Goal: Task Accomplishment & Management: Manage account settings

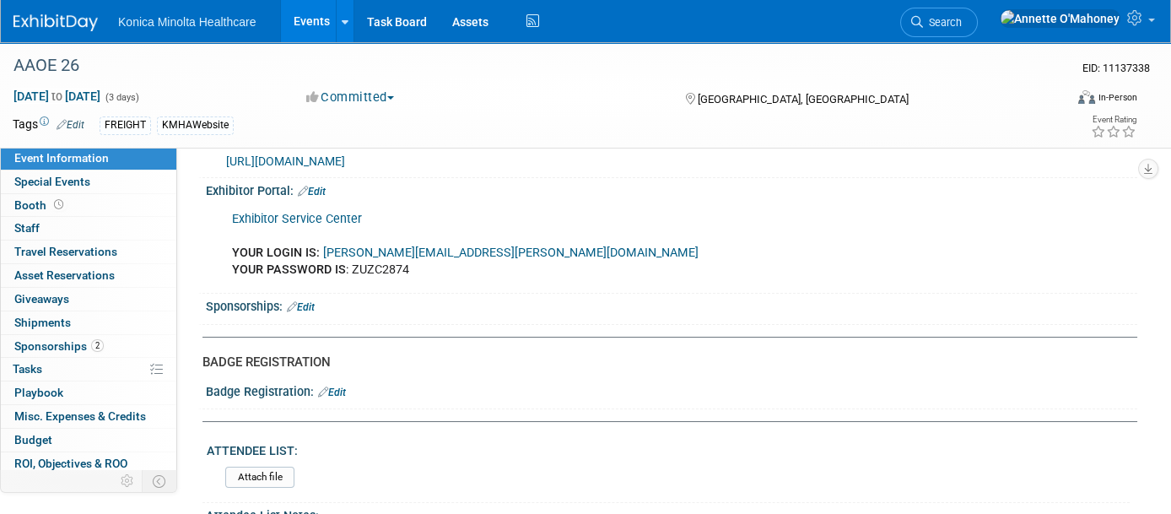
click at [310, 20] on link "Events" at bounding box center [312, 21] width 62 height 42
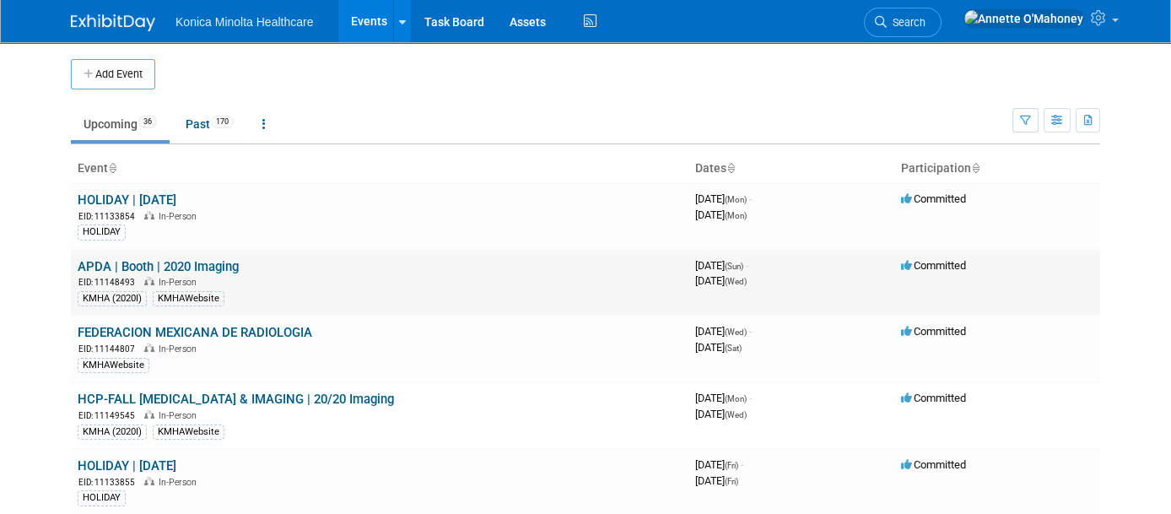
click at [178, 261] on link "APDA | Booth | 2020 Imaging" at bounding box center [158, 266] width 161 height 15
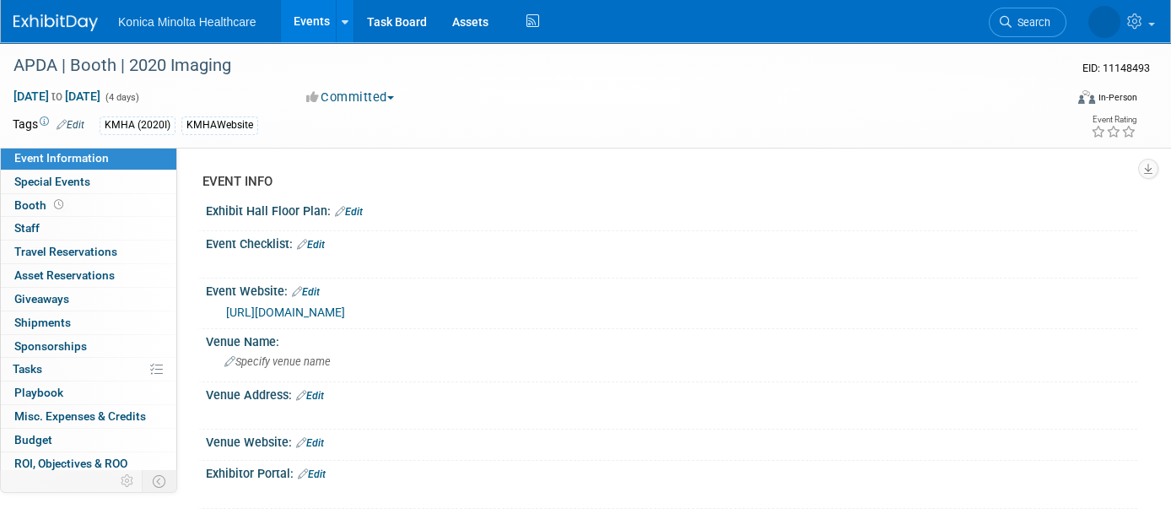
click at [299, 15] on link "Events" at bounding box center [312, 21] width 62 height 42
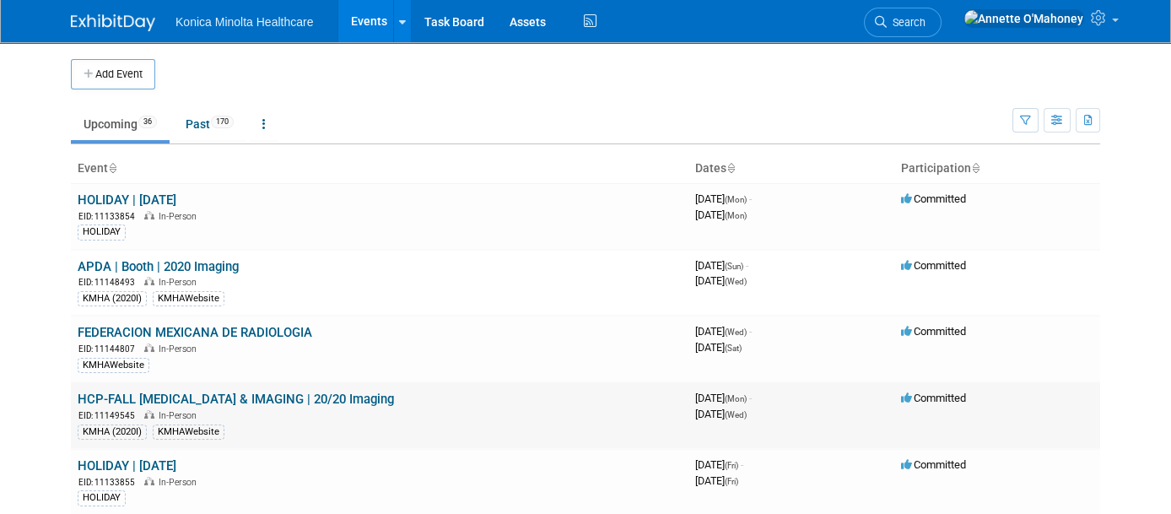
click at [292, 399] on link "HCP-FALL [MEDICAL_DATA] & IMAGING | 20/20 Imaging" at bounding box center [236, 398] width 316 height 15
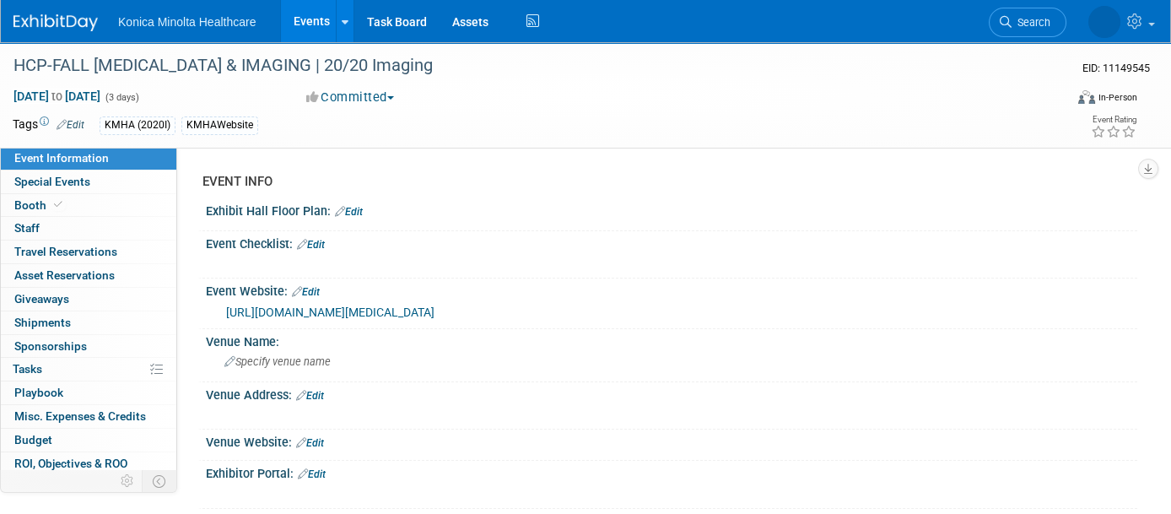
click at [318, 18] on link "Events" at bounding box center [312, 21] width 62 height 42
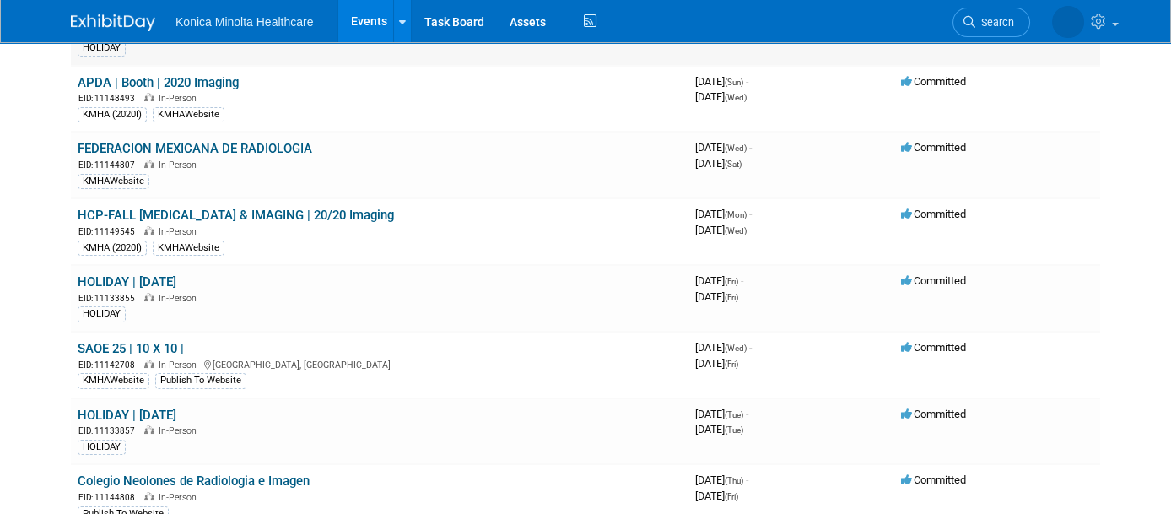
scroll to position [211, 0]
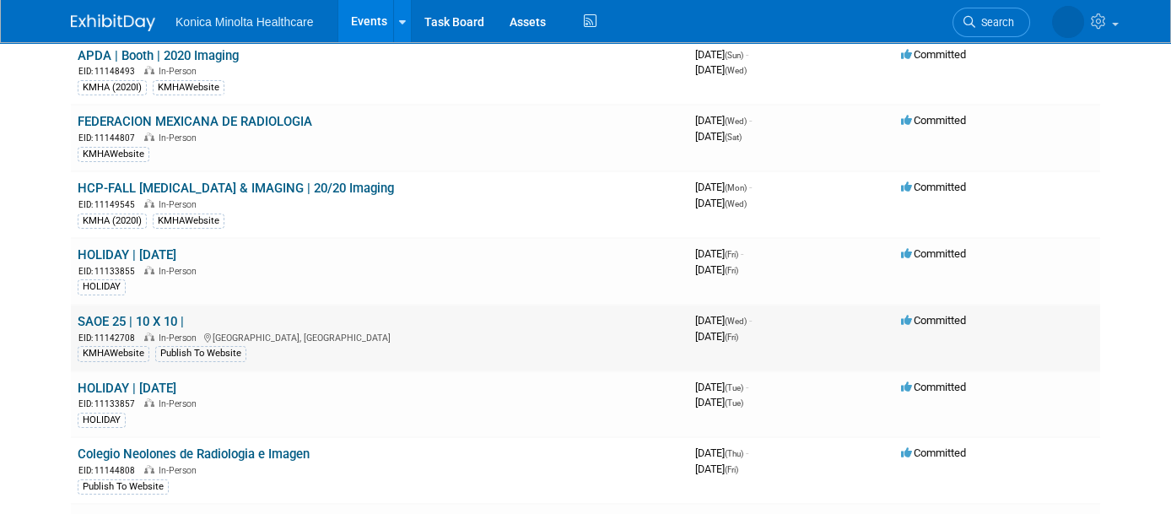
click at [154, 314] on link "SAOE 25 | 10 X 10 |" at bounding box center [131, 321] width 106 height 15
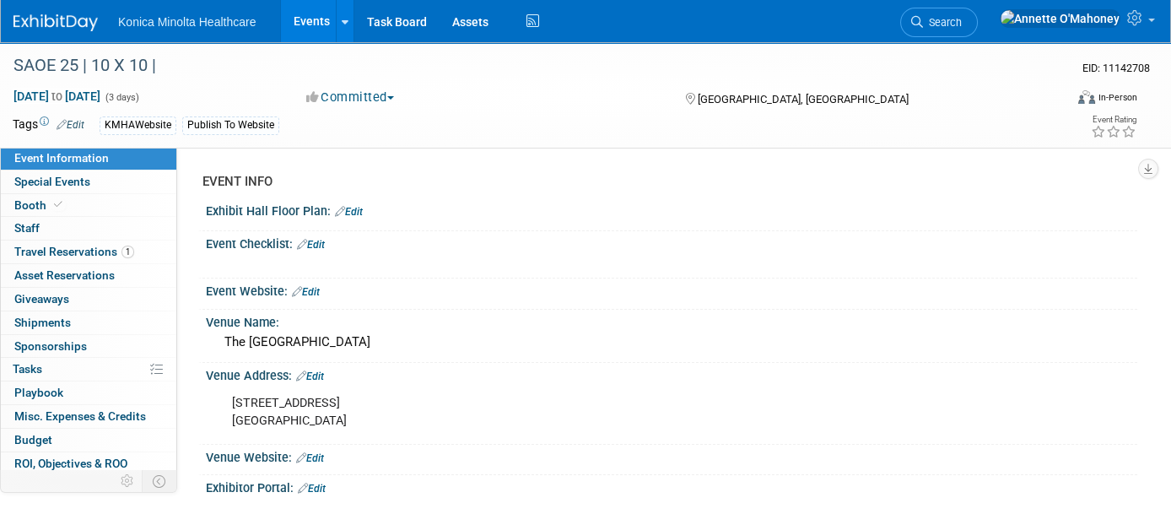
click at [78, 123] on link "Edit" at bounding box center [71, 125] width 28 height 12
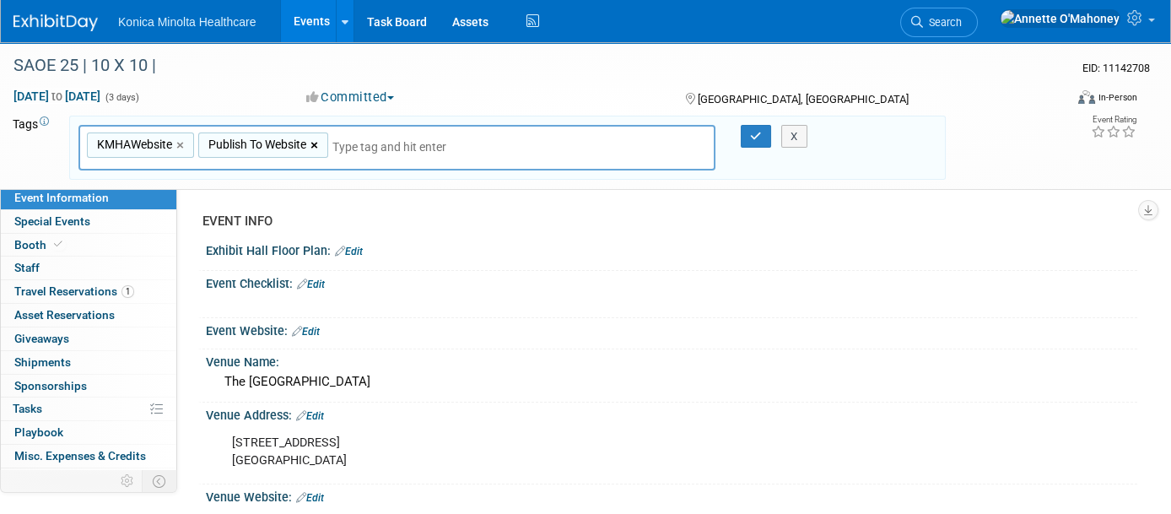
click at [317, 146] on link "×" at bounding box center [315, 145] width 11 height 19
type input "KMHAWebsite"
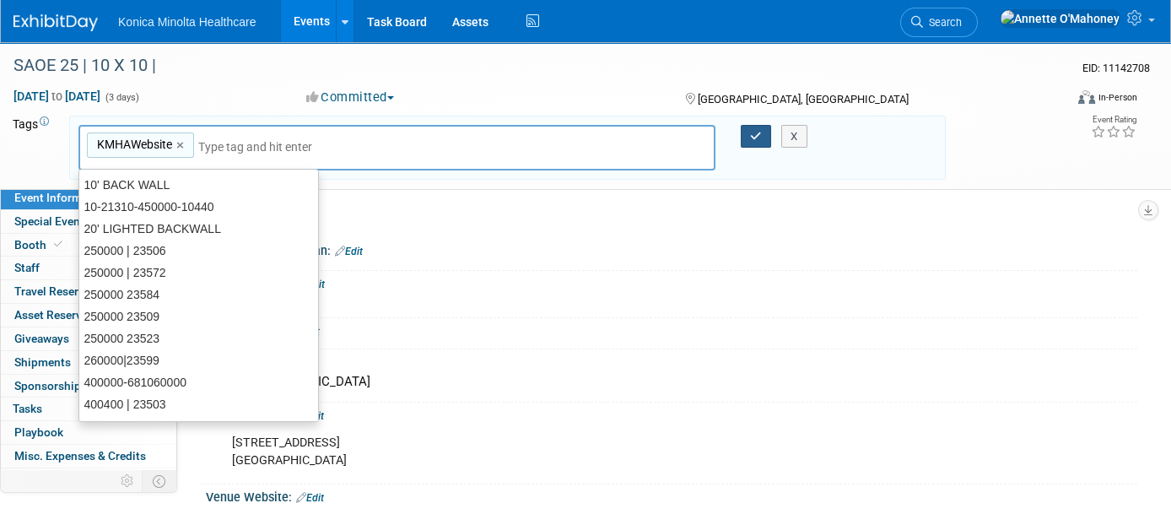
click at [754, 134] on icon "button" at bounding box center [756, 136] width 12 height 11
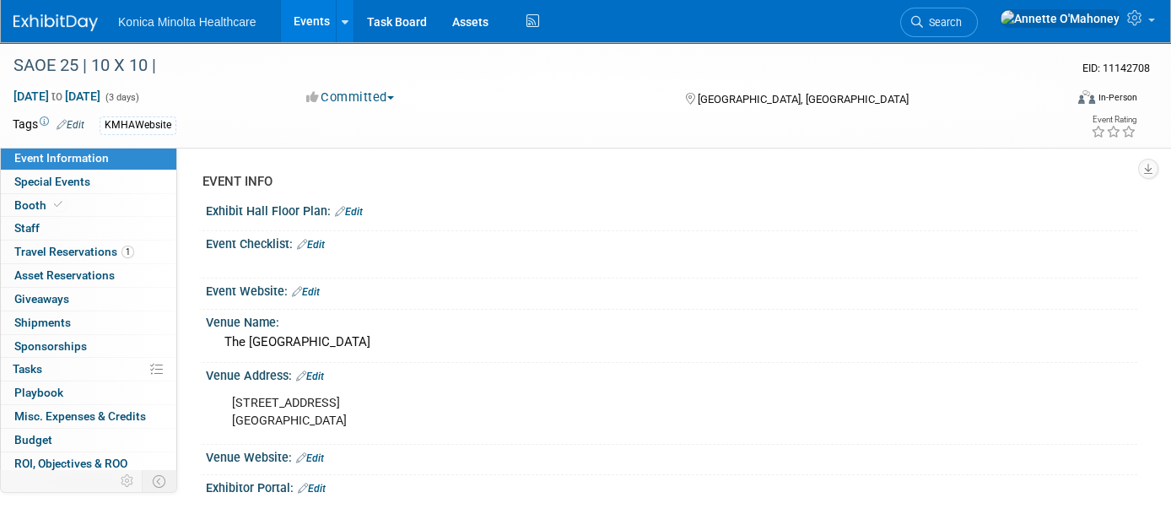
click at [307, 27] on link "Events" at bounding box center [312, 21] width 62 height 42
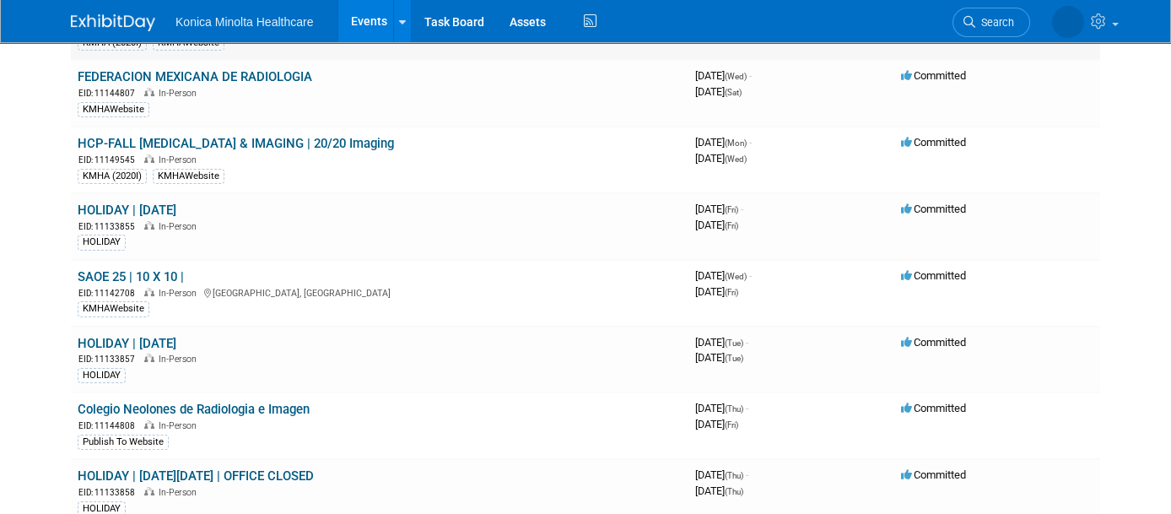
scroll to position [316, 0]
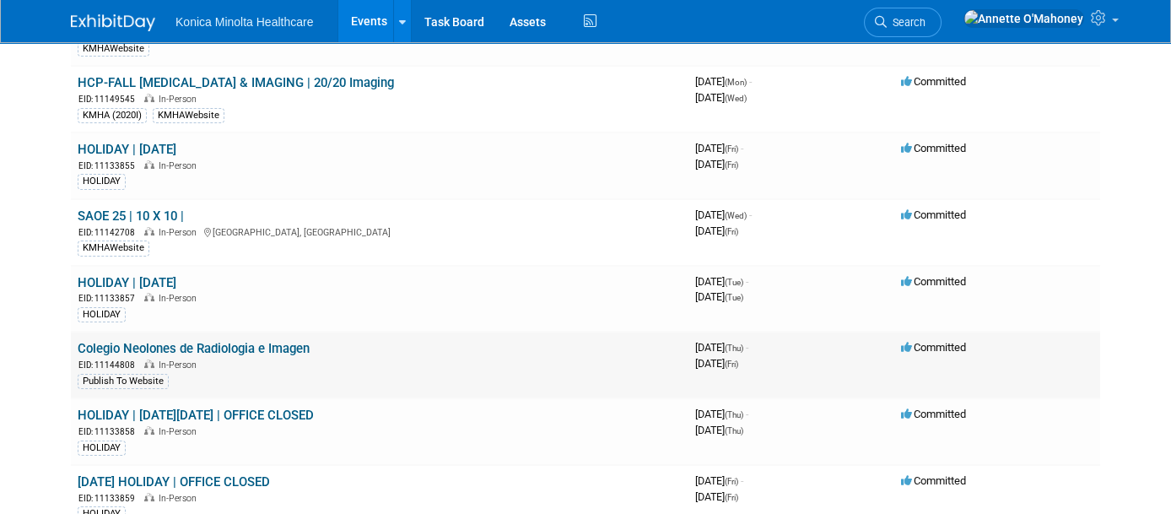
click at [288, 341] on link "Colegio Neolones de Radiologia e Imagen" at bounding box center [194, 348] width 232 height 15
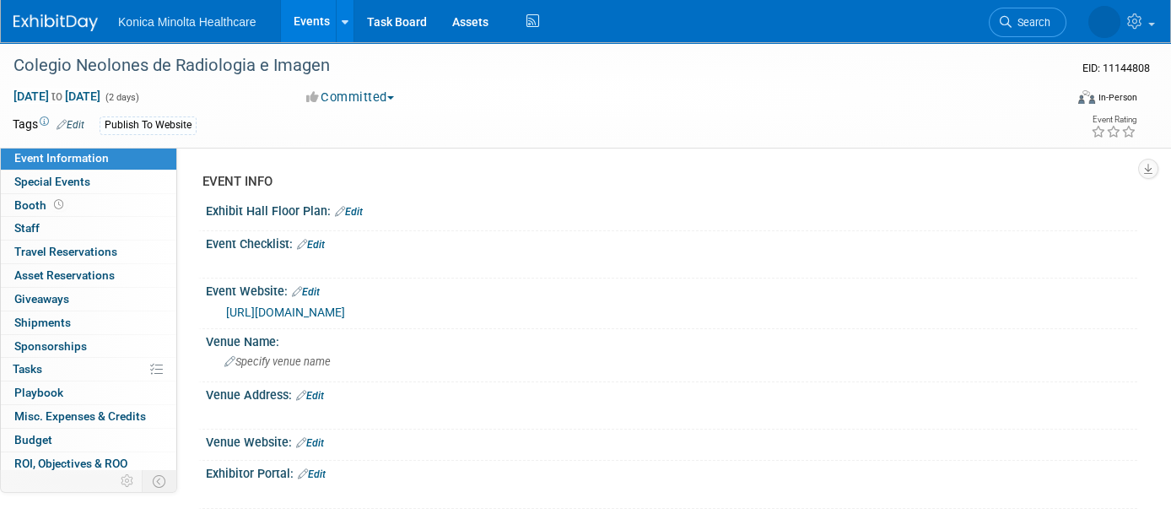
click at [169, 125] on div "Publish To Website" at bounding box center [148, 125] width 97 height 18
click at [72, 124] on link "Edit" at bounding box center [71, 125] width 28 height 12
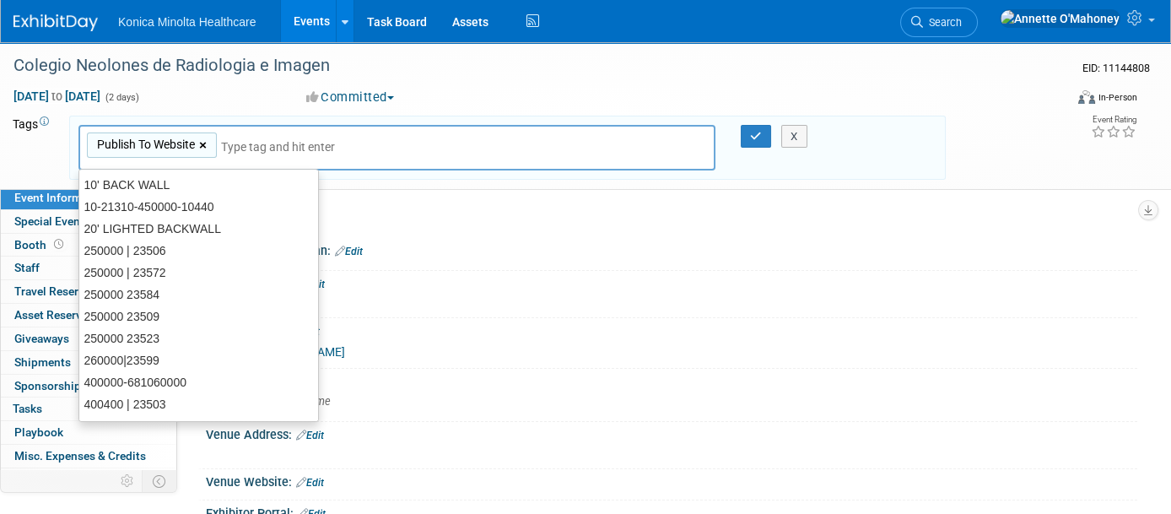
click at [207, 141] on link "×" at bounding box center [204, 145] width 11 height 19
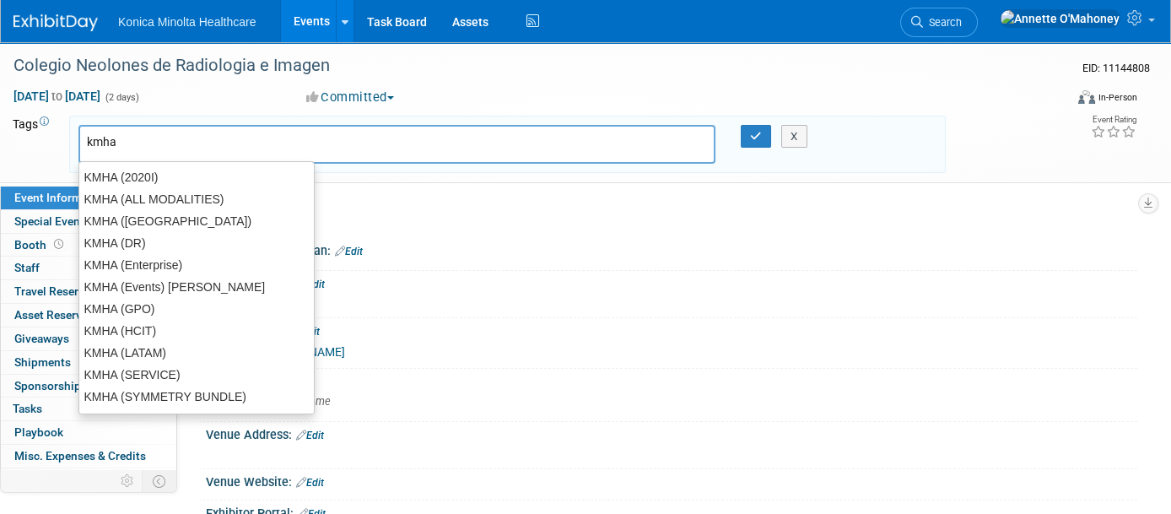
type input "kmhaw"
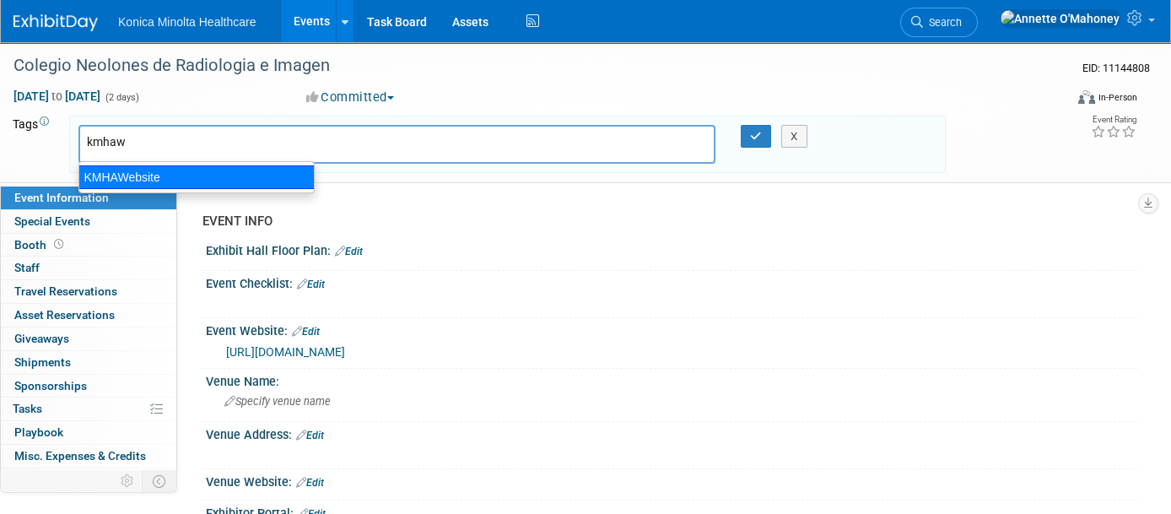
click at [148, 170] on div "KMHAWebsite" at bounding box center [196, 177] width 236 height 24
type input "KMHAWebsite"
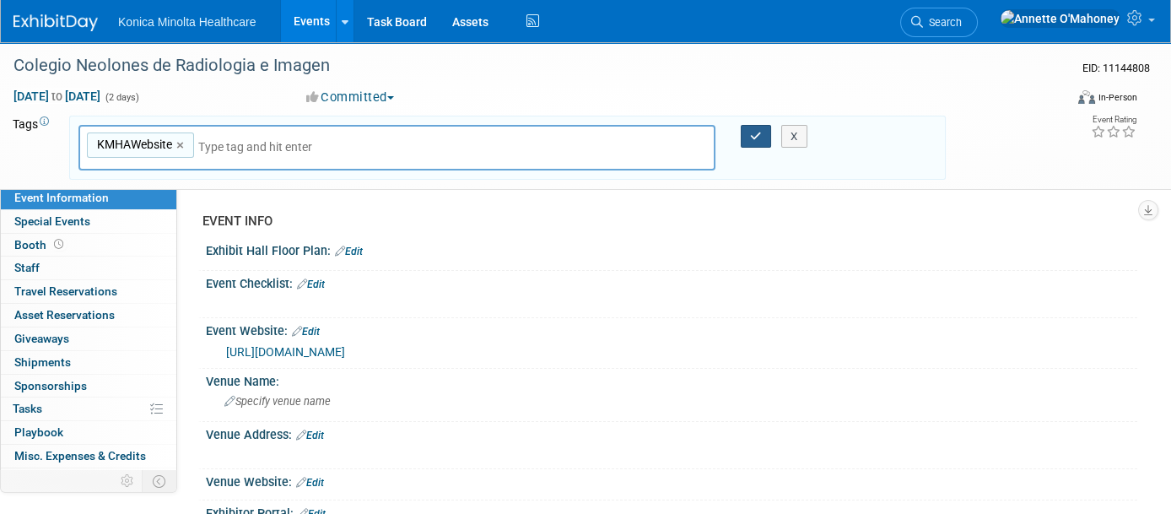
click at [749, 134] on button "button" at bounding box center [756, 137] width 30 height 24
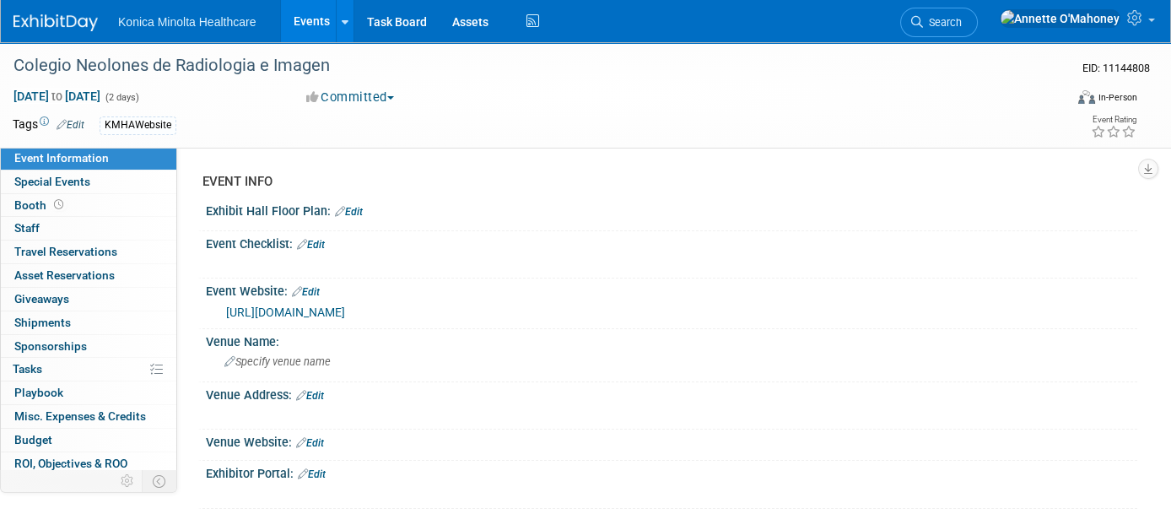
click at [313, 16] on link "Events" at bounding box center [312, 21] width 62 height 42
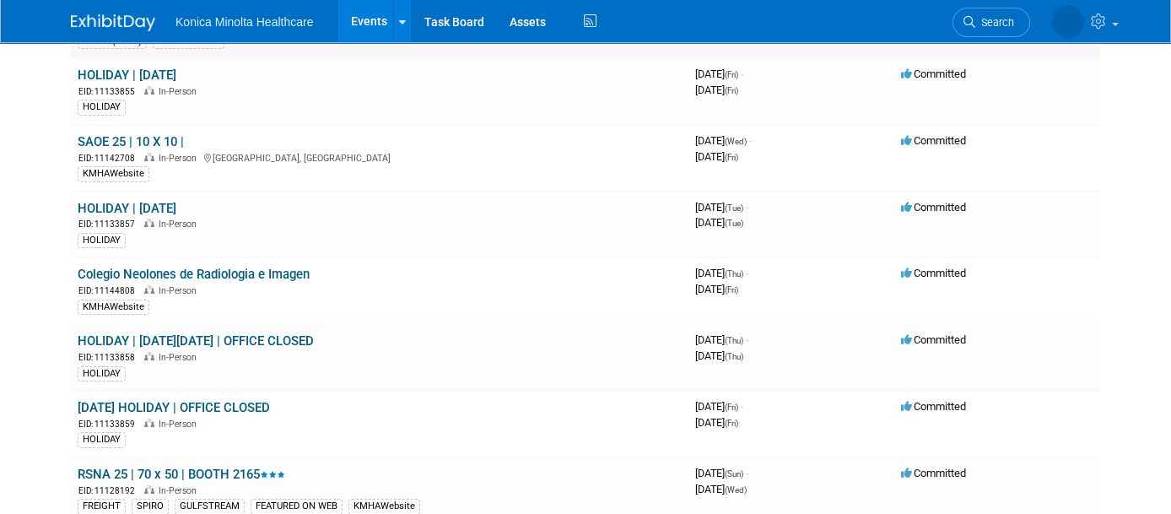
scroll to position [422, 0]
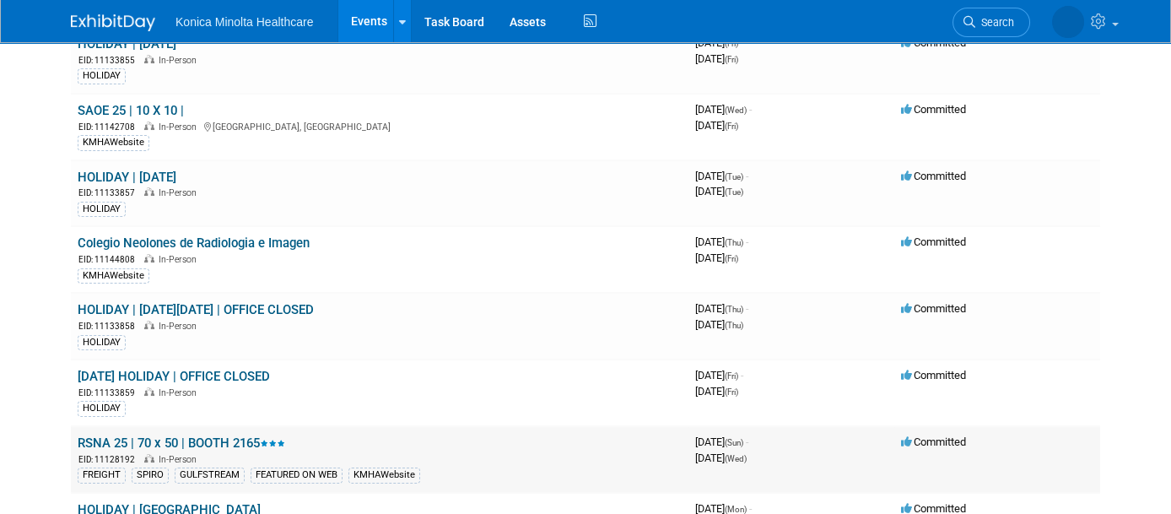
click at [211, 435] on link "RSNA 25 | 70 x 50 | BOOTH 2165" at bounding box center [182, 442] width 208 height 15
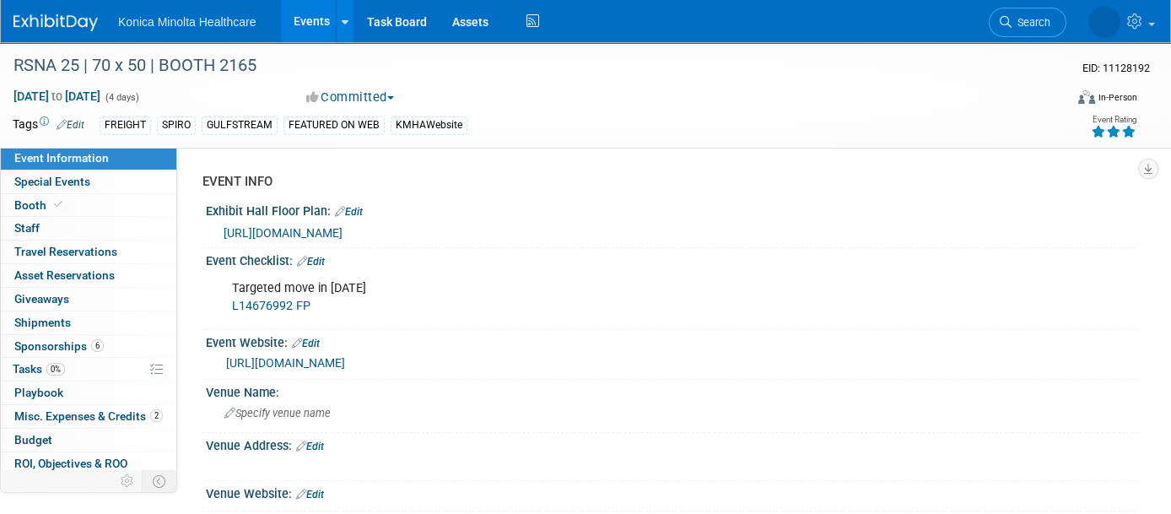
click at [73, 120] on link "Edit" at bounding box center [71, 125] width 28 height 12
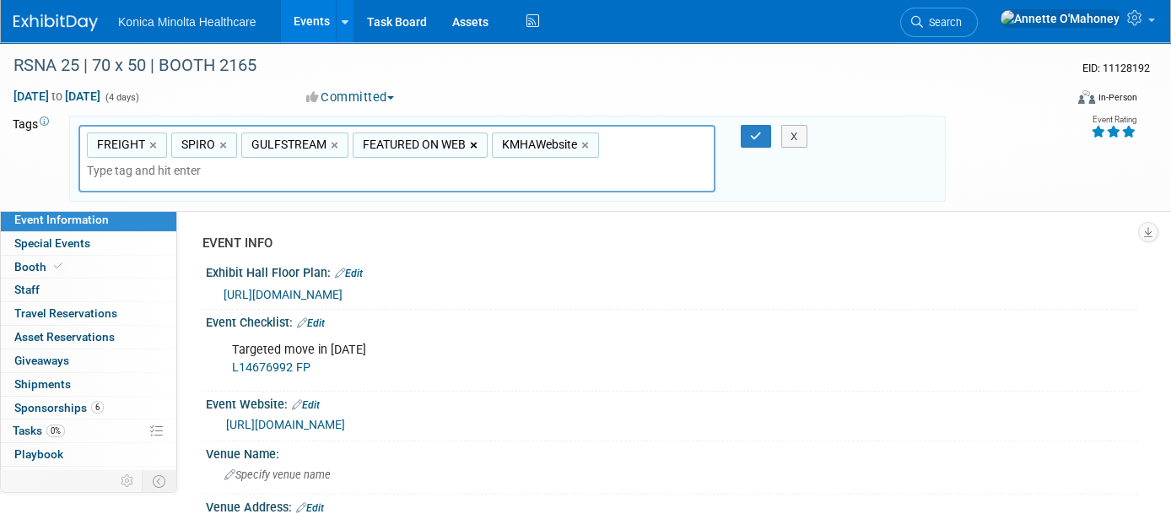
click at [470, 138] on link "×" at bounding box center [475, 145] width 11 height 19
type input "FREIGHT, SPIRO, GULFSTREAM, KMHAWebsite"
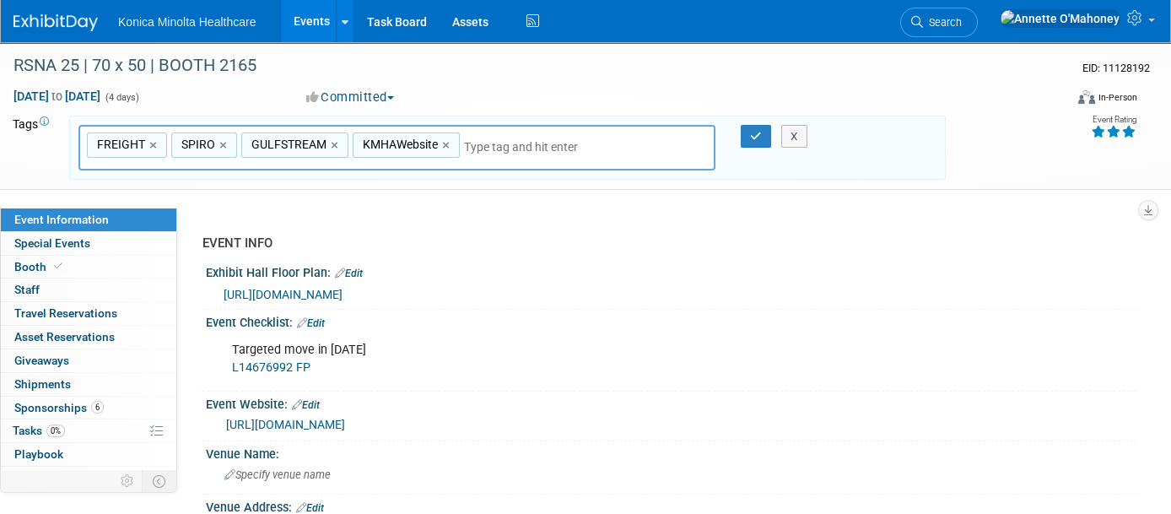
click at [766, 132] on div "X" at bounding box center [800, 137] width 73 height 24
click at [758, 133] on icon "button" at bounding box center [756, 136] width 12 height 11
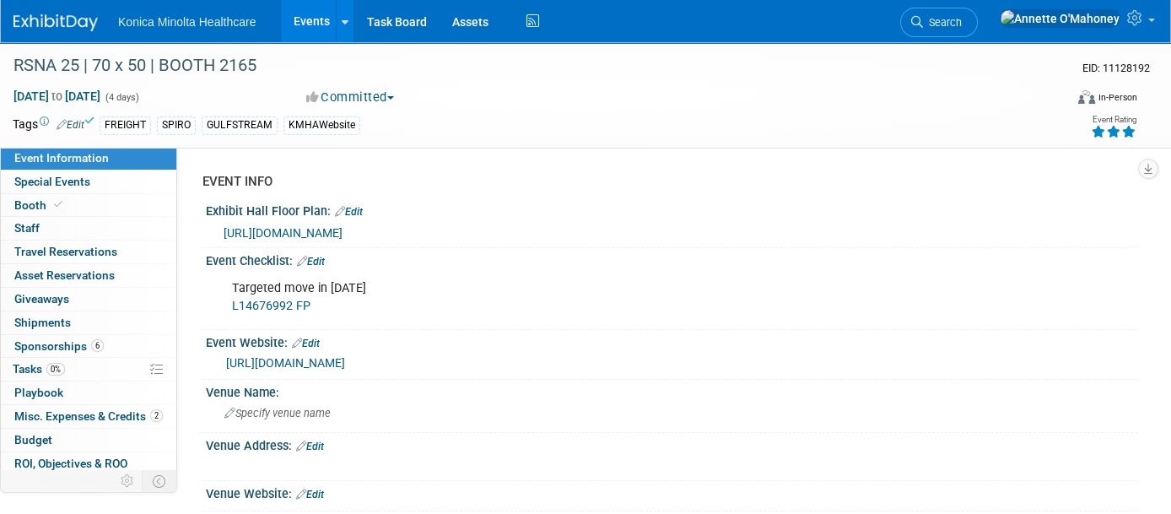
click at [309, 19] on link "Events" at bounding box center [312, 21] width 62 height 42
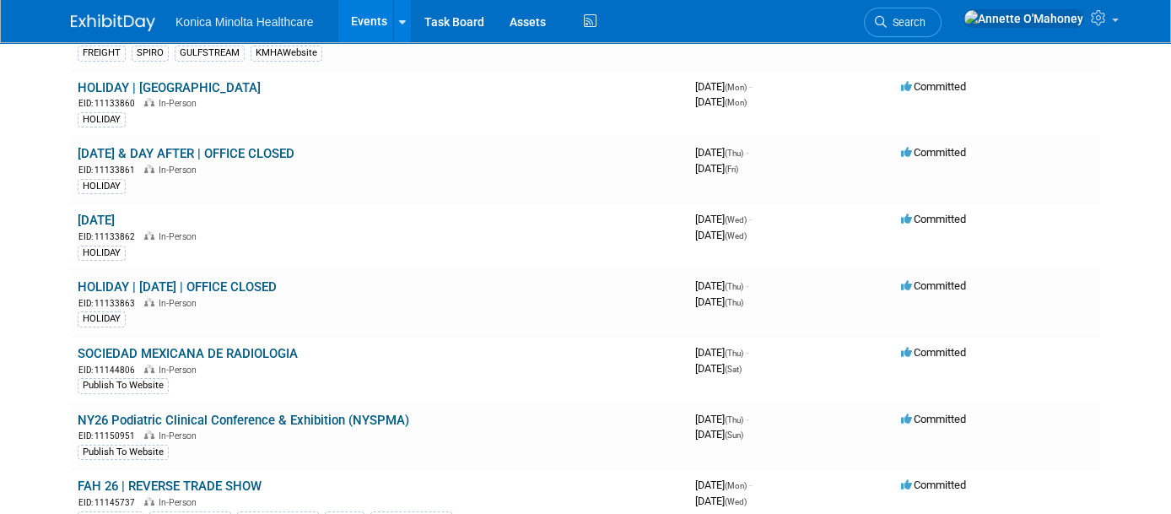
scroll to position [949, 0]
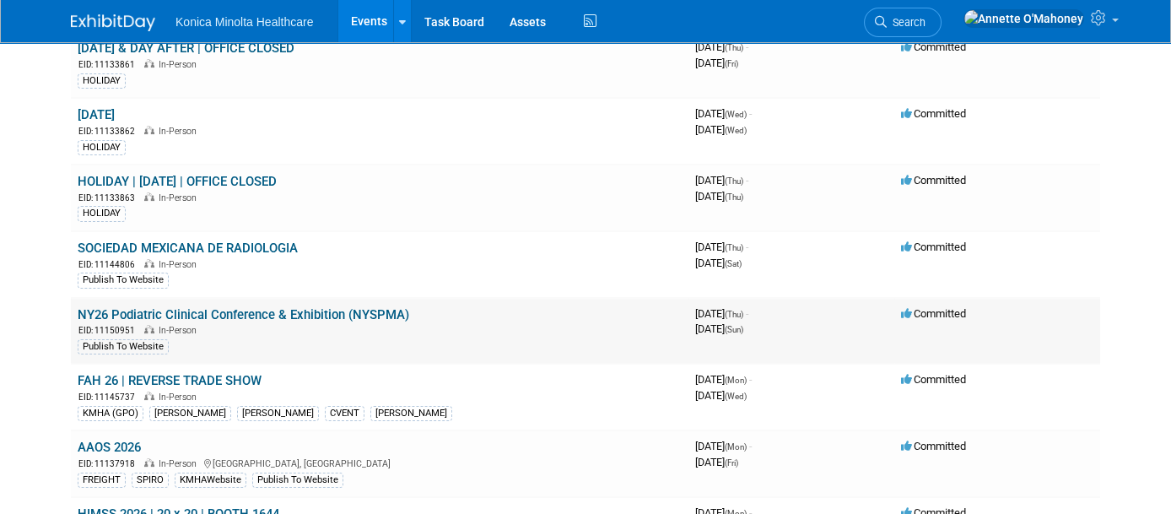
click at [373, 307] on link "NY26 Podiatric Clinical Conference & Exhibition (NYSPMA)" at bounding box center [244, 314] width 332 height 15
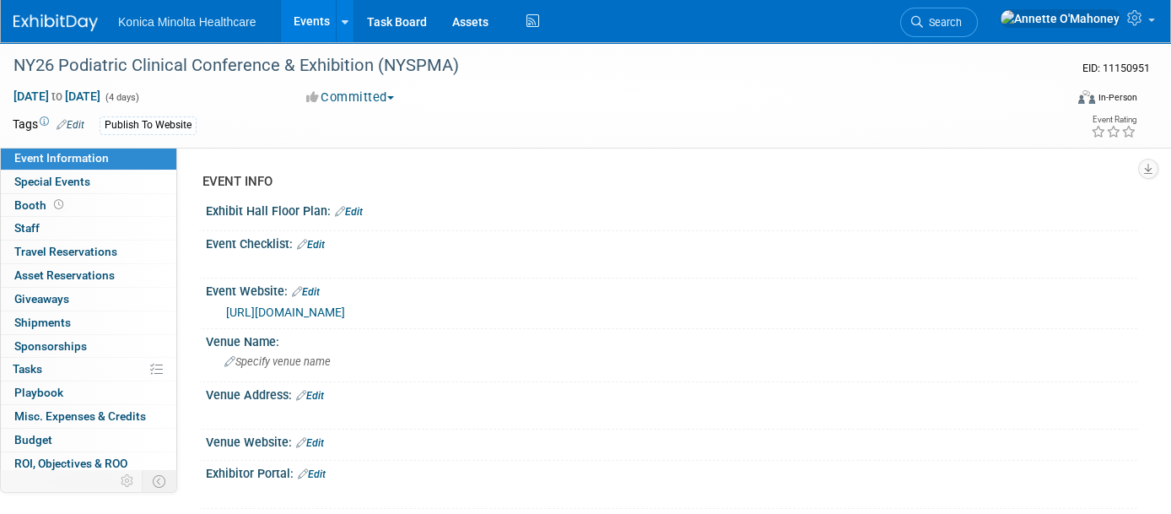
click at [71, 122] on link "Edit" at bounding box center [71, 125] width 28 height 12
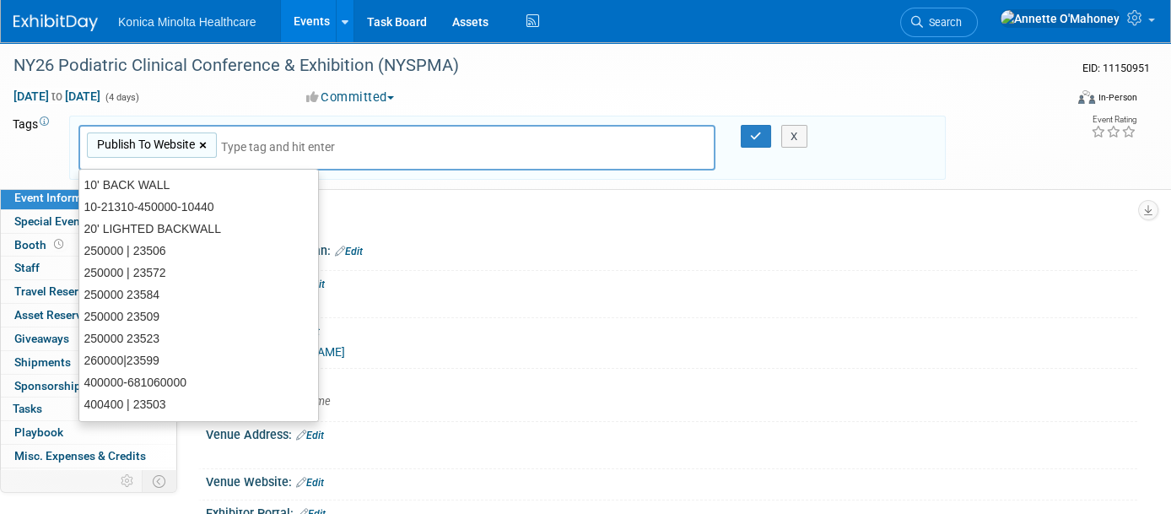
click at [207, 142] on link "×" at bounding box center [204, 145] width 11 height 19
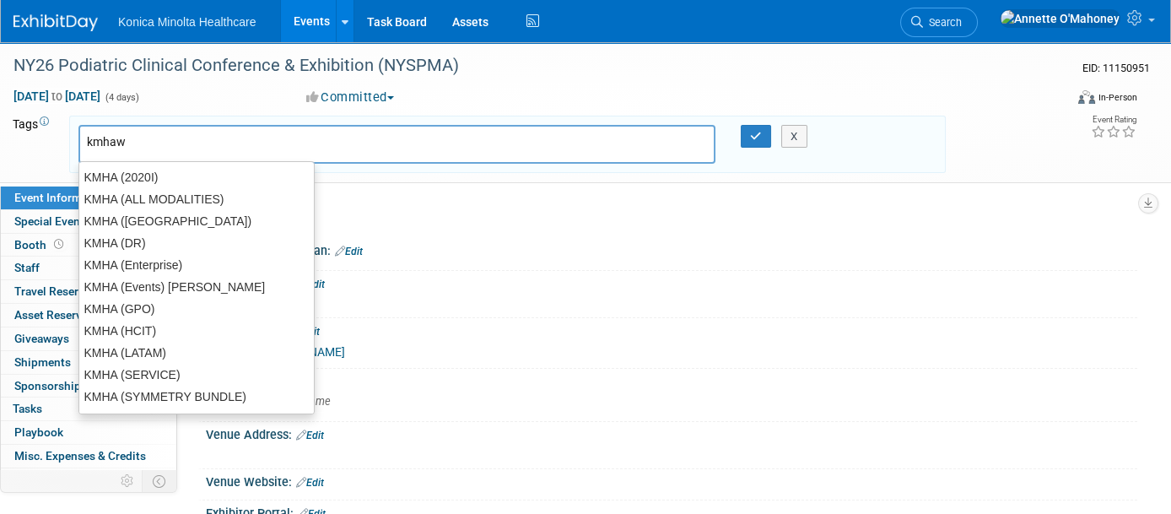
type input "kmhawe"
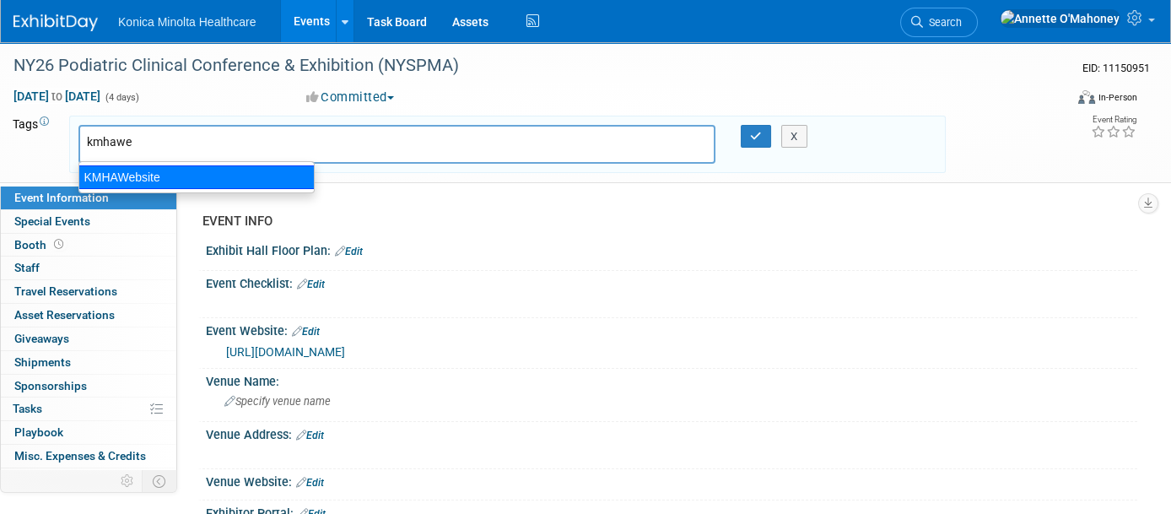
click at [190, 175] on div "KMHAWebsite" at bounding box center [196, 177] width 236 height 24
type input "KMHAWebsite"
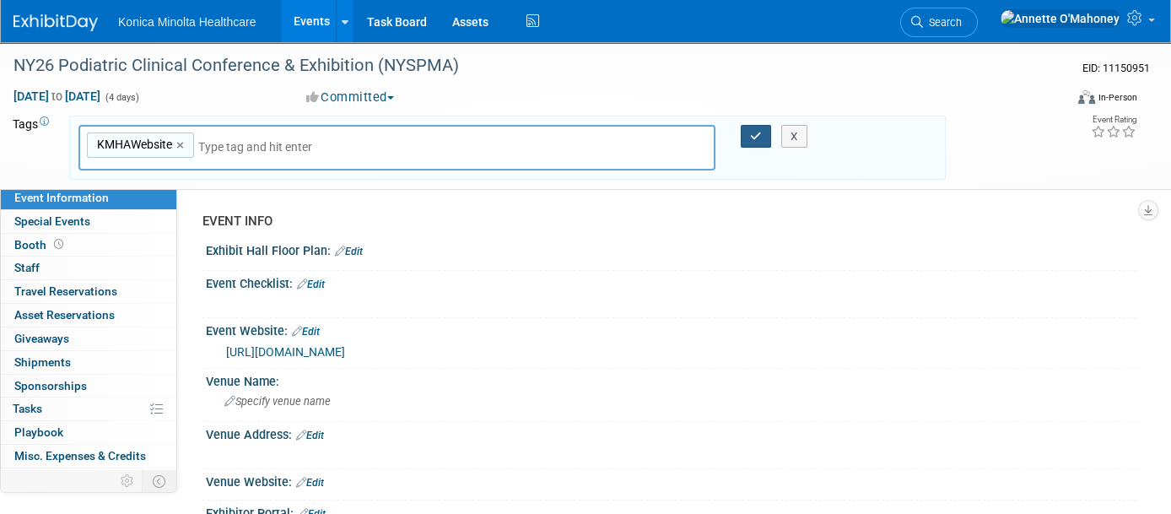
click at [756, 131] on icon "button" at bounding box center [756, 136] width 12 height 11
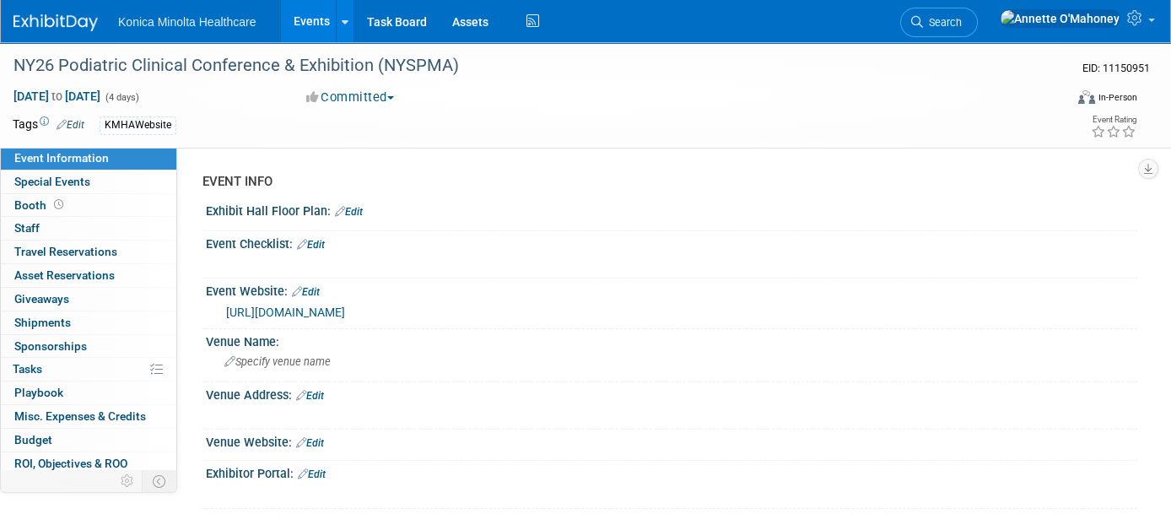
click at [294, 24] on link "Events" at bounding box center [312, 21] width 62 height 42
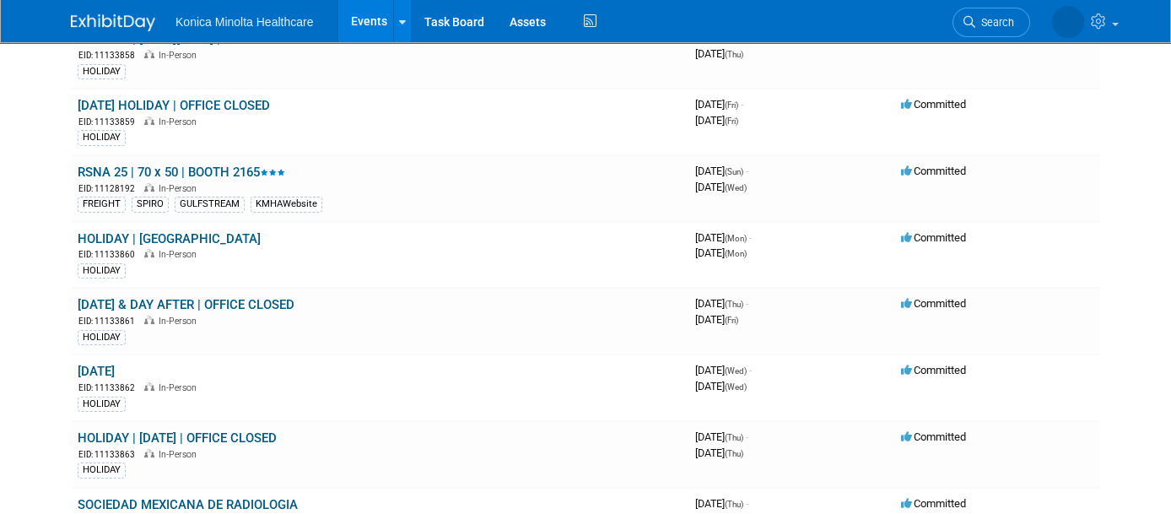
scroll to position [738, 0]
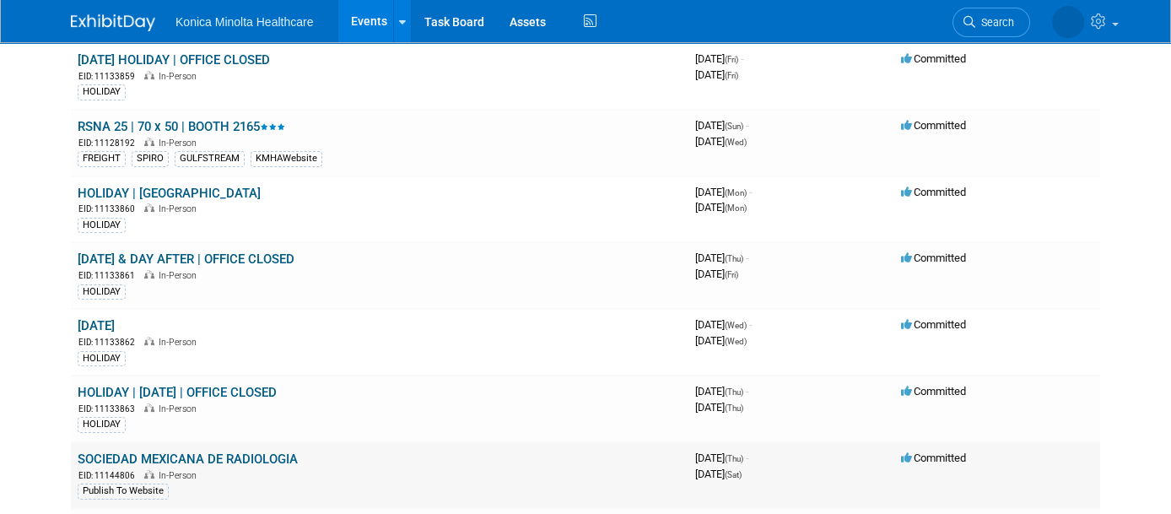
click at [270, 442] on td "SOCIEDAD MEXICANA DE RADIOLOGIA EID: 11144806 In-Person Publish To Website" at bounding box center [380, 475] width 618 height 67
click at [266, 451] on link "SOCIEDAD MEXICANA DE RADIOLOGIA" at bounding box center [188, 458] width 220 height 15
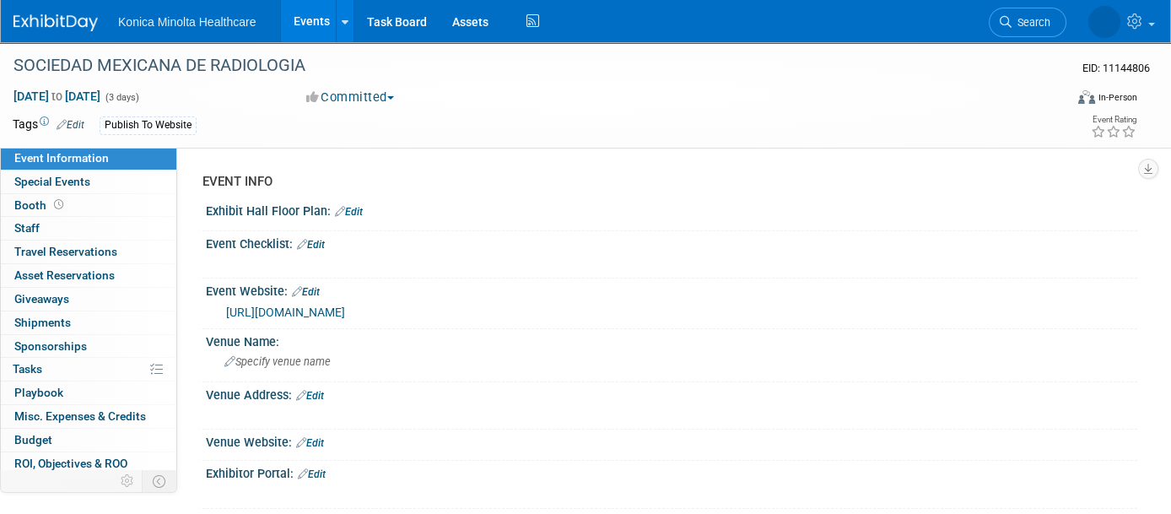
click at [84, 119] on link "Edit" at bounding box center [71, 125] width 28 height 12
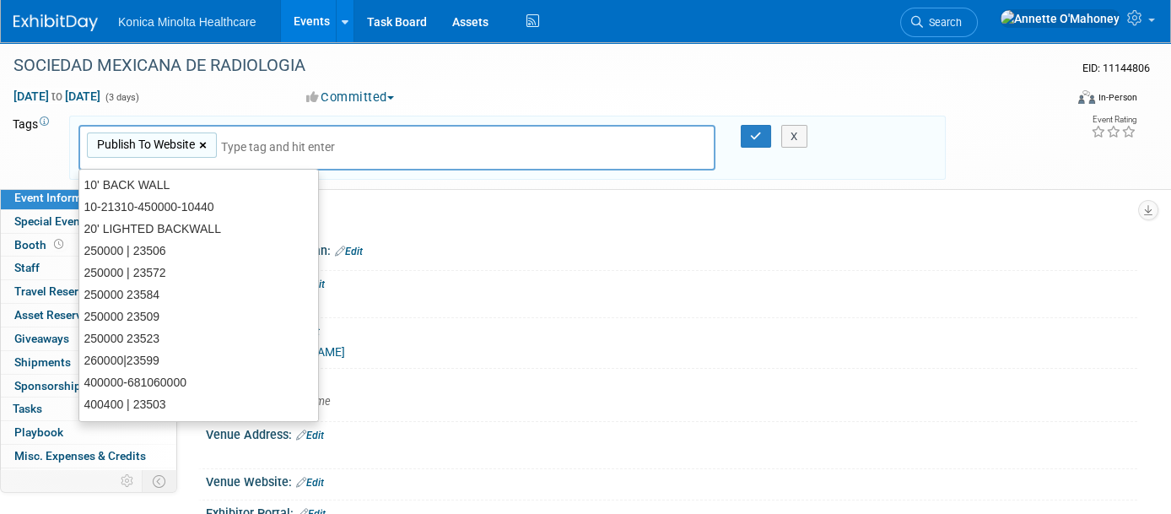
click at [207, 143] on link "×" at bounding box center [204, 145] width 11 height 19
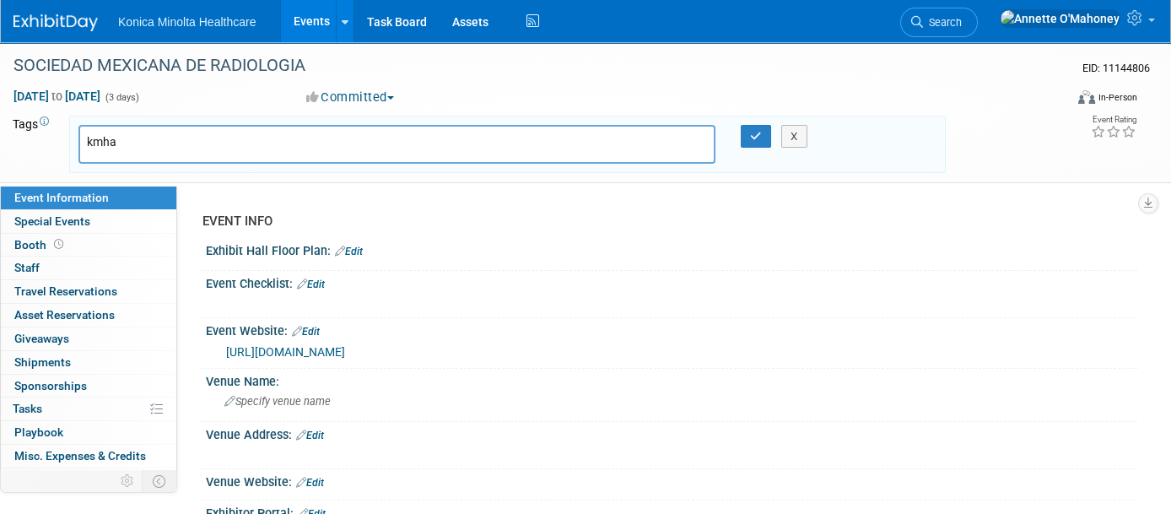
type input "kmhaw"
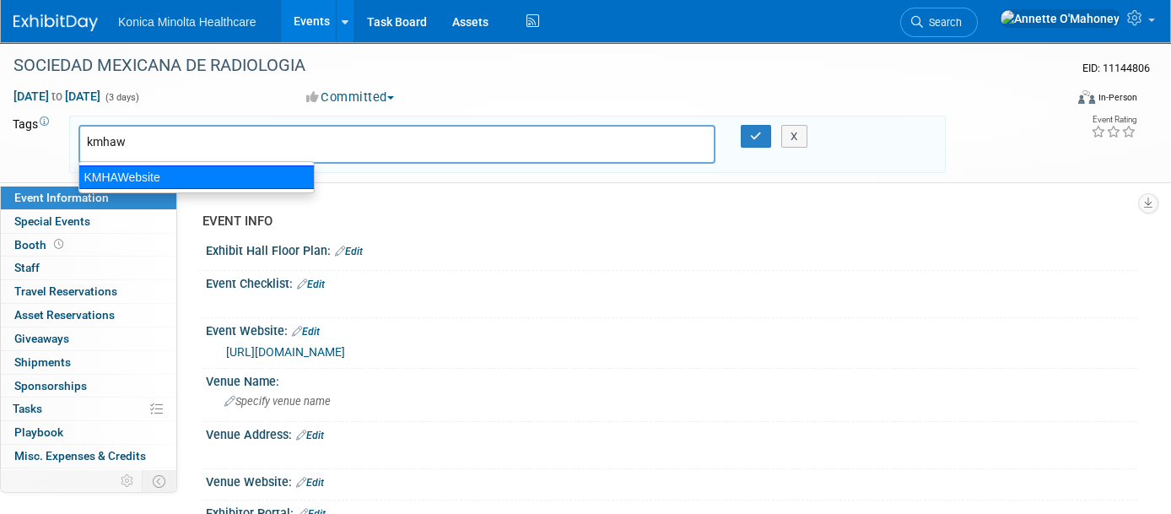
click at [163, 175] on div "KMHAWebsite" at bounding box center [196, 177] width 236 height 24
type input "KMHAWebsite"
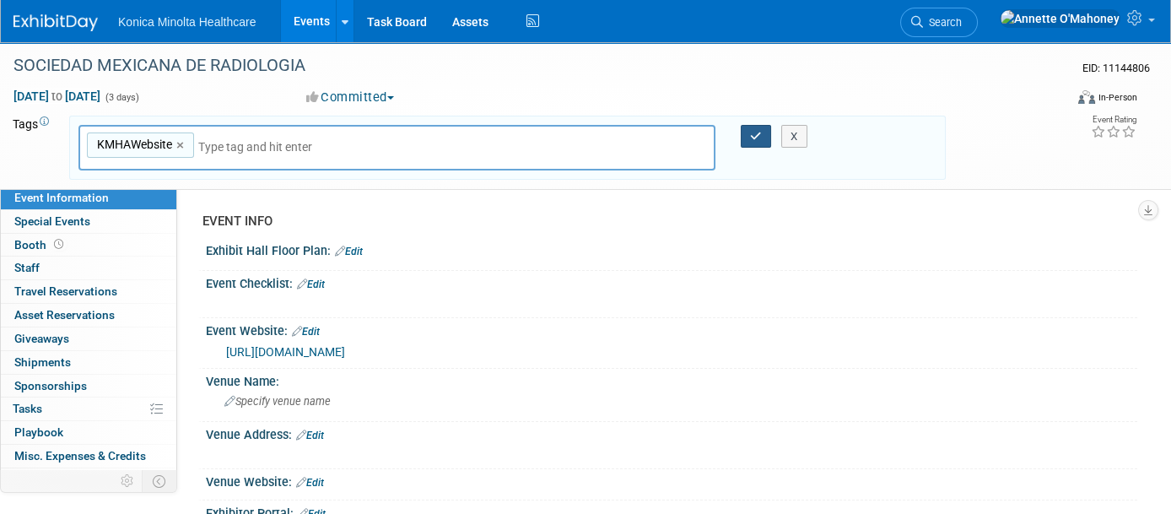
click at [753, 132] on icon "button" at bounding box center [756, 136] width 12 height 11
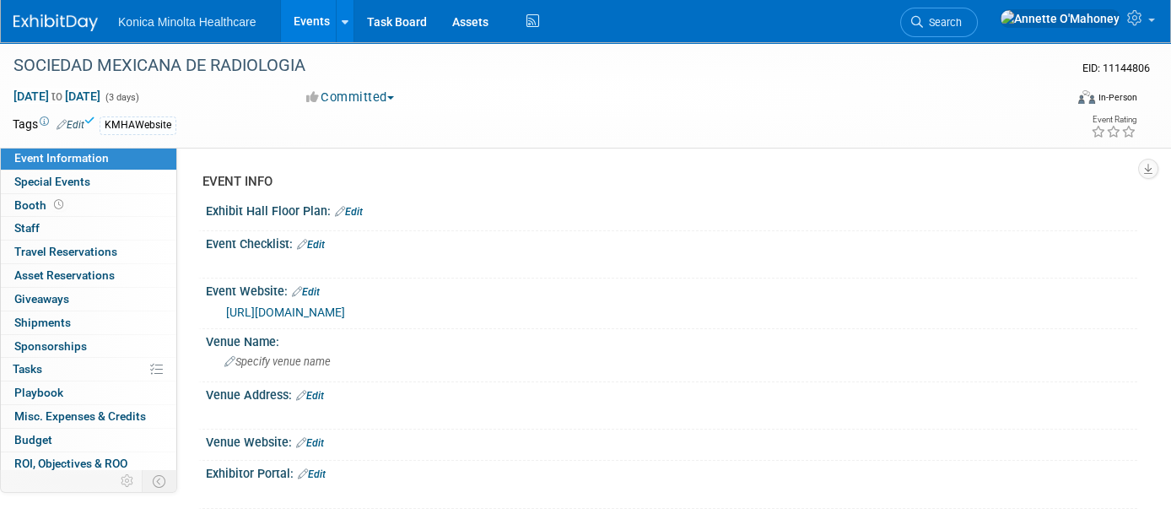
click at [304, 17] on link "Events" at bounding box center [312, 21] width 62 height 42
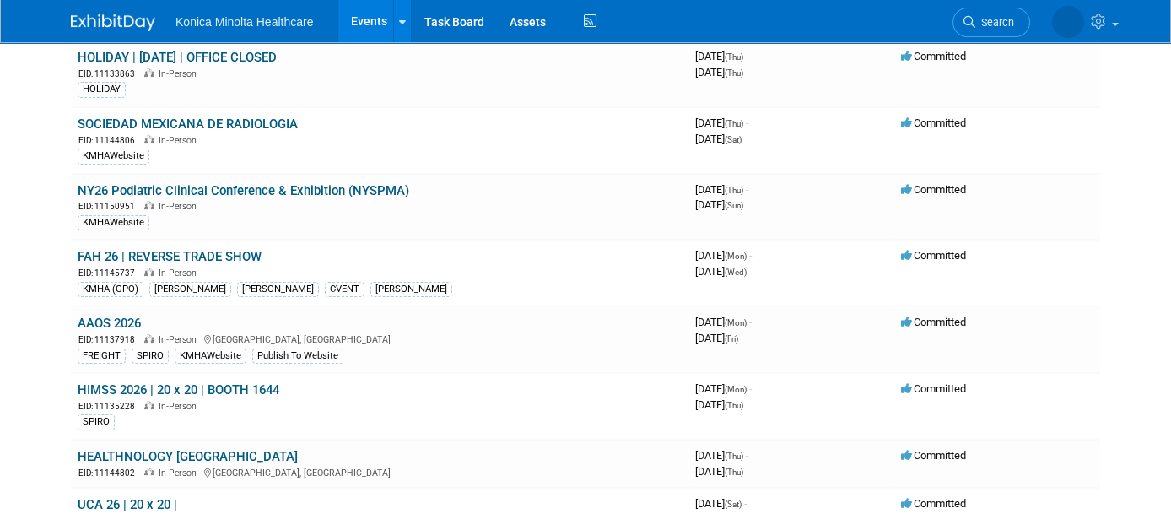
scroll to position [1160, 0]
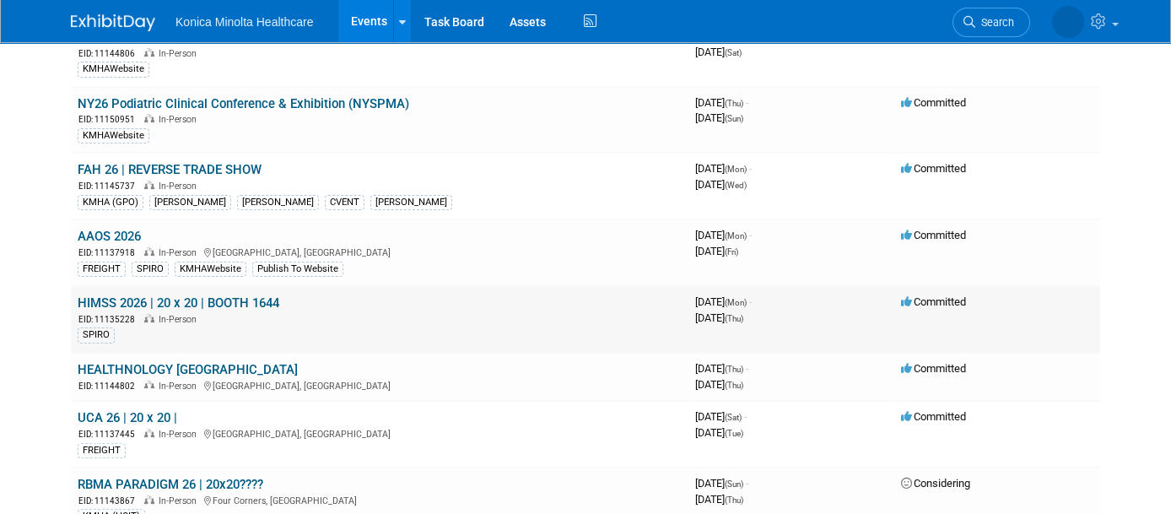
click at [237, 295] on link "HIMSS 2026 | 20 x 20 | BOOTH 1644" at bounding box center [179, 302] width 202 height 15
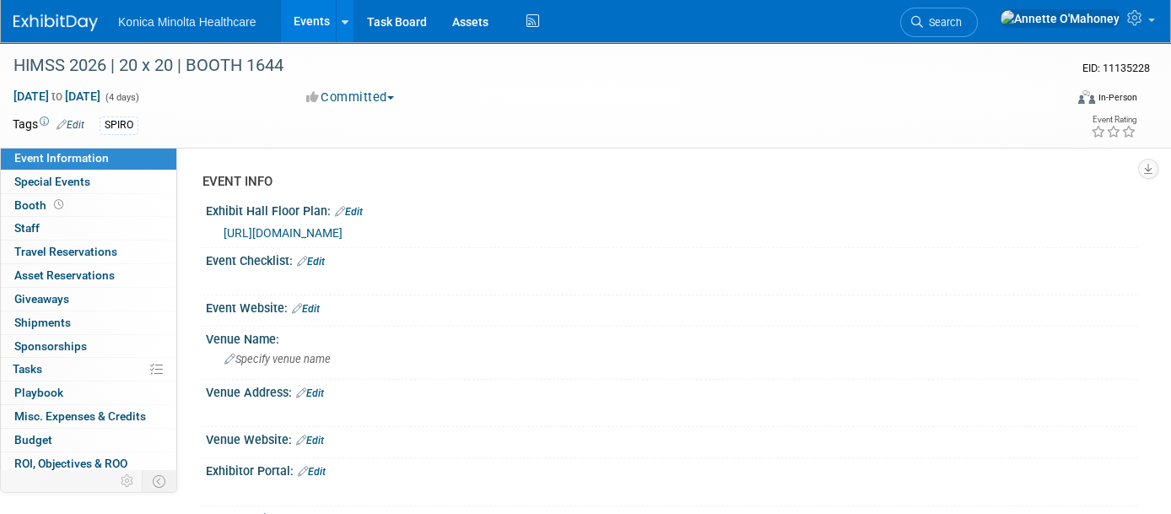
click at [64, 119] on icon at bounding box center [62, 124] width 10 height 11
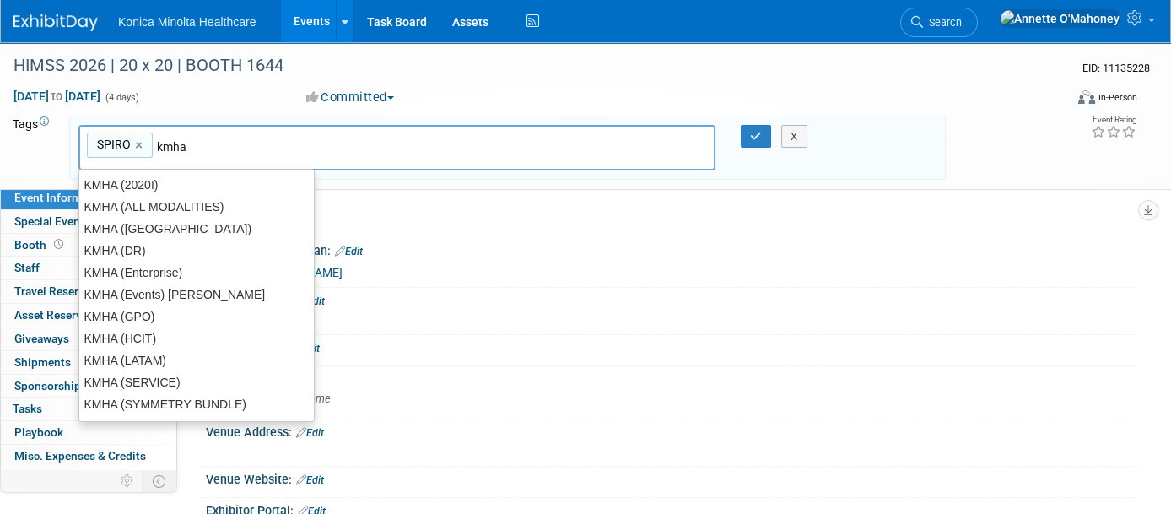
type input "kmhaw"
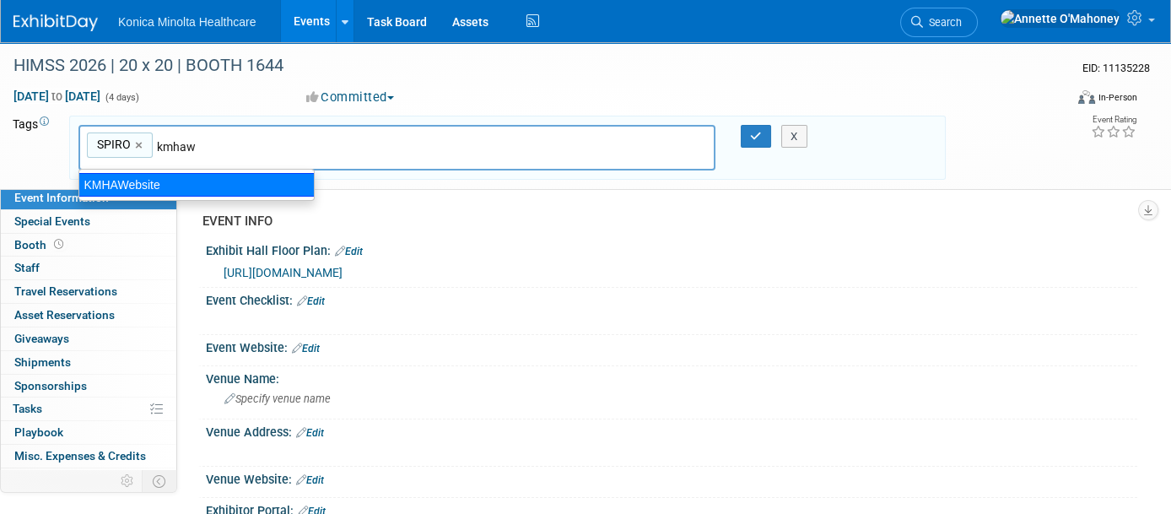
click at [152, 183] on div "KMHAWebsite" at bounding box center [196, 185] width 236 height 24
type input "SPIRO, KMHAWebsite"
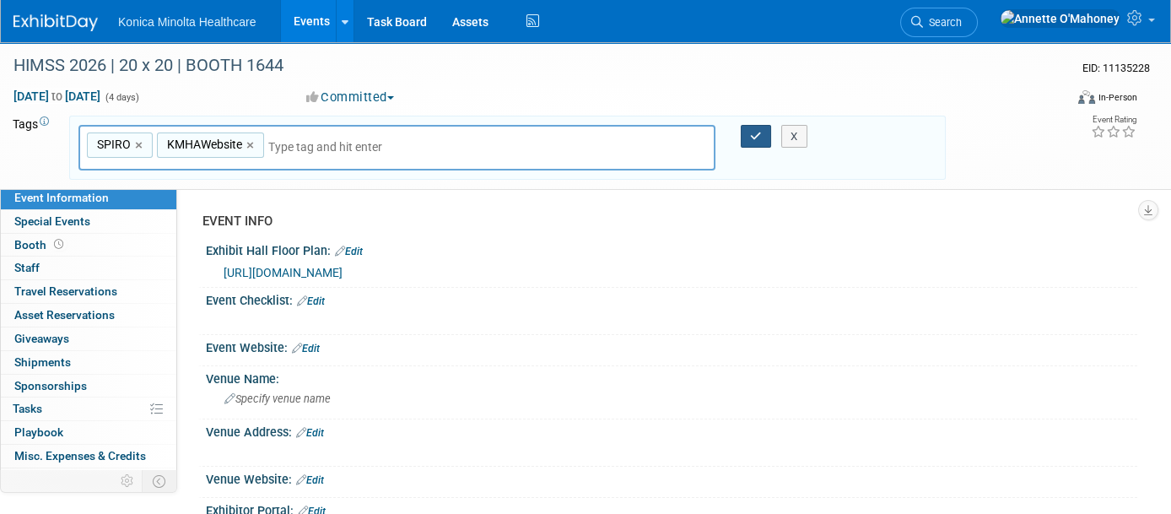
click at [758, 125] on button "button" at bounding box center [756, 137] width 30 height 24
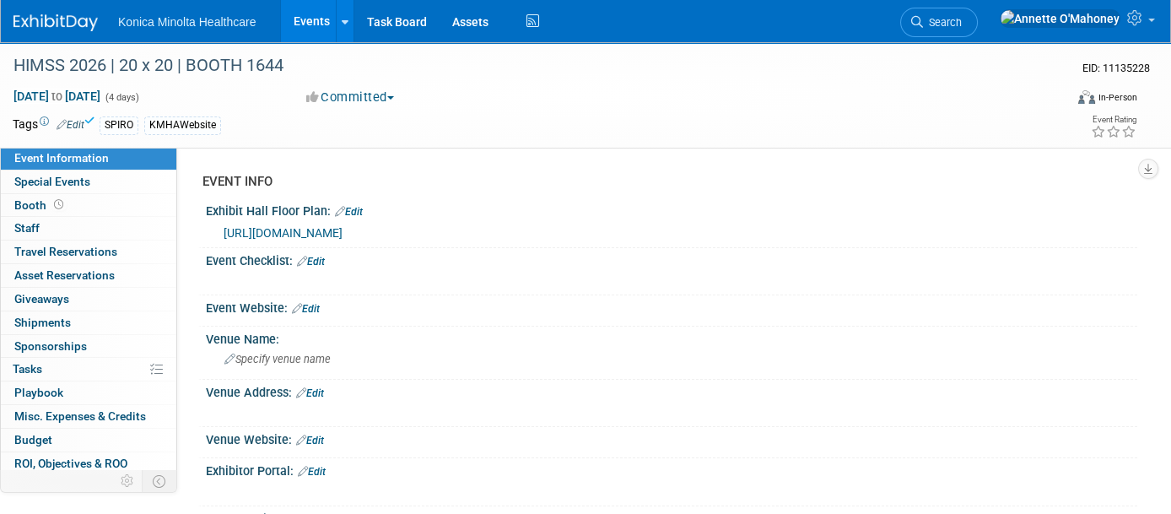
click at [312, 14] on link "Events" at bounding box center [312, 21] width 62 height 42
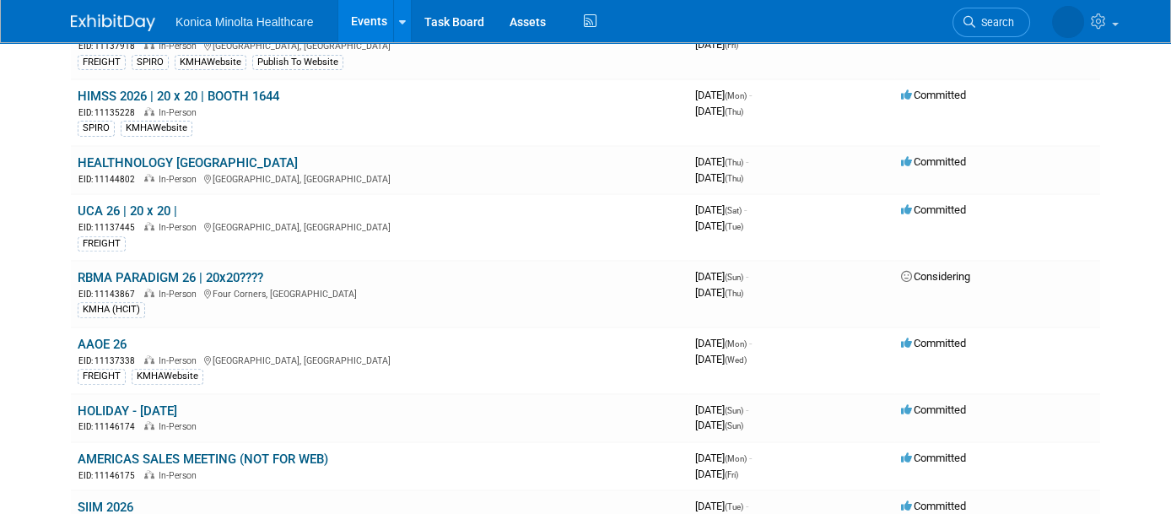
scroll to position [1371, 0]
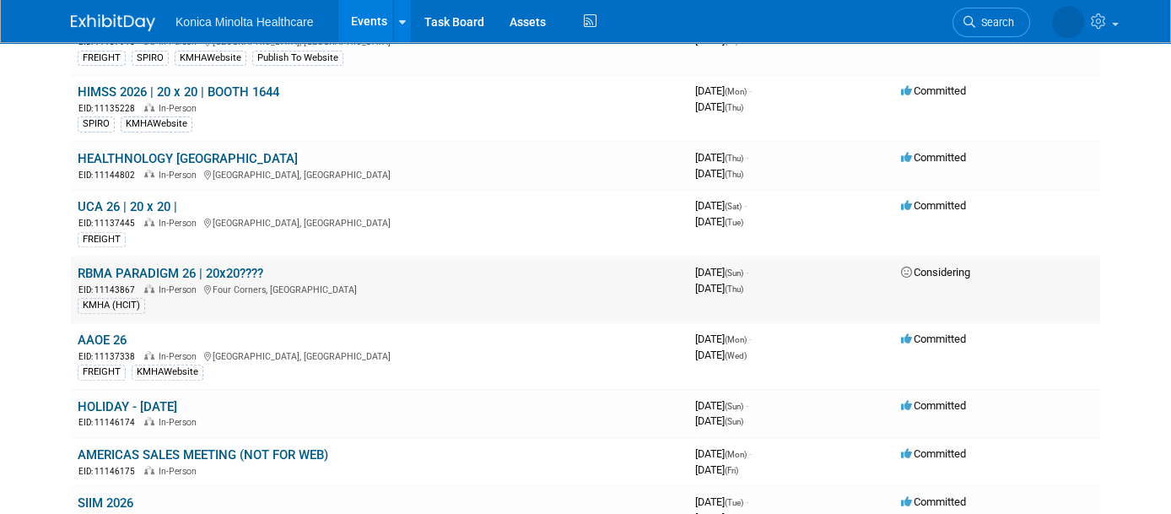
click at [138, 266] on link "RBMA PARADIGM 26 | 20x20????" at bounding box center [171, 273] width 186 height 15
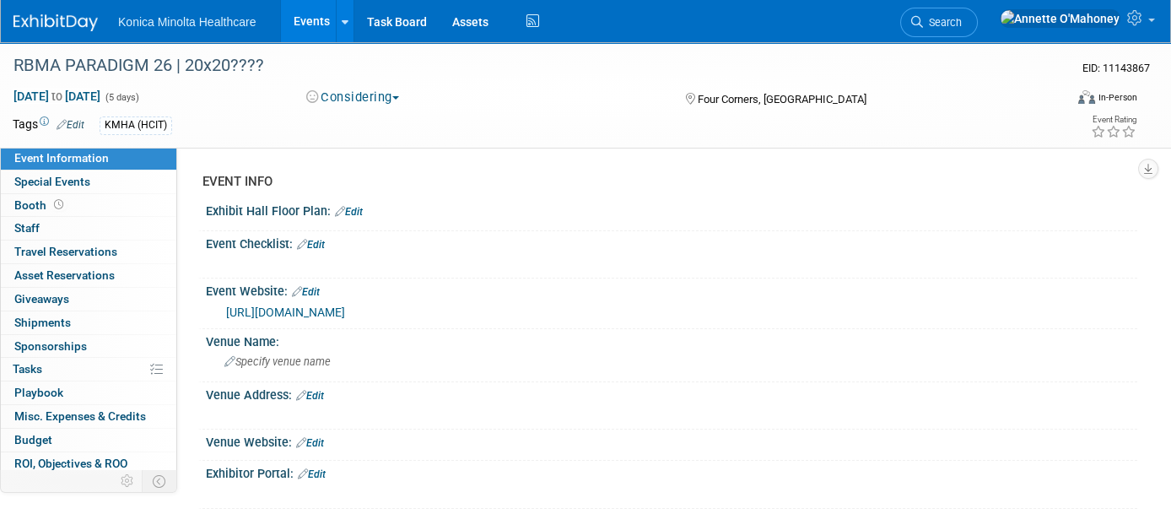
click at [76, 119] on link "Edit" at bounding box center [71, 125] width 28 height 12
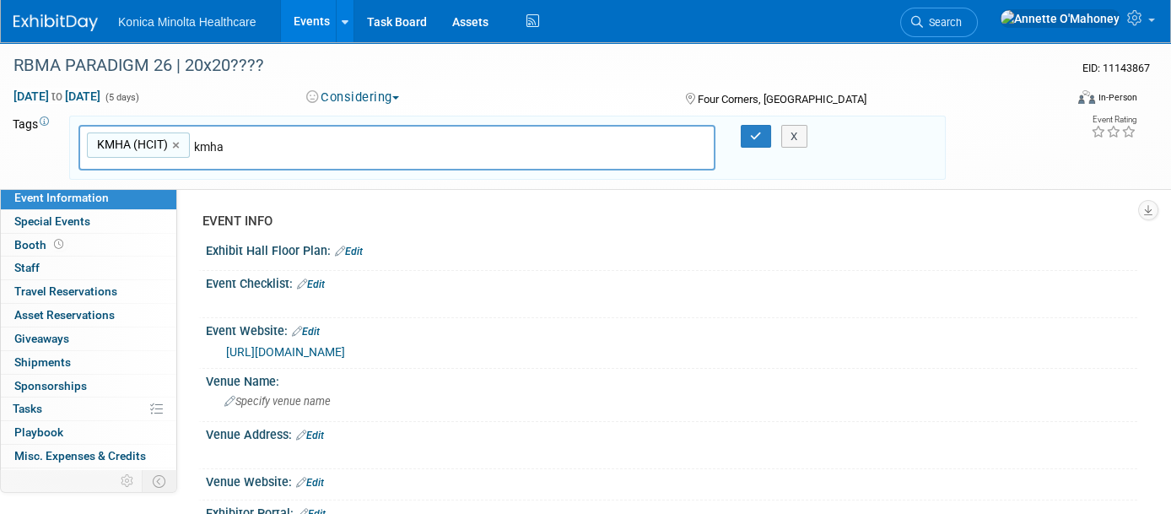
type input "kmhaw"
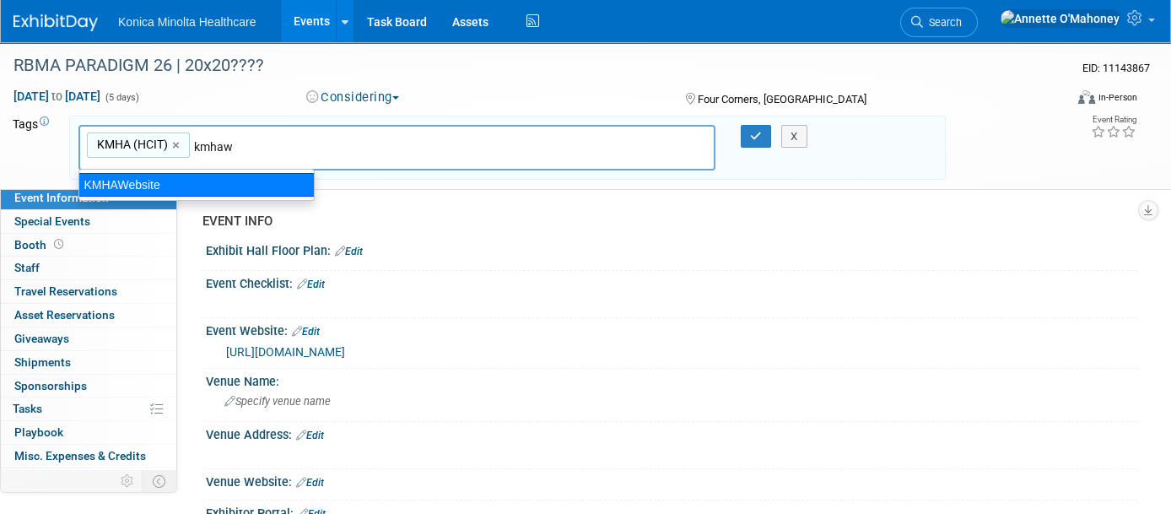
click at [136, 187] on div "KMHAWebsite" at bounding box center [196, 185] width 236 height 24
type input "KMHA (HCIT), KMHAWebsite"
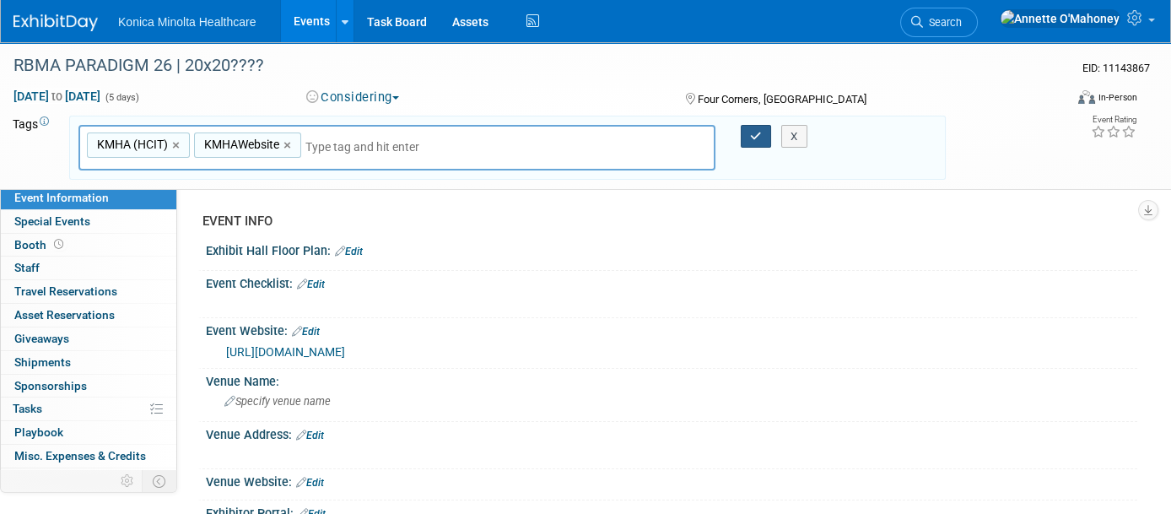
click at [759, 131] on icon "button" at bounding box center [756, 136] width 12 height 11
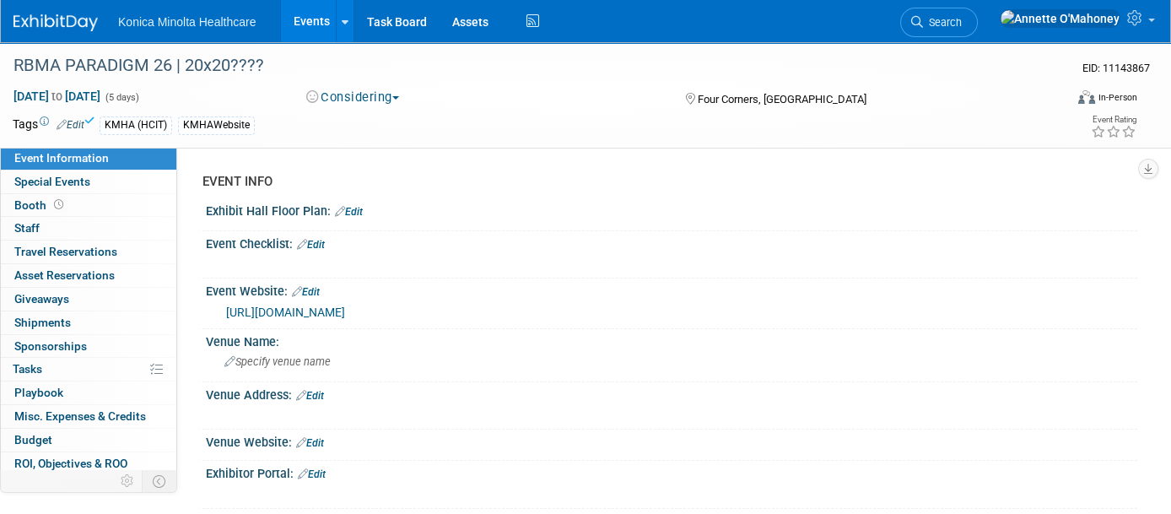
click at [313, 11] on link "Events" at bounding box center [312, 21] width 62 height 42
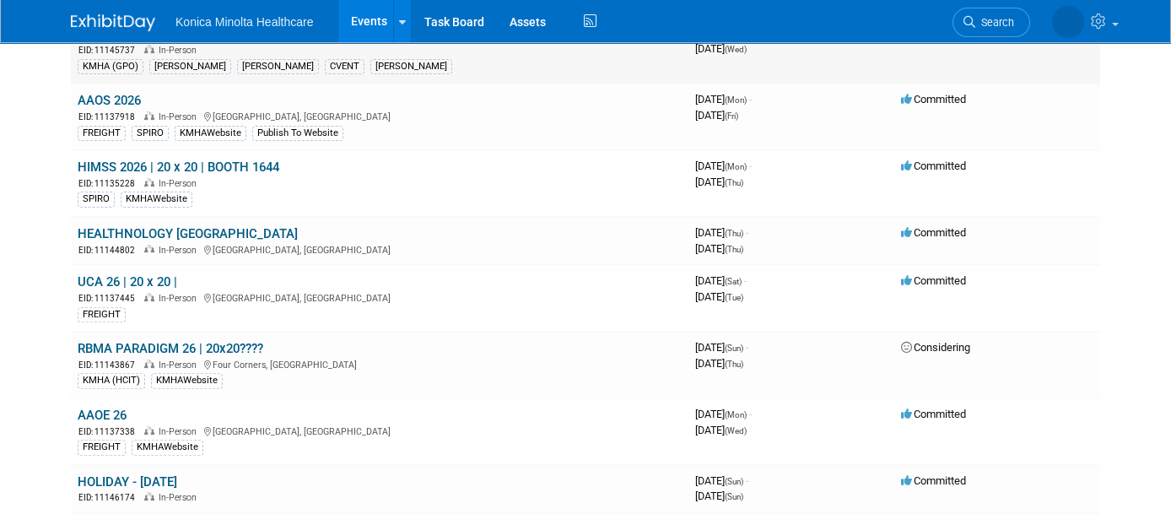
scroll to position [1476, 0]
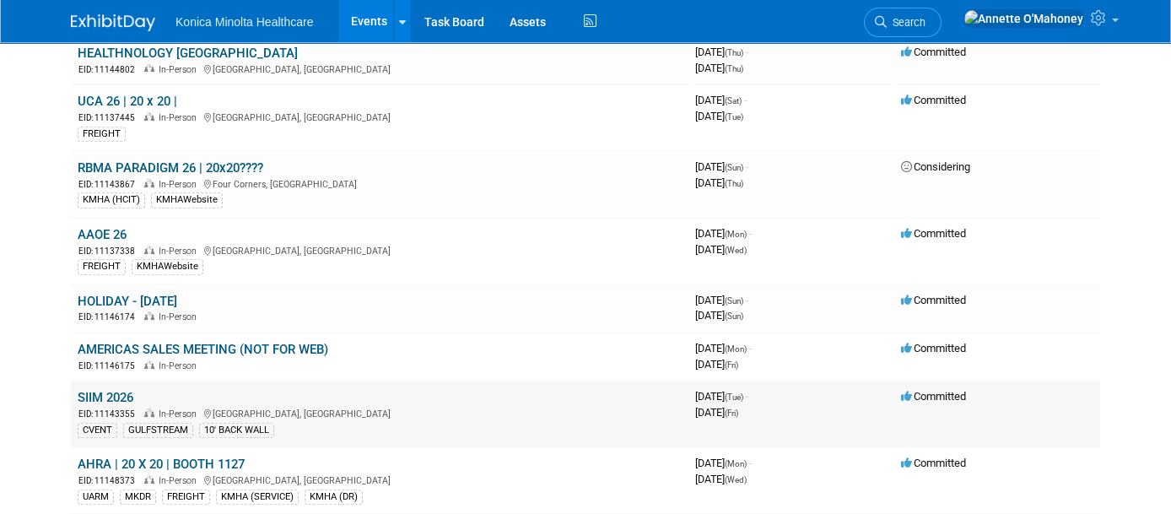
click at [115, 390] on link "SIIM 2026" at bounding box center [106, 397] width 56 height 15
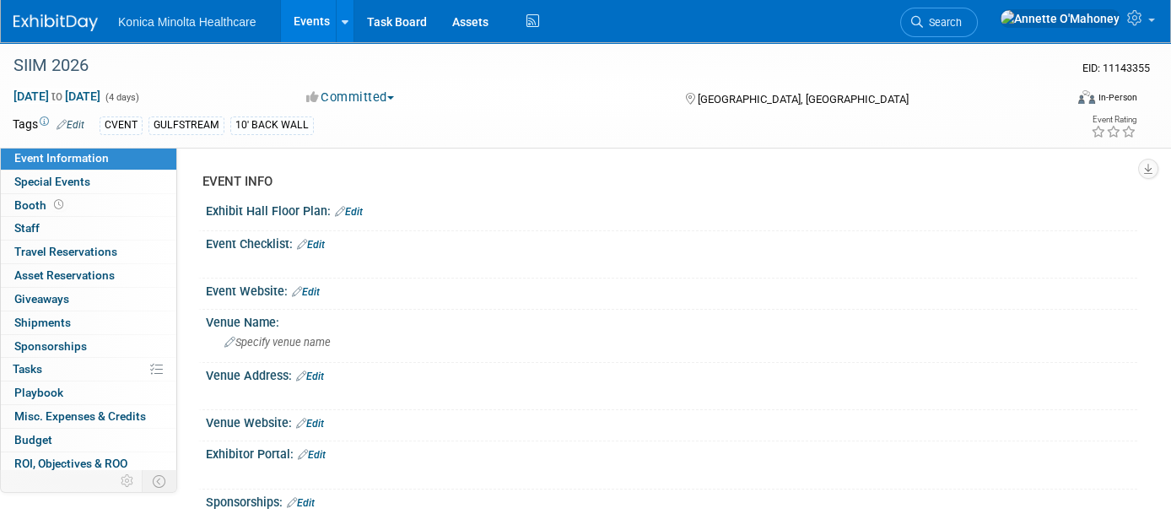
click at [83, 120] on link "Edit" at bounding box center [71, 125] width 28 height 12
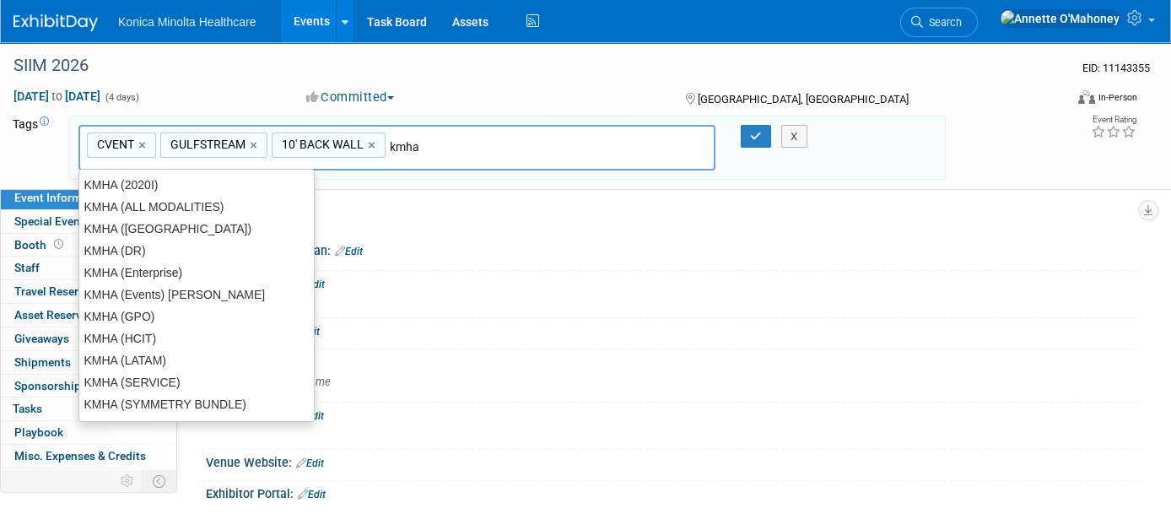
type input "kmhaw"
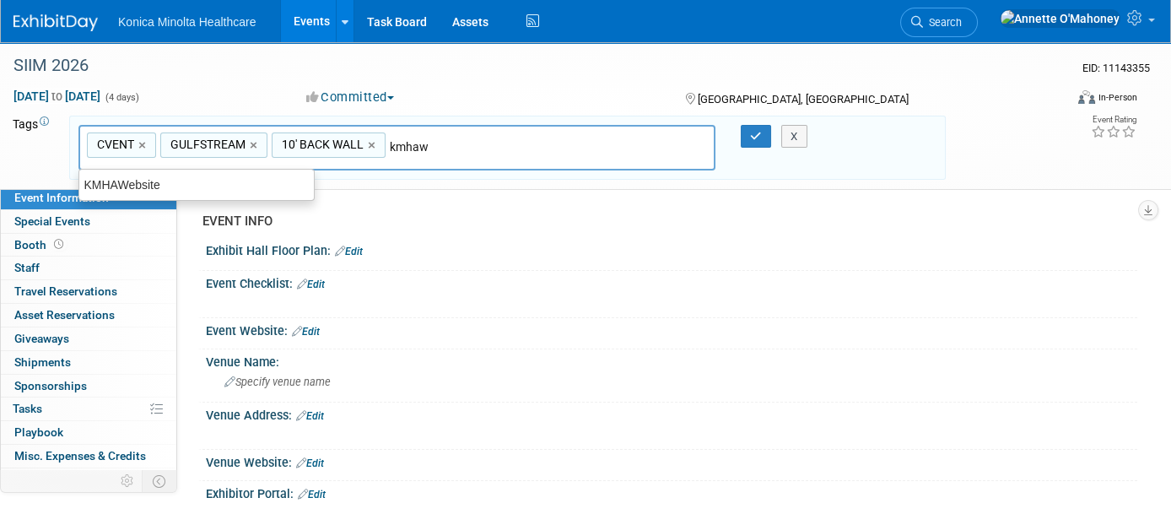
click at [240, 174] on div "KMHAWebsite" at bounding box center [196, 185] width 235 height 22
type input "CVENT, GULFSTREAM, 10' BACK WALL, KMHAWebsite"
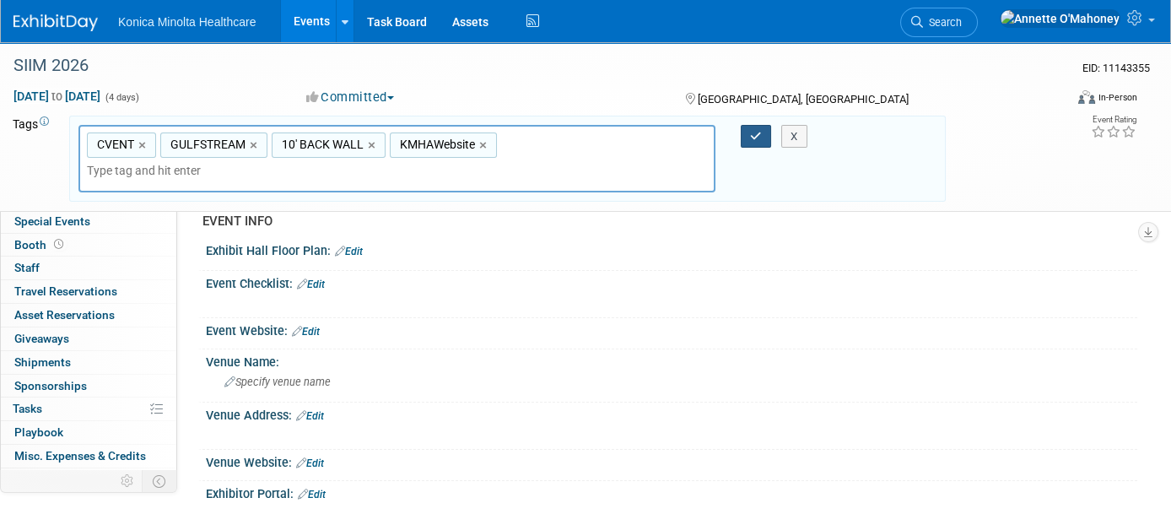
click at [753, 131] on icon "button" at bounding box center [756, 136] width 12 height 11
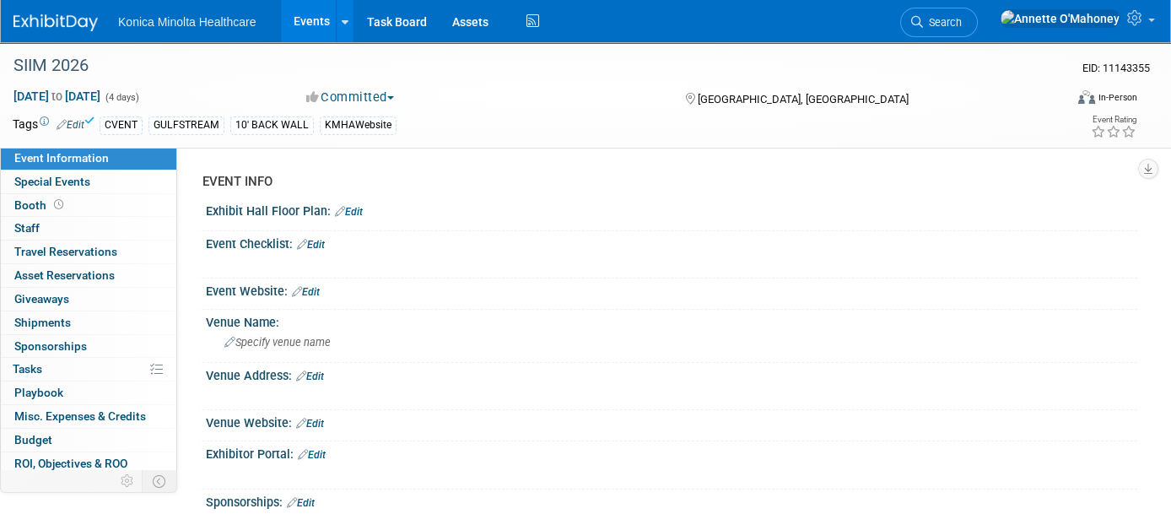
click at [294, 18] on link "Events" at bounding box center [312, 21] width 62 height 42
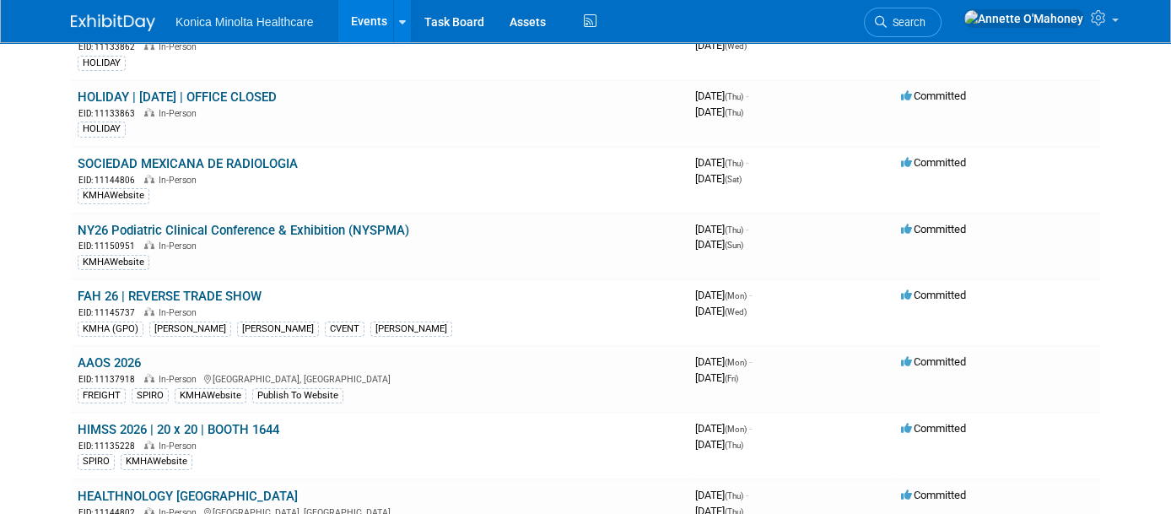
scroll to position [1055, 0]
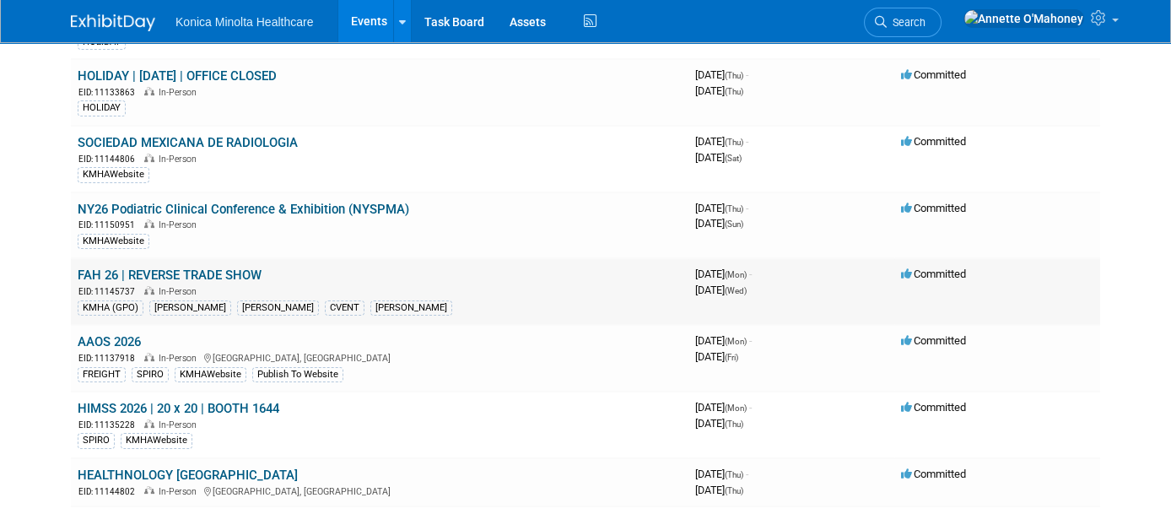
click at [237, 267] on link "FAH 26 | REVERSE TRADE SHOW" at bounding box center [170, 274] width 184 height 15
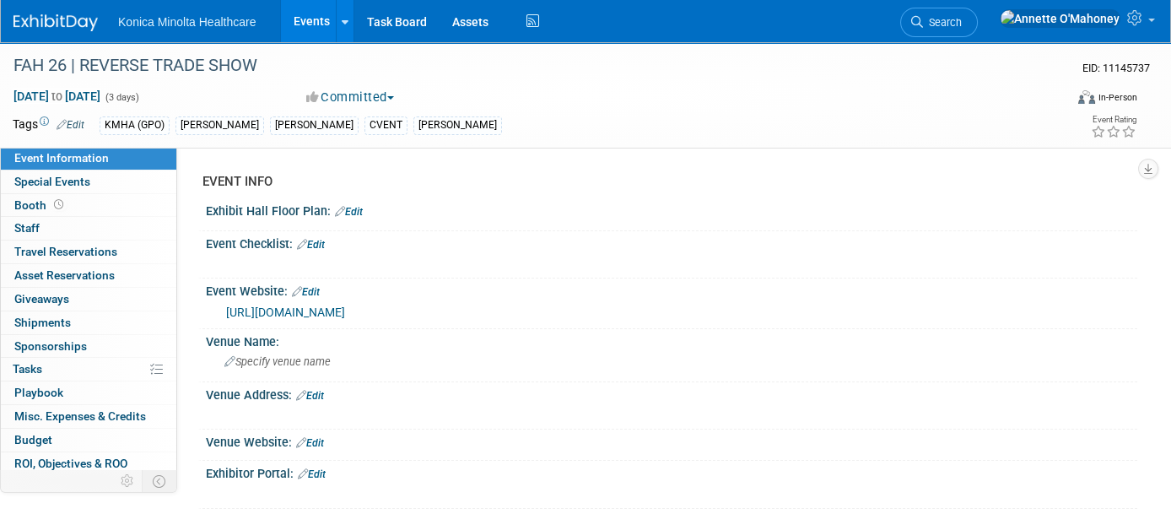
click at [73, 121] on link "Edit" at bounding box center [71, 125] width 28 height 12
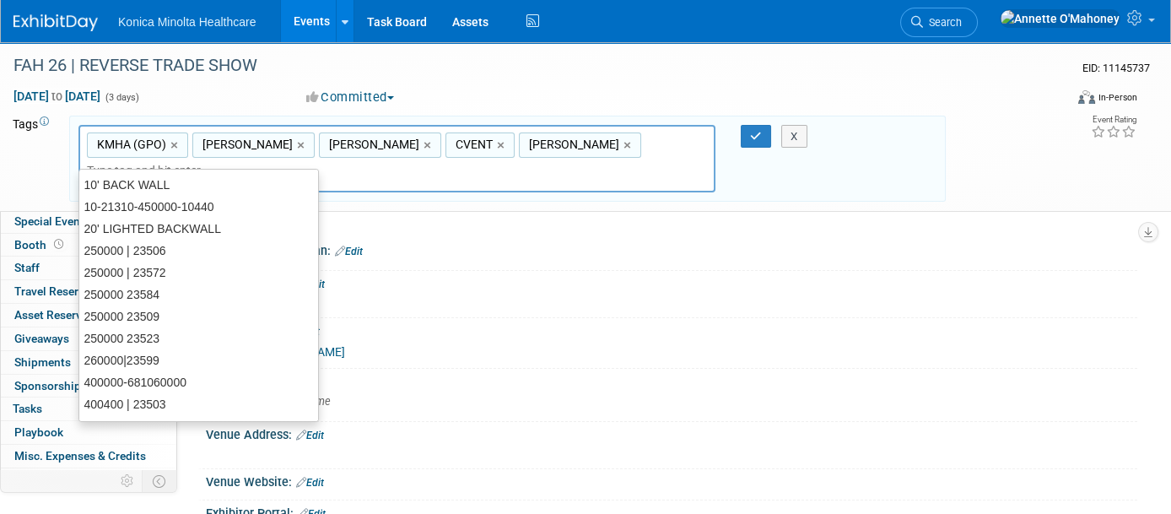
type input "j"
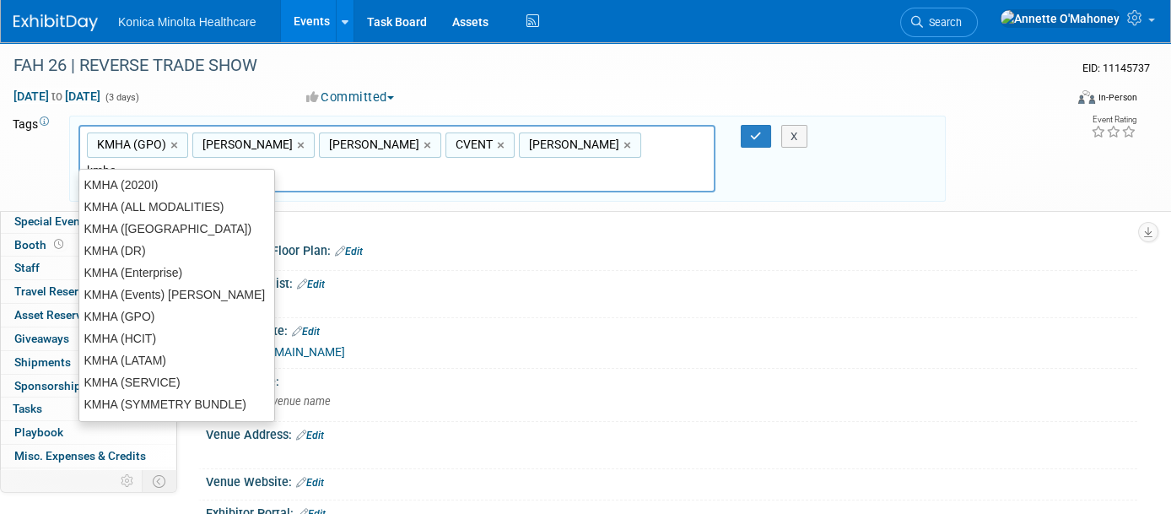
type input "kmhaw"
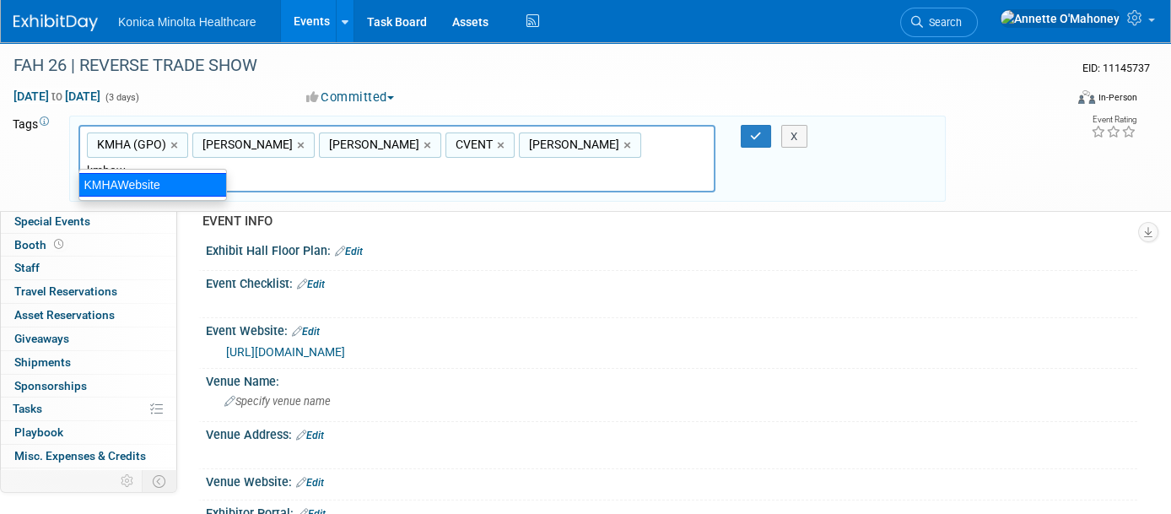
click at [175, 186] on div "KMHAWebsite" at bounding box center [152, 185] width 148 height 24
type input "KMHA (GPO), G. WALKER, D. BASKEL, CVENT, M. DE SOUSA, KMHAWebsite"
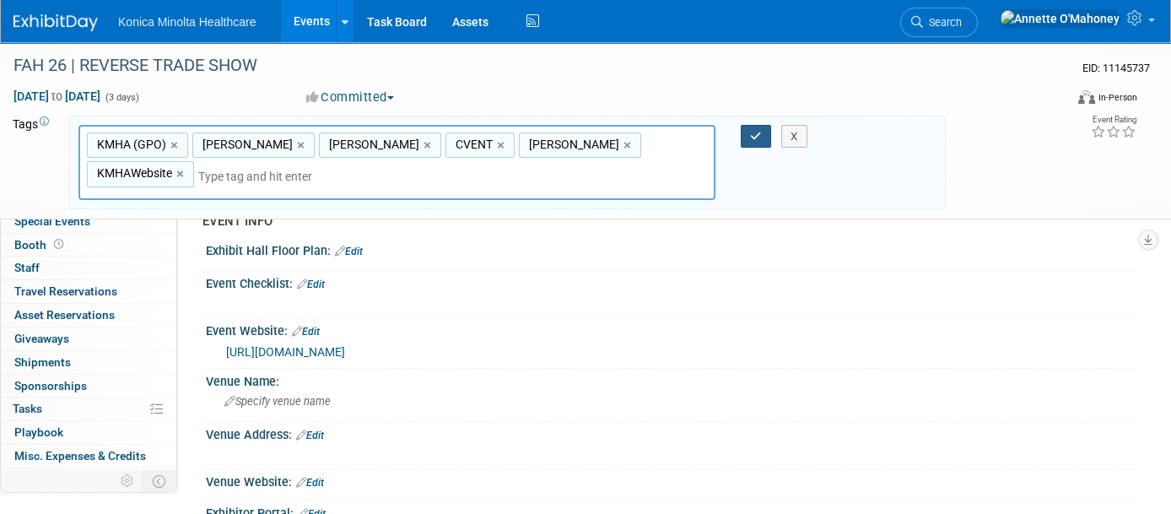
click at [748, 127] on button "button" at bounding box center [756, 137] width 30 height 24
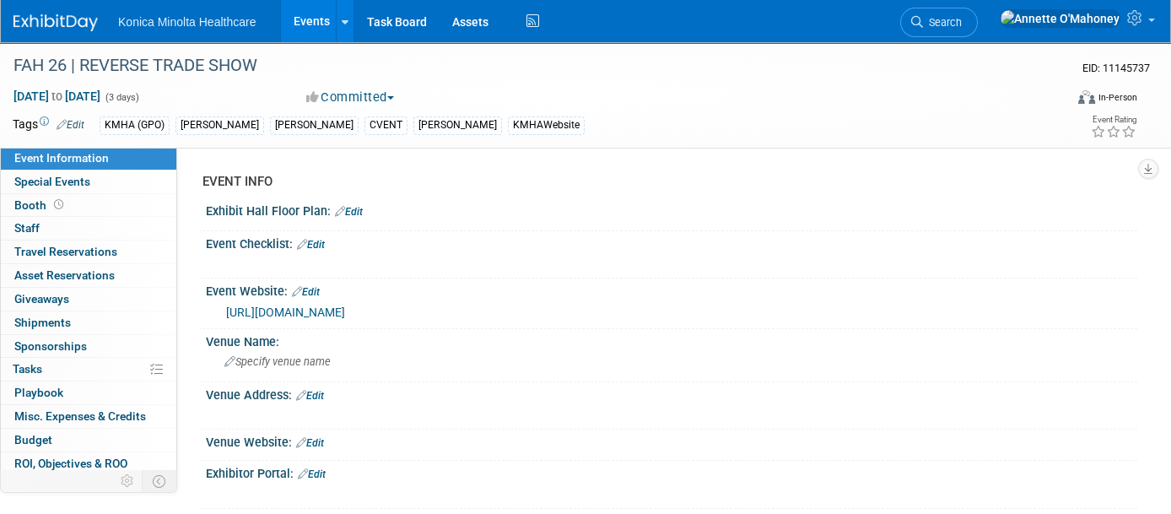
click at [310, 6] on link "Events" at bounding box center [312, 21] width 62 height 42
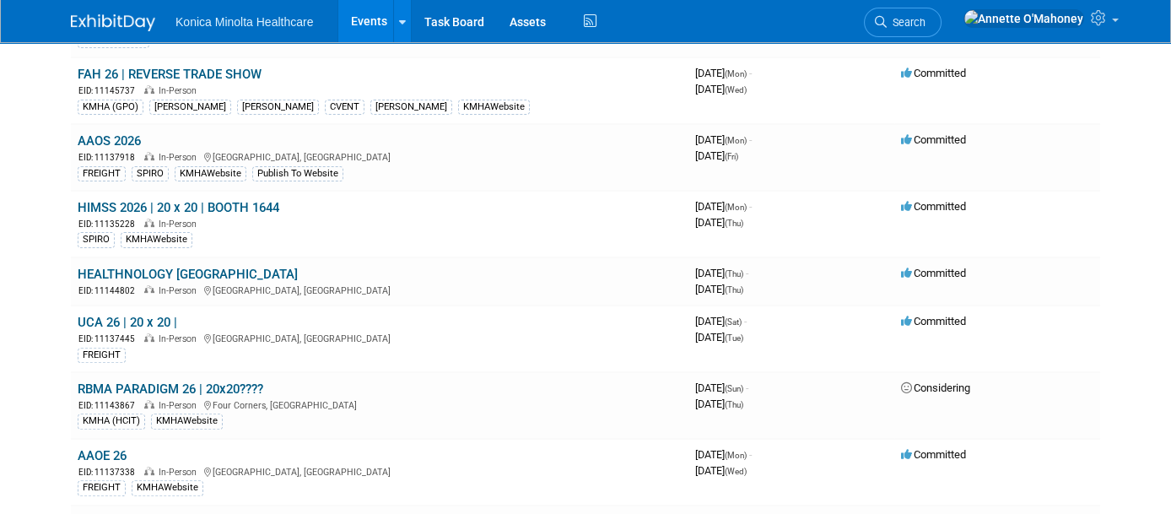
scroll to position [1266, 0]
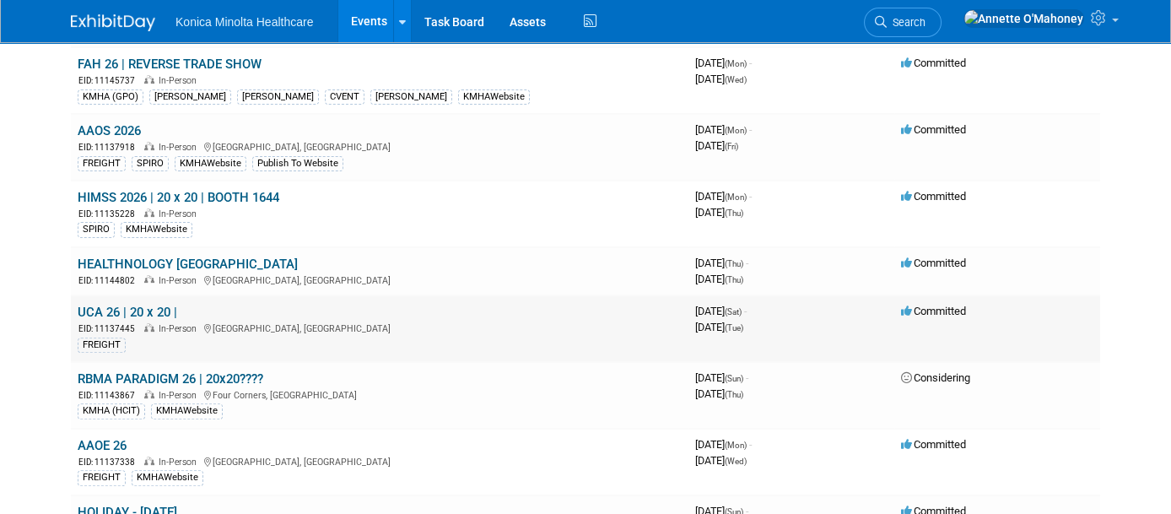
click at [128, 305] on link "UCA 26 | 20 x 20 |" at bounding box center [128, 312] width 100 height 15
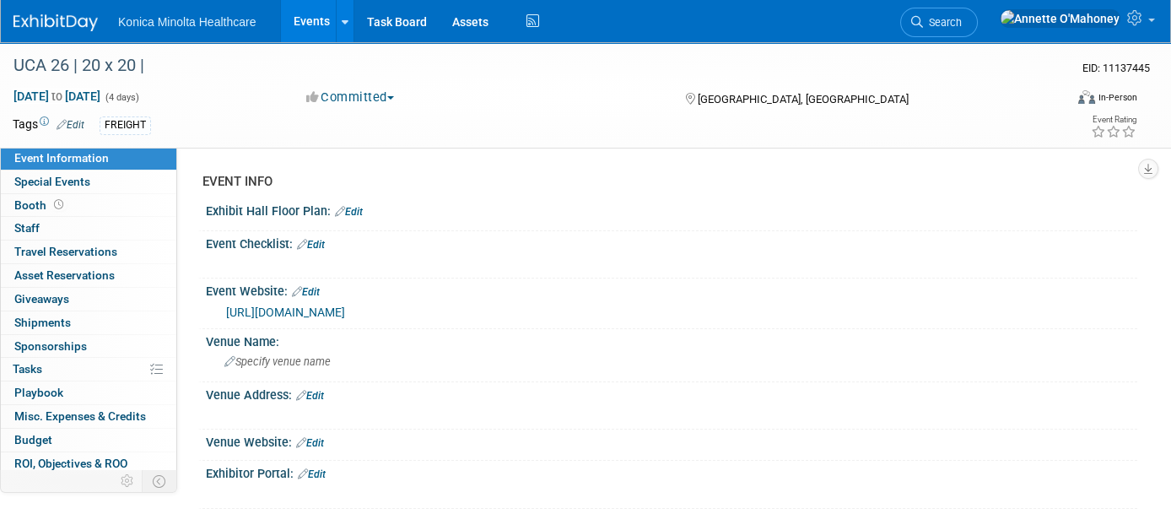
click at [63, 117] on span "Edit" at bounding box center [67, 123] width 33 height 13
click at [73, 117] on span "Edit" at bounding box center [67, 123] width 33 height 13
click at [82, 119] on link "Edit" at bounding box center [71, 125] width 28 height 12
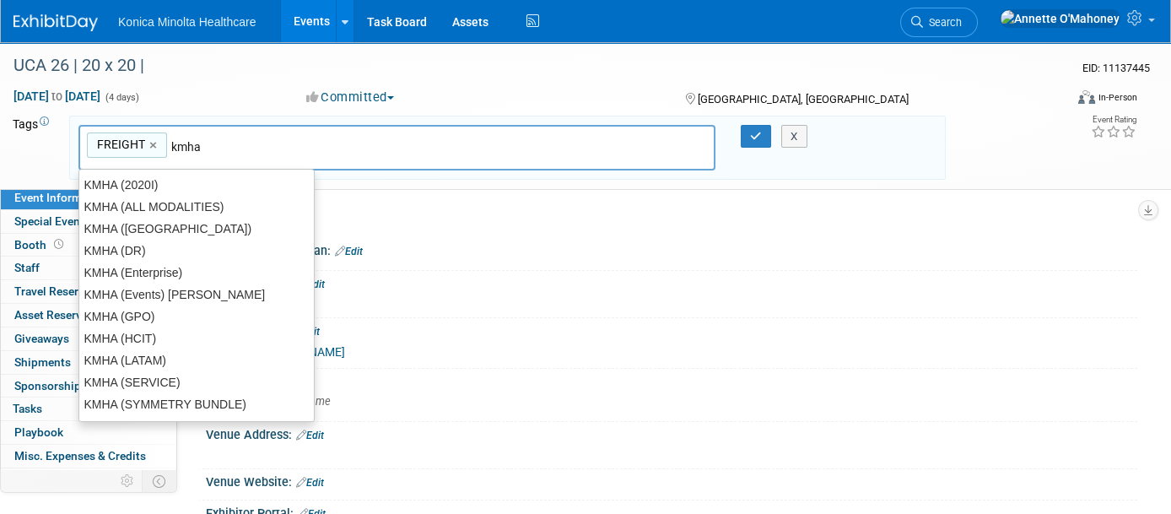
type input "kmhaw"
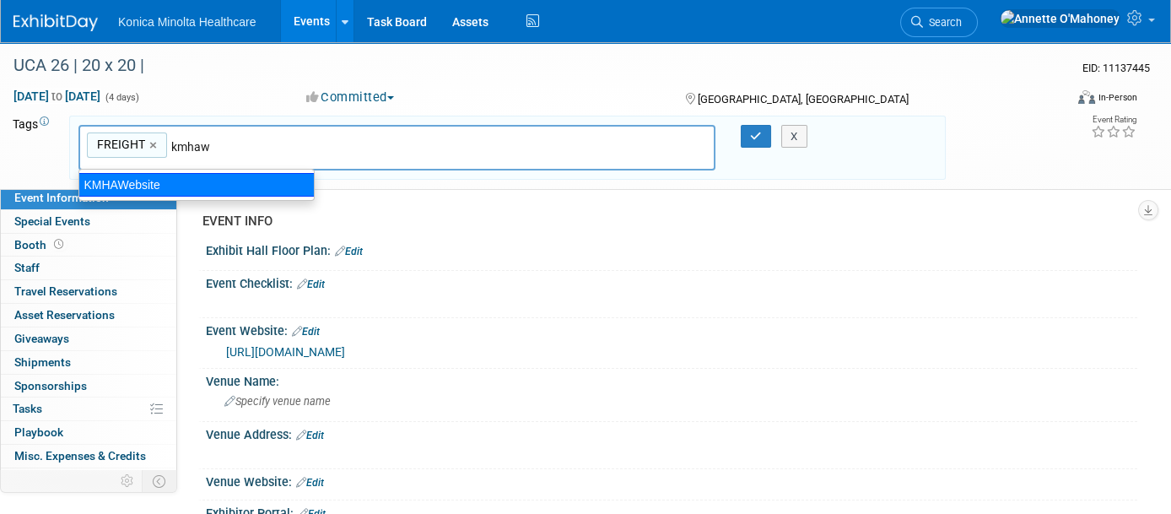
click at [103, 186] on div "KMHAWebsite" at bounding box center [196, 185] width 236 height 24
type input "FREIGHT, KMHAWebsite"
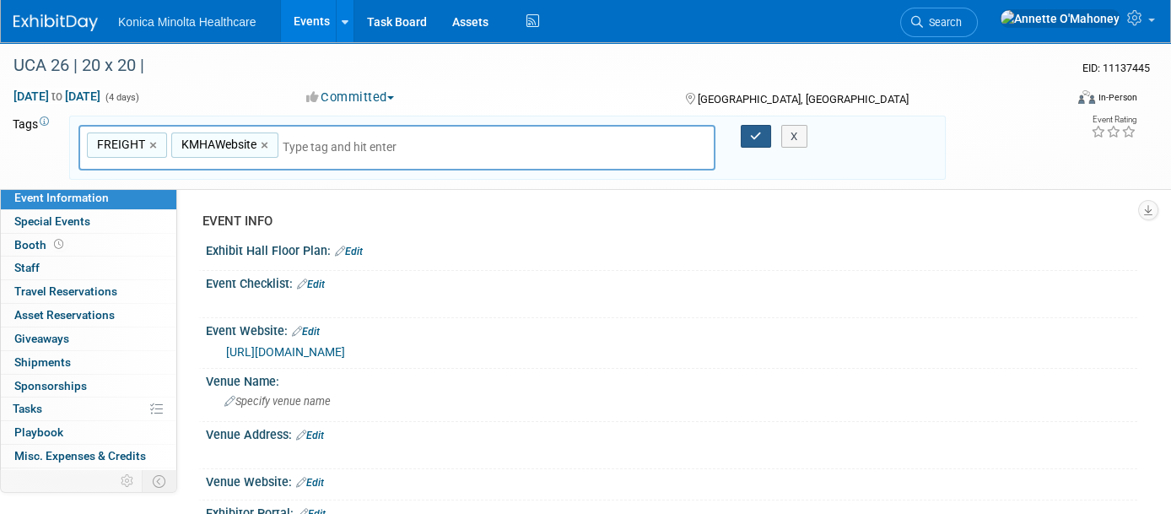
click at [761, 125] on button "button" at bounding box center [756, 137] width 30 height 24
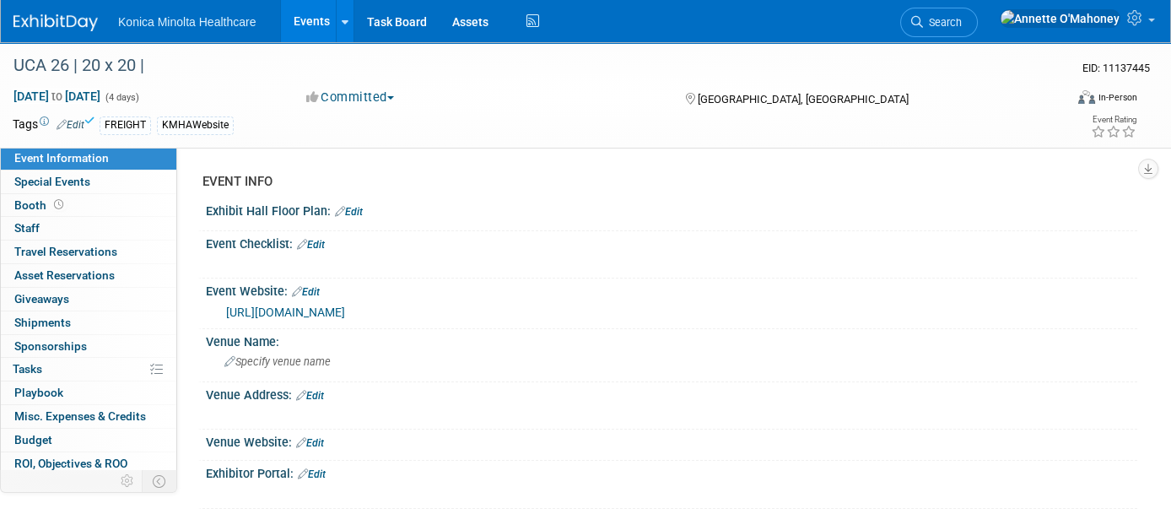
click at [305, 10] on link "Events" at bounding box center [312, 21] width 62 height 42
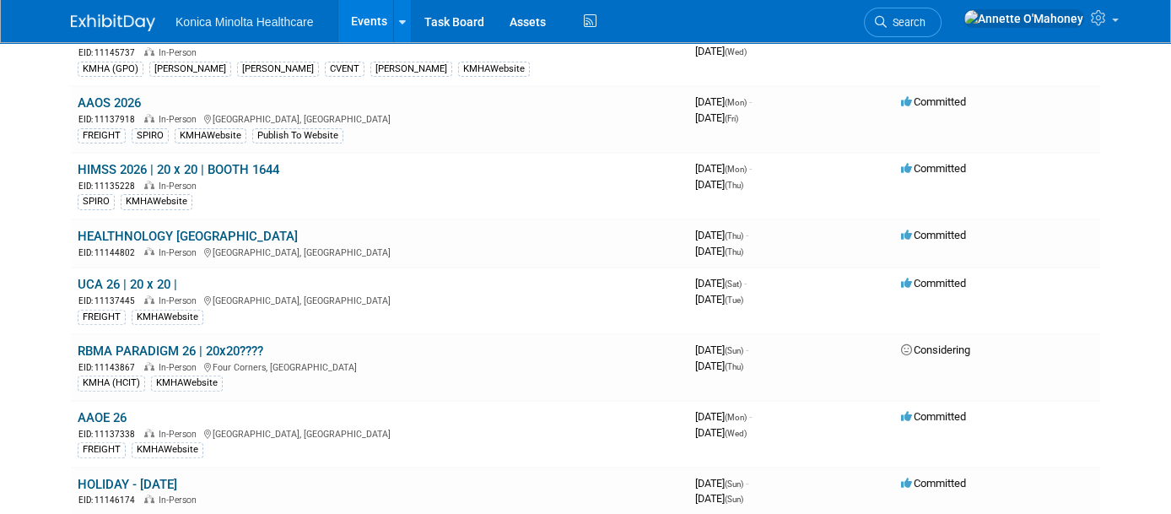
scroll to position [1476, 0]
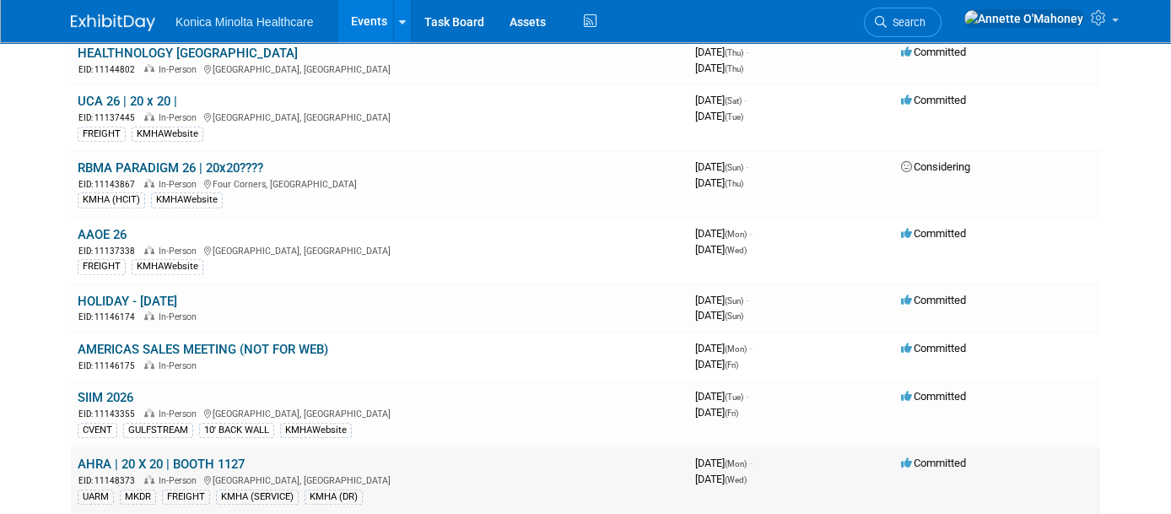
click at [127, 456] on link "AHRA | 20 X 20 | BOOTH 1127" at bounding box center [161, 463] width 167 height 15
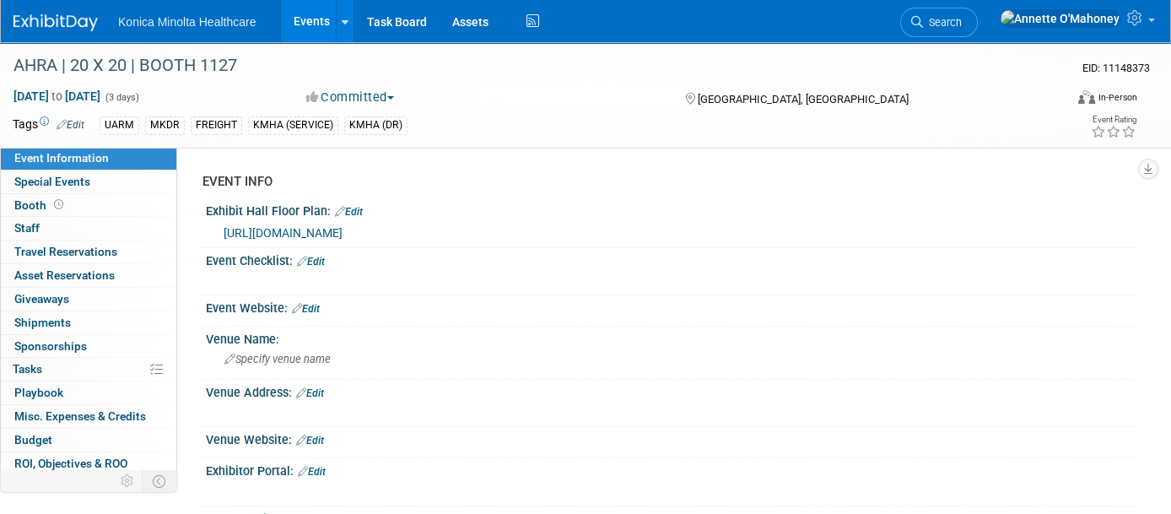
click at [407, 120] on div "UARM MKDR FREIGHT KMHA (SERVICE) KMHA (DR)" at bounding box center [523, 125] width 846 height 19
click at [73, 120] on link "Edit" at bounding box center [71, 125] width 28 height 12
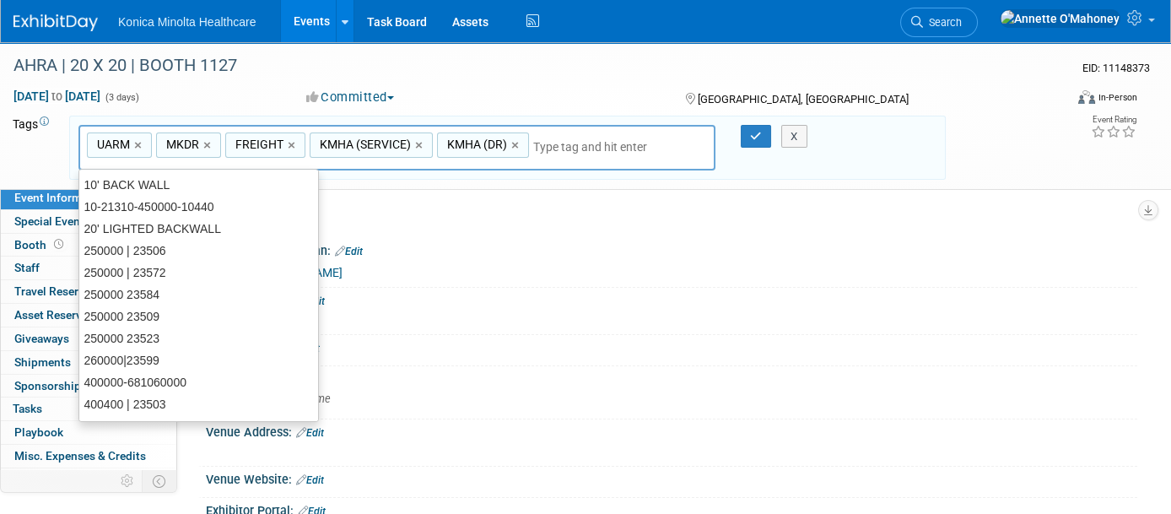
click at [540, 142] on input "text" at bounding box center [600, 146] width 135 height 17
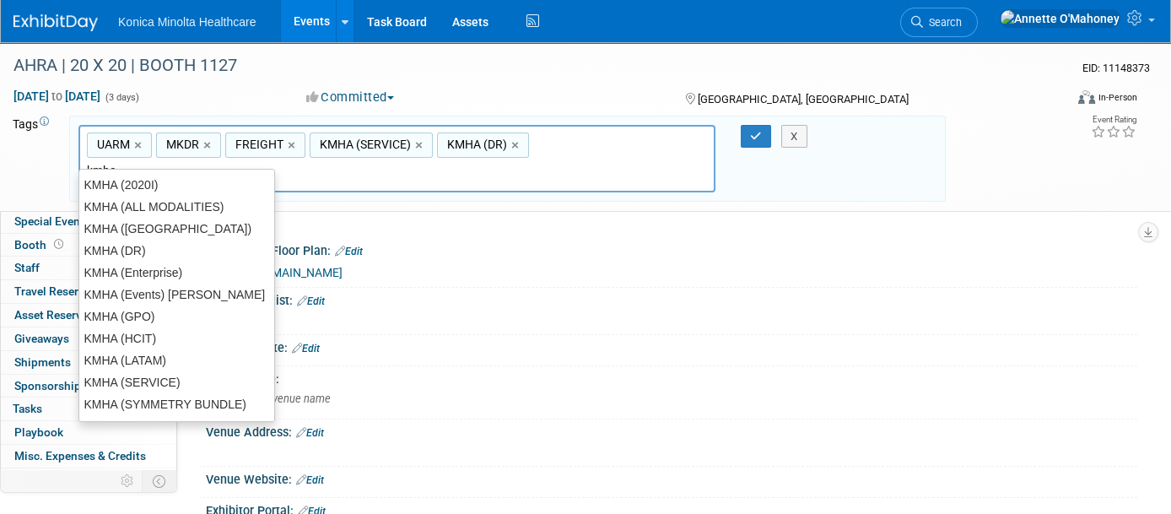
type input "kmhaw"
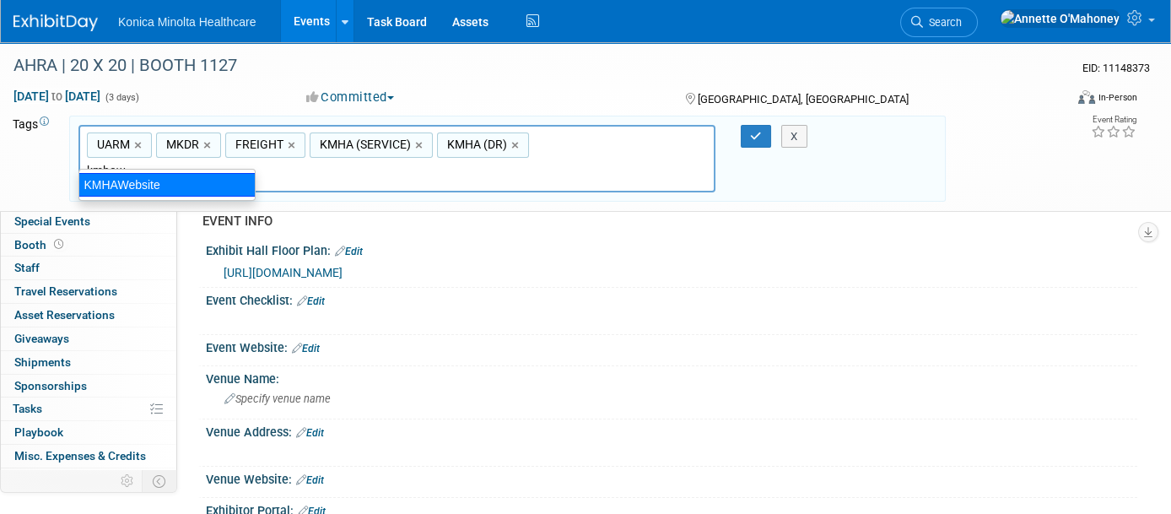
click at [170, 175] on div "KMHAWebsite" at bounding box center [166, 185] width 177 height 24
type input "UARM, MKDR, FREIGHT, KMHA (SERVICE), KMHA (DR), KMHAWebsite"
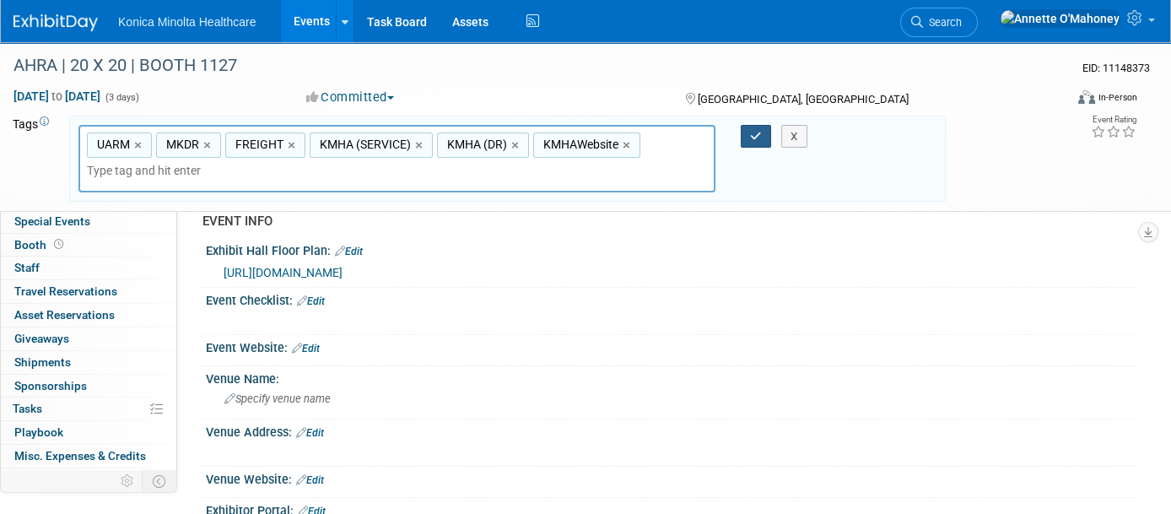
click at [756, 143] on button "button" at bounding box center [756, 137] width 30 height 24
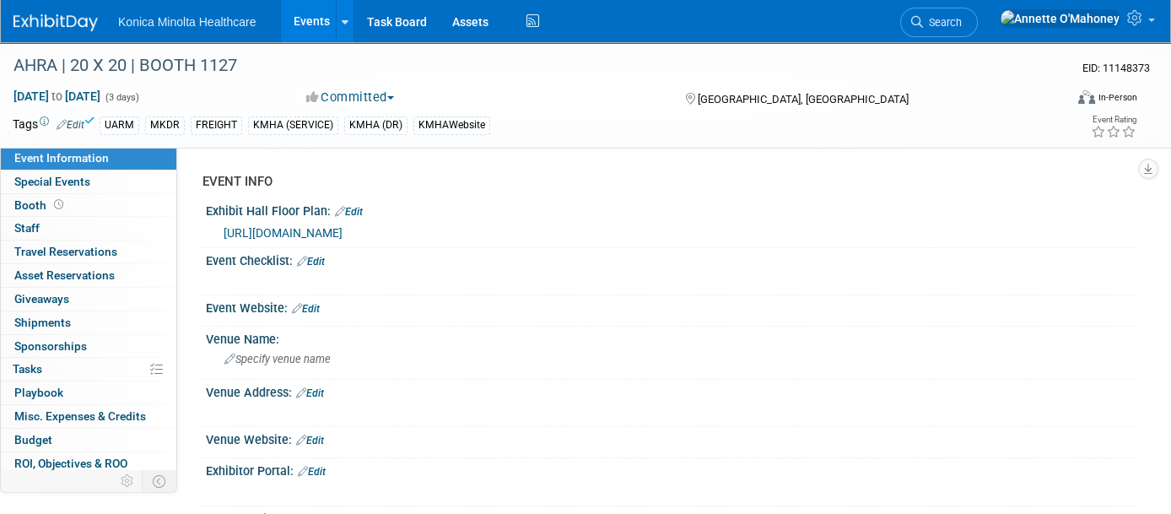
click at [287, 10] on link "Events" at bounding box center [312, 21] width 62 height 42
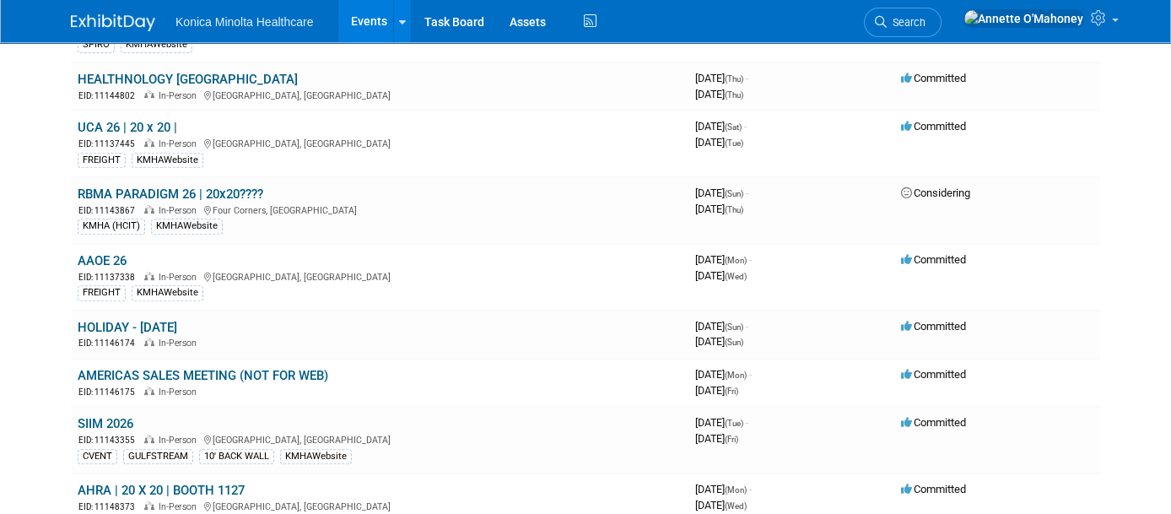
scroll to position [1793, 0]
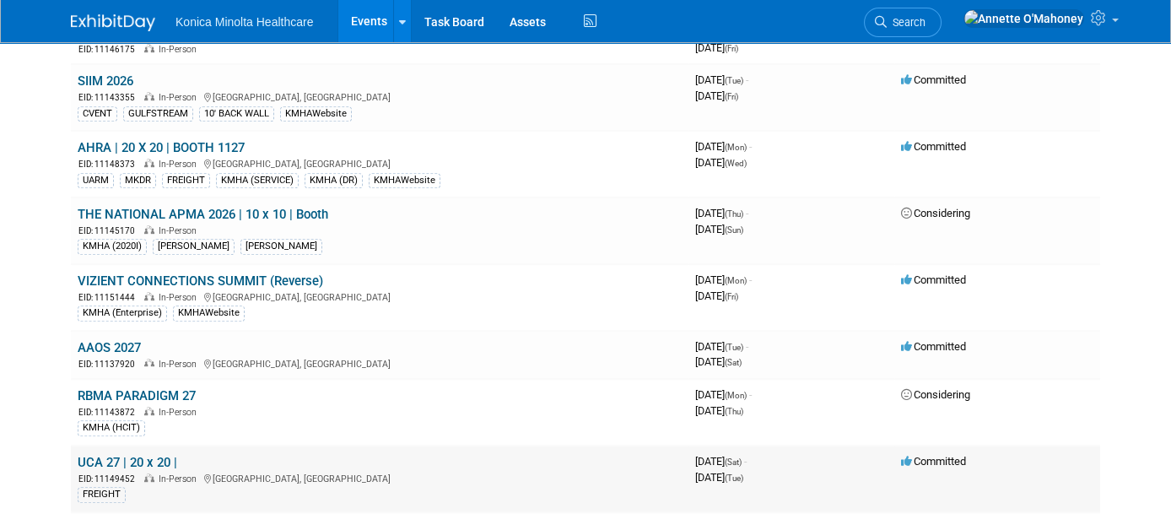
click at [102, 455] on link "UCA 27 | 20 x 20 |" at bounding box center [128, 462] width 100 height 15
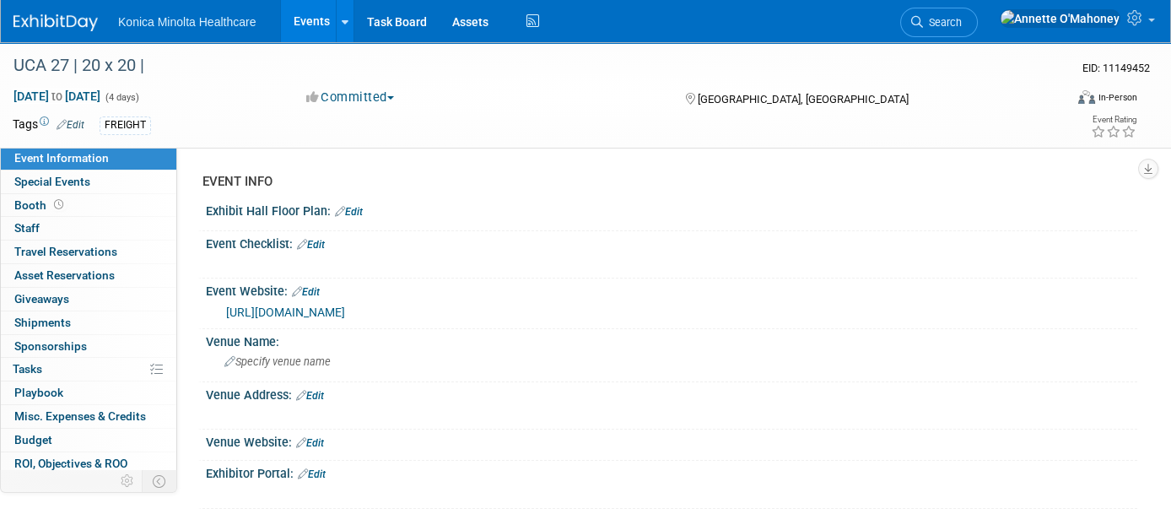
click at [74, 125] on link "Edit" at bounding box center [71, 125] width 28 height 12
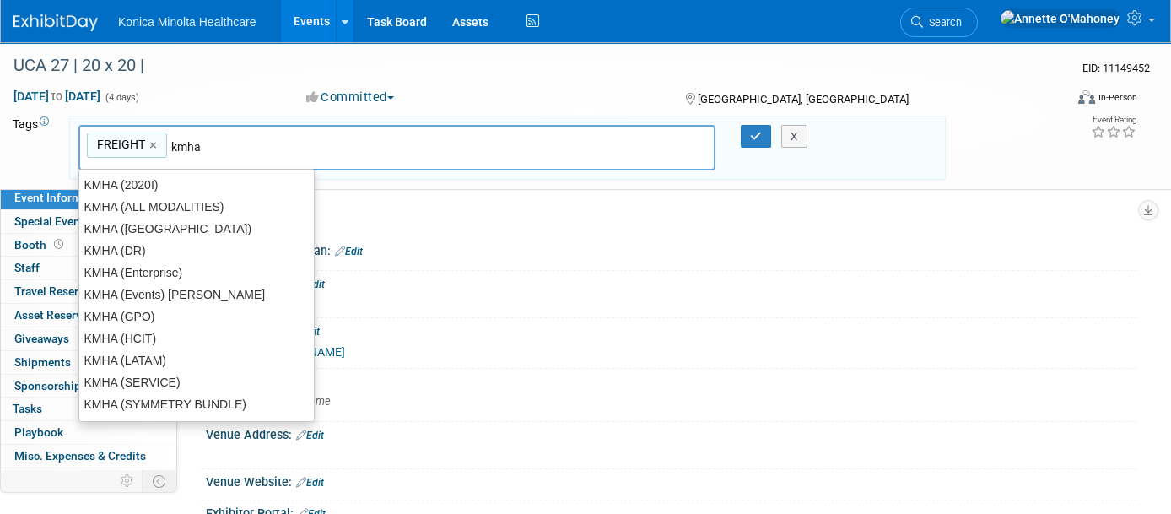
type input "kmhaw"
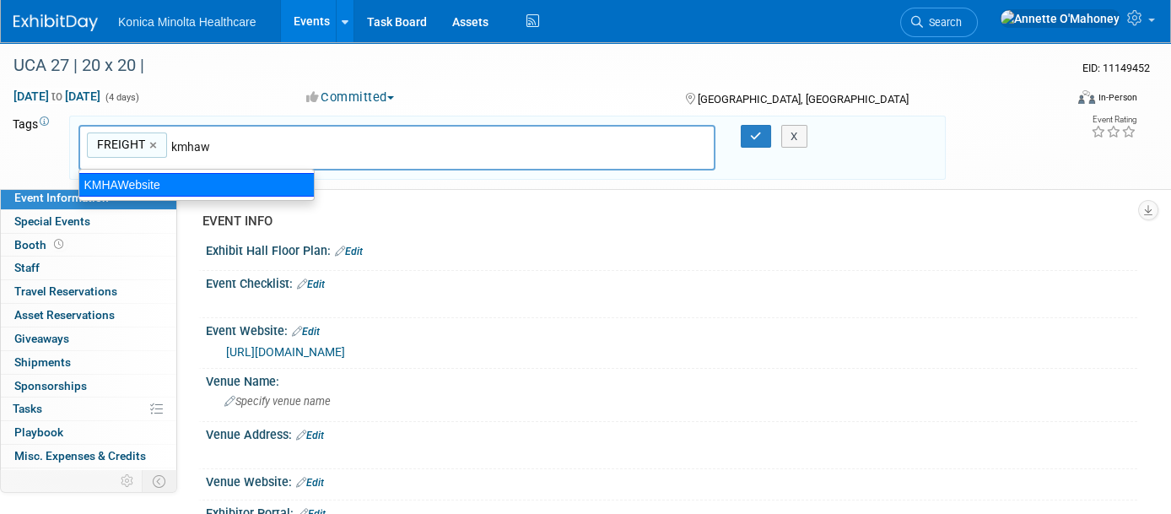
click at [180, 177] on div "KMHAWebsite" at bounding box center [196, 185] width 236 height 24
type input "FREIGHT, KMHAWebsite"
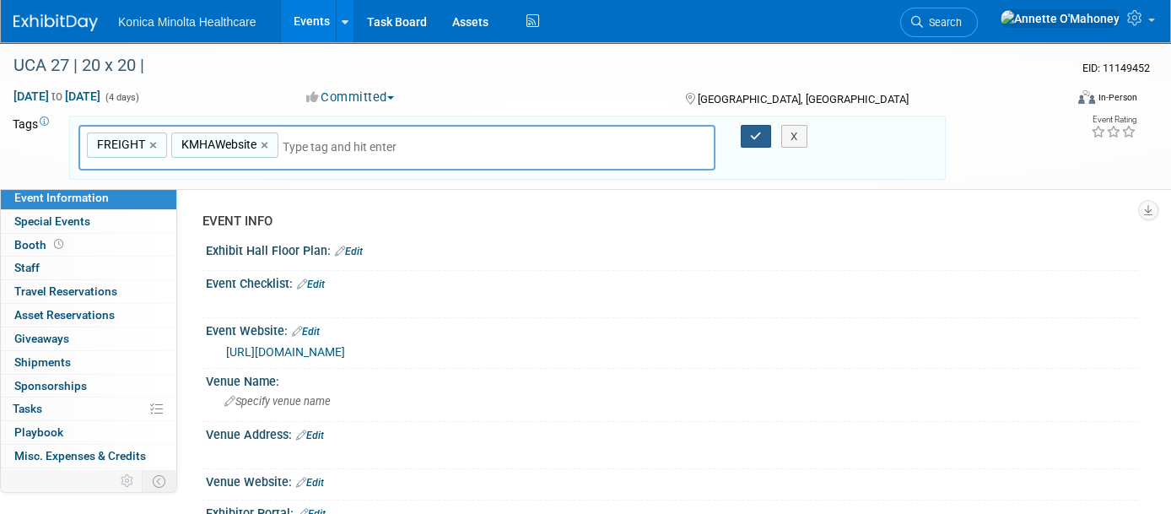
click at [753, 131] on icon "button" at bounding box center [756, 136] width 12 height 11
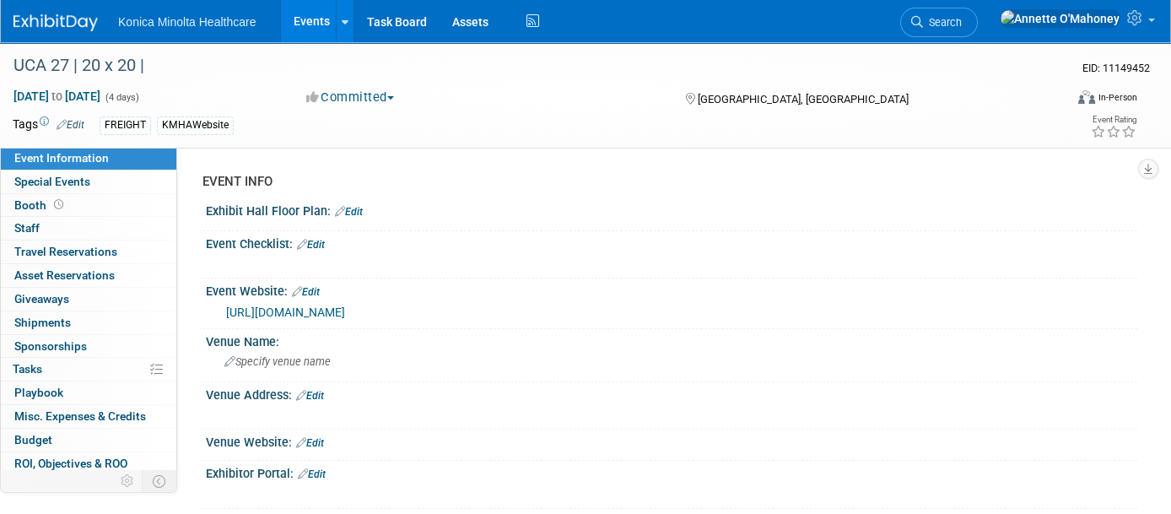
click at [316, 18] on link "Events" at bounding box center [312, 21] width 62 height 42
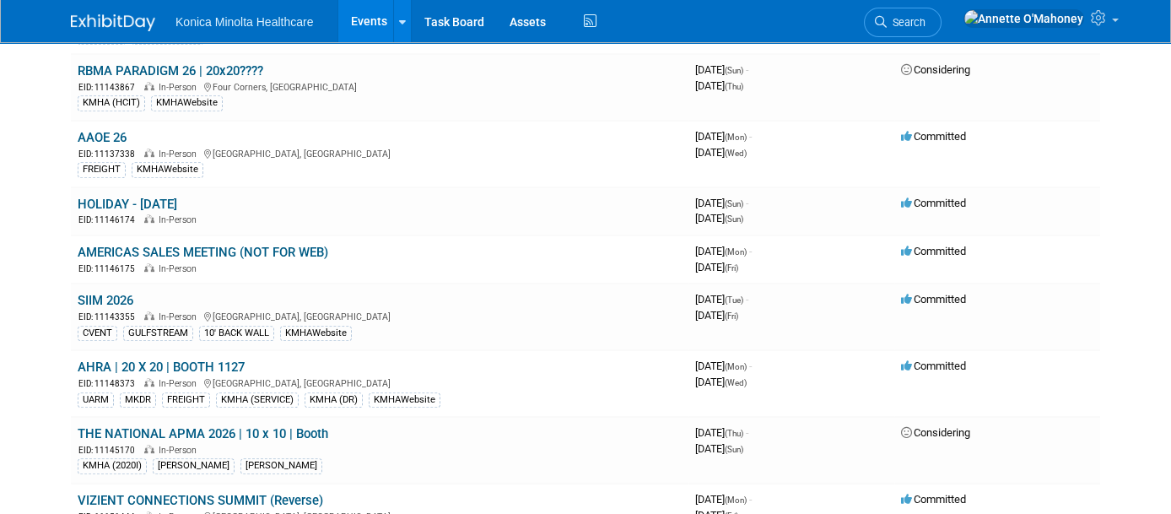
scroll to position [1687, 0]
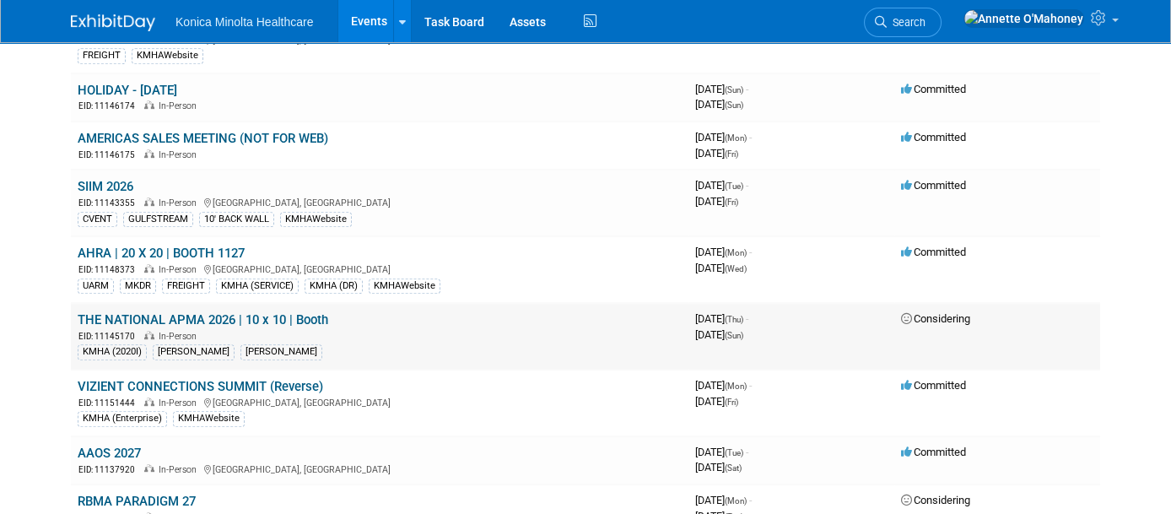
click at [262, 312] on link "THE NATIONAL APMA 2026 | 10 x 10 | Booth" at bounding box center [203, 319] width 251 height 15
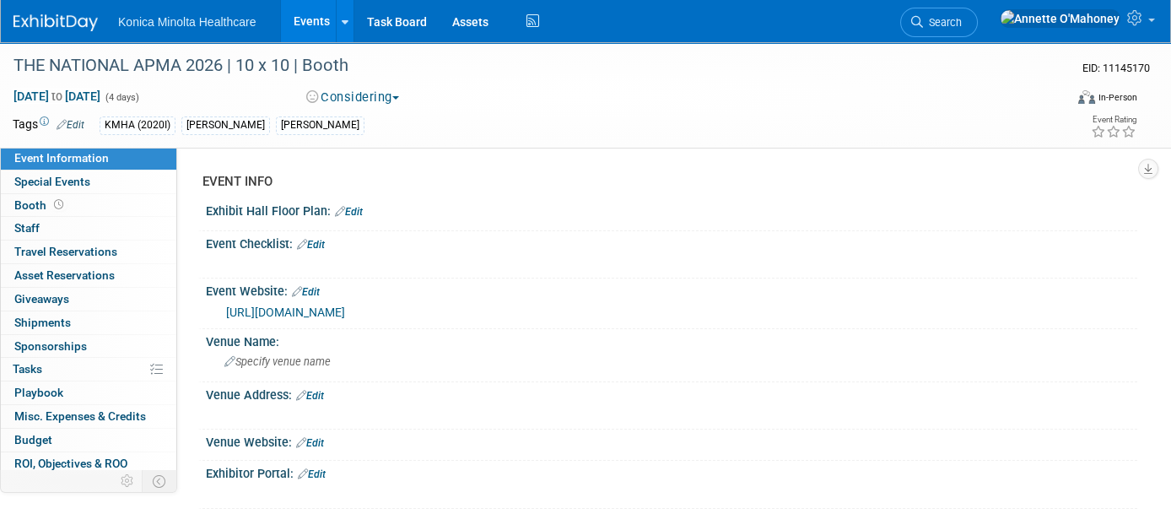
click at [81, 119] on link "Edit" at bounding box center [71, 125] width 28 height 12
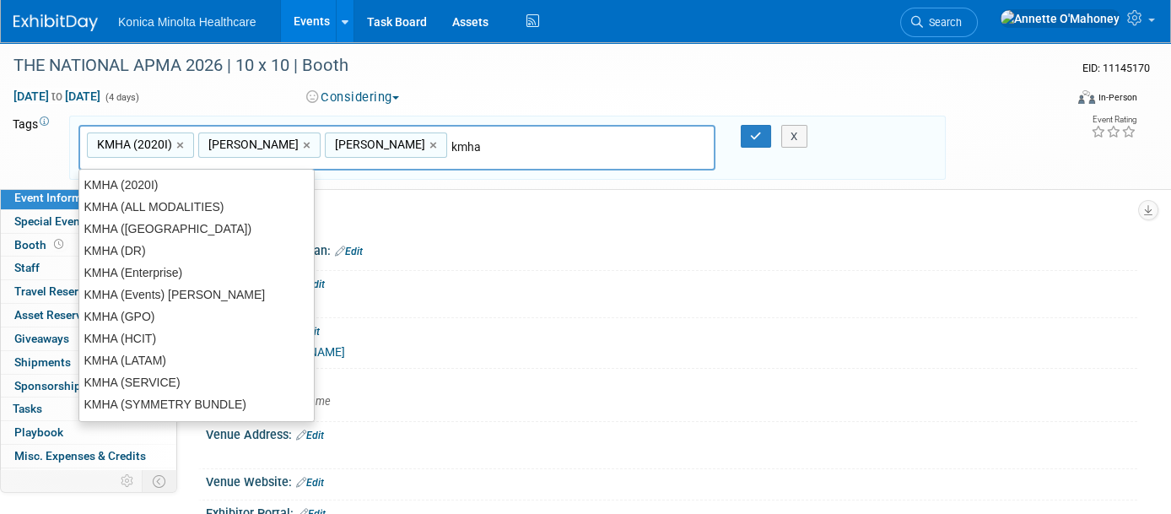
type input "kmhaw"
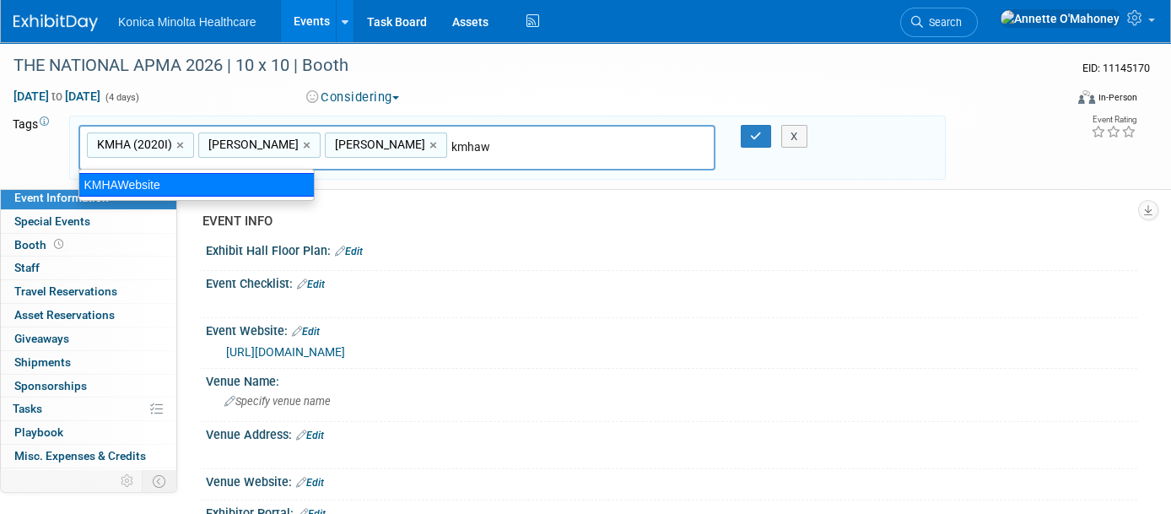
click at [143, 186] on div "KMHAWebsite" at bounding box center [196, 185] width 236 height 24
type input "KMHA (2020I), Susan Ott, Michael Azzarello, KMHAWebsite"
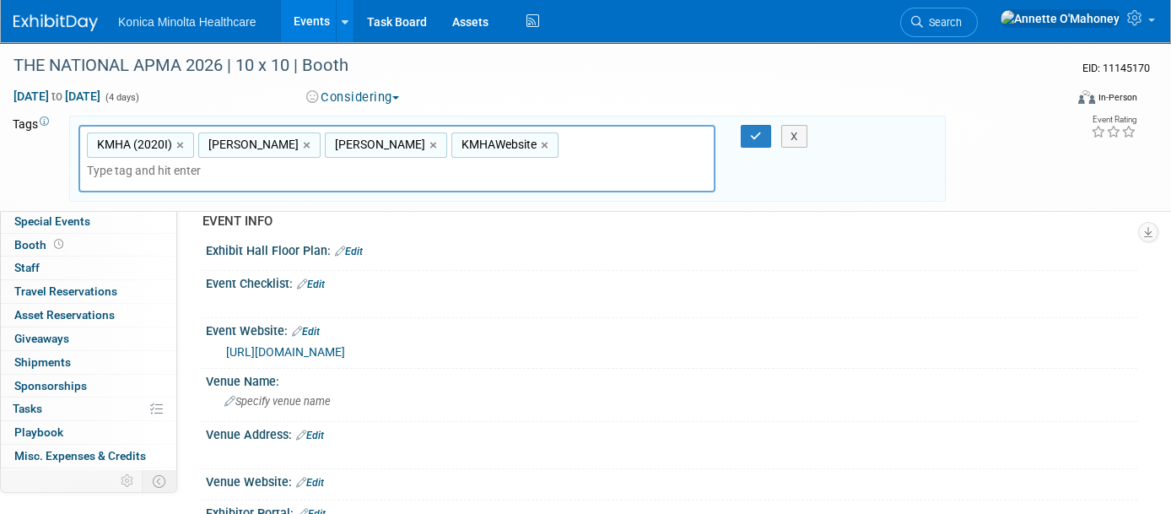
click at [766, 137] on div "X" at bounding box center [800, 137] width 73 height 24
click at [324, 27] on link "Events" at bounding box center [312, 21] width 62 height 42
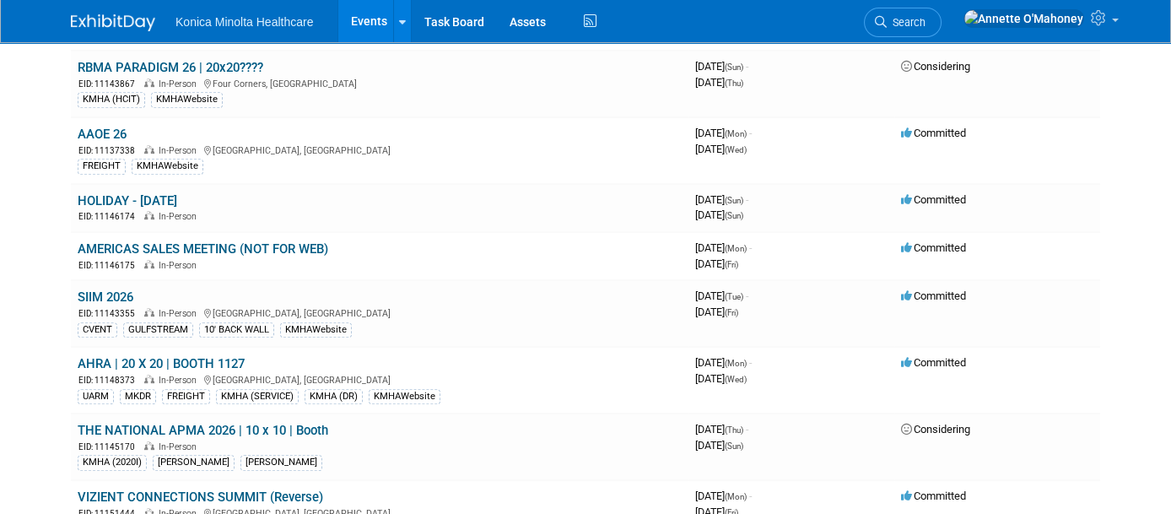
scroll to position [1582, 0]
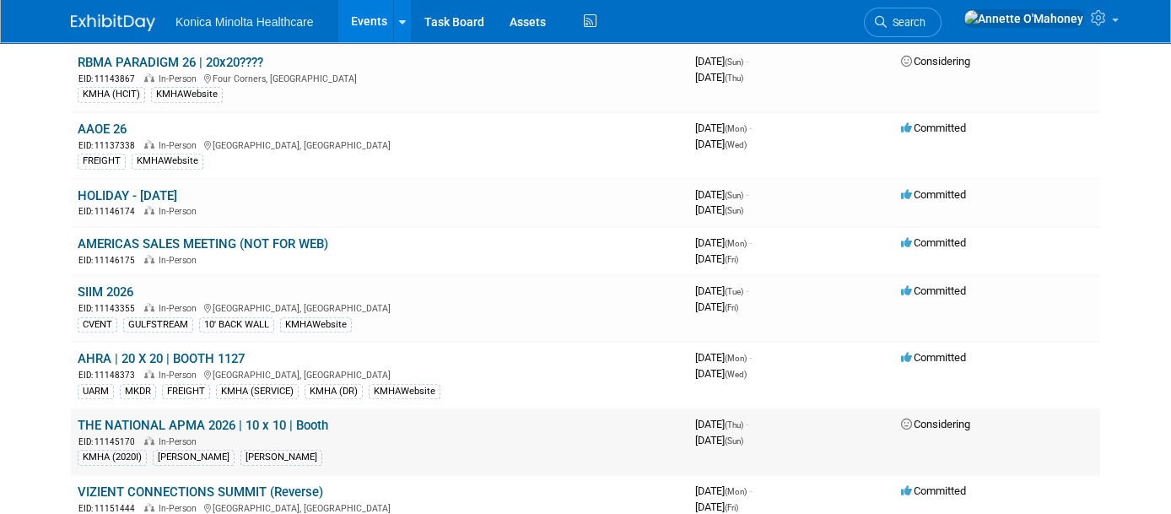
click at [219, 418] on link "THE NATIONAL APMA 2026 | 10 x 10 | Booth" at bounding box center [203, 425] width 251 height 15
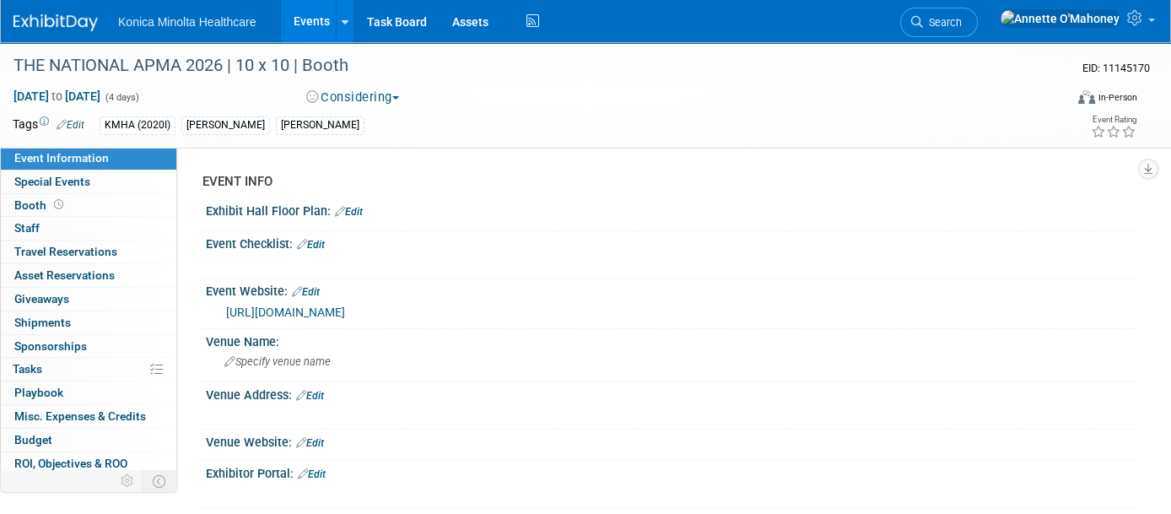
click at [67, 120] on link "Edit" at bounding box center [71, 125] width 28 height 12
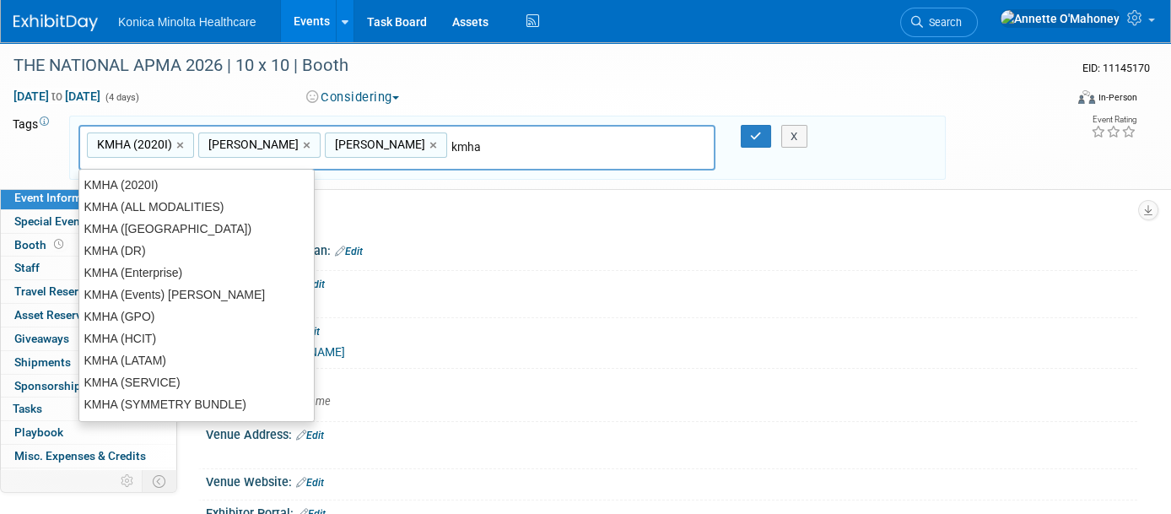
type input "kmhaw"
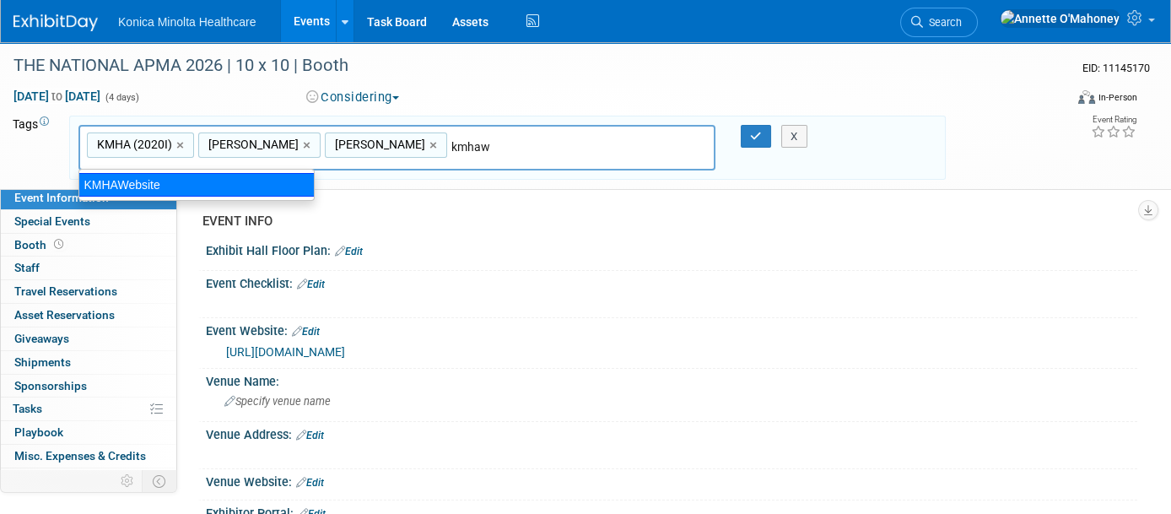
click at [143, 181] on div "KMHAWebsite" at bounding box center [196, 185] width 236 height 24
type input "KMHA (2020I), Susan Ott, Michael Azzarello, KMHAWebsite"
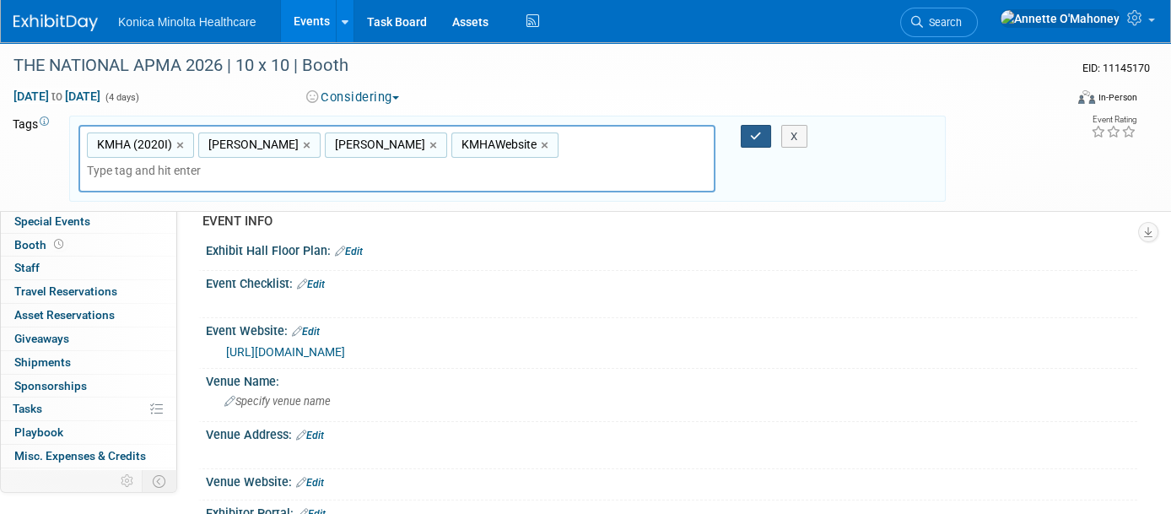
click at [763, 142] on button "button" at bounding box center [756, 137] width 30 height 24
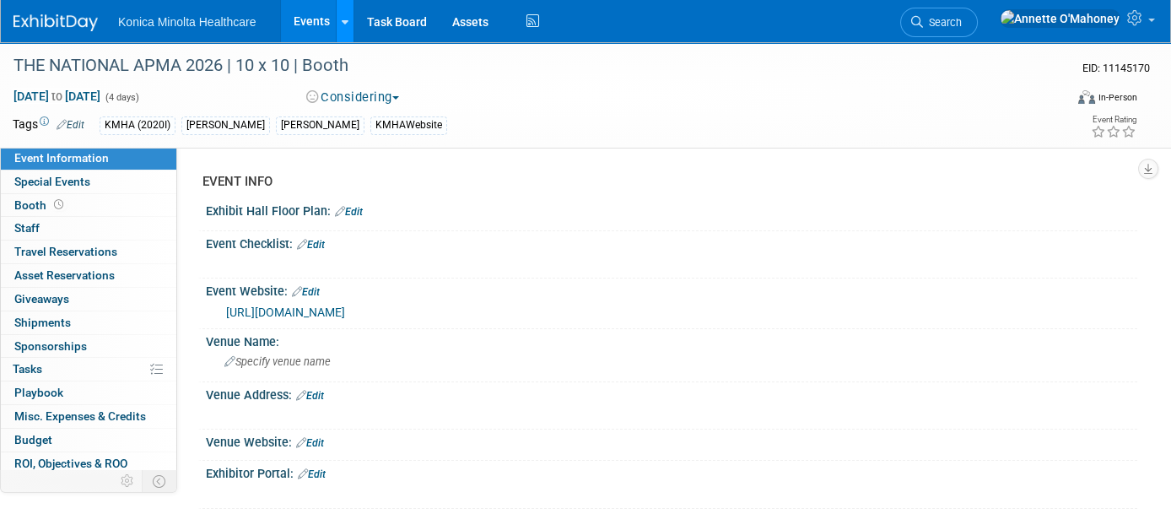
drag, startPoint x: 328, startPoint y: 23, endPoint x: 338, endPoint y: 23, distance: 10.1
click at [327, 23] on link "Events" at bounding box center [312, 21] width 62 height 42
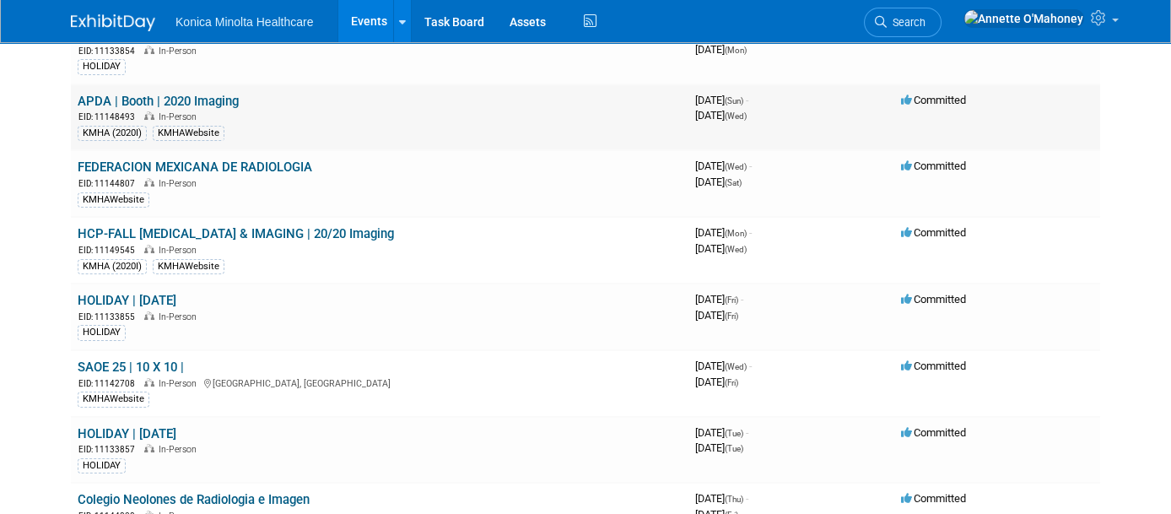
scroll to position [211, 0]
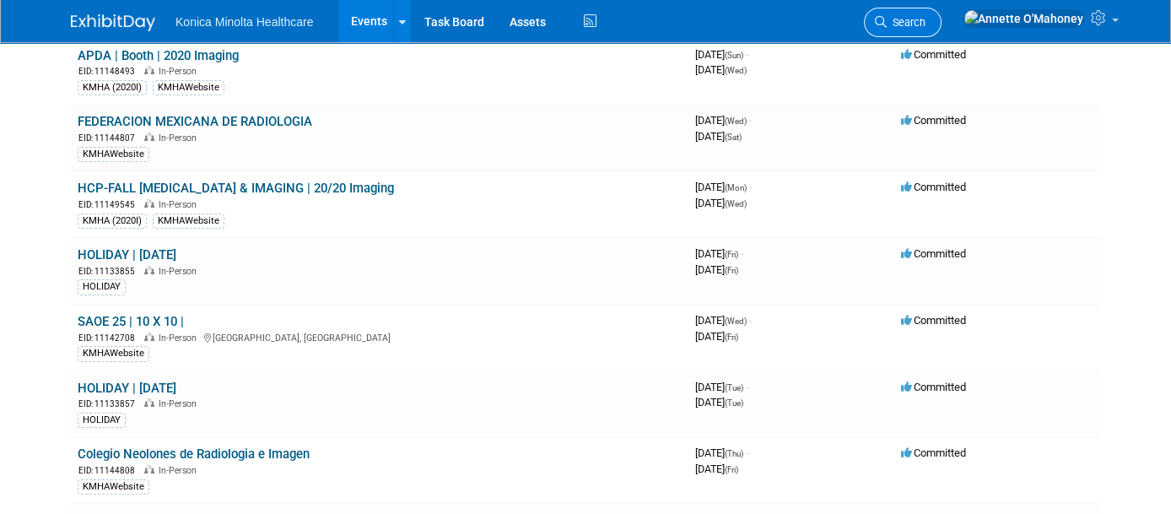
click at [926, 25] on span "Search" at bounding box center [906, 22] width 39 height 13
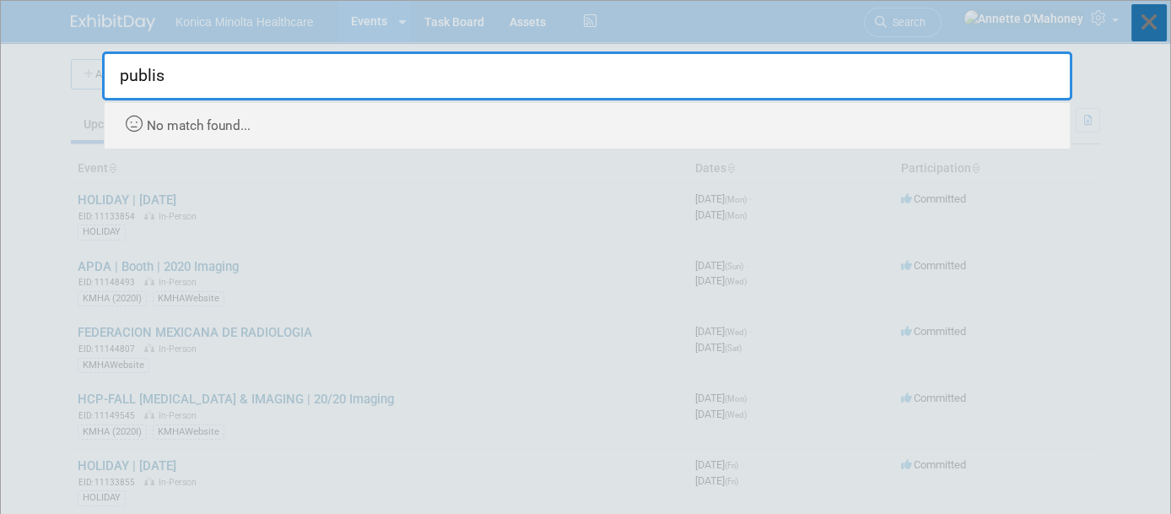
type input "publis"
click at [1140, 23] on icon at bounding box center [1148, 22] width 35 height 37
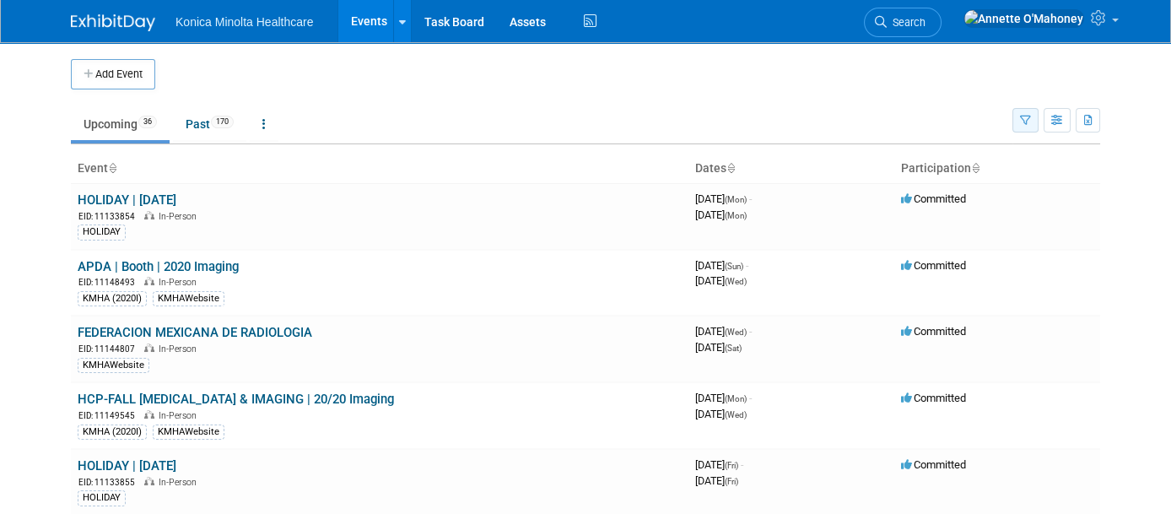
click at [1039, 117] on button "button" at bounding box center [1025, 120] width 26 height 24
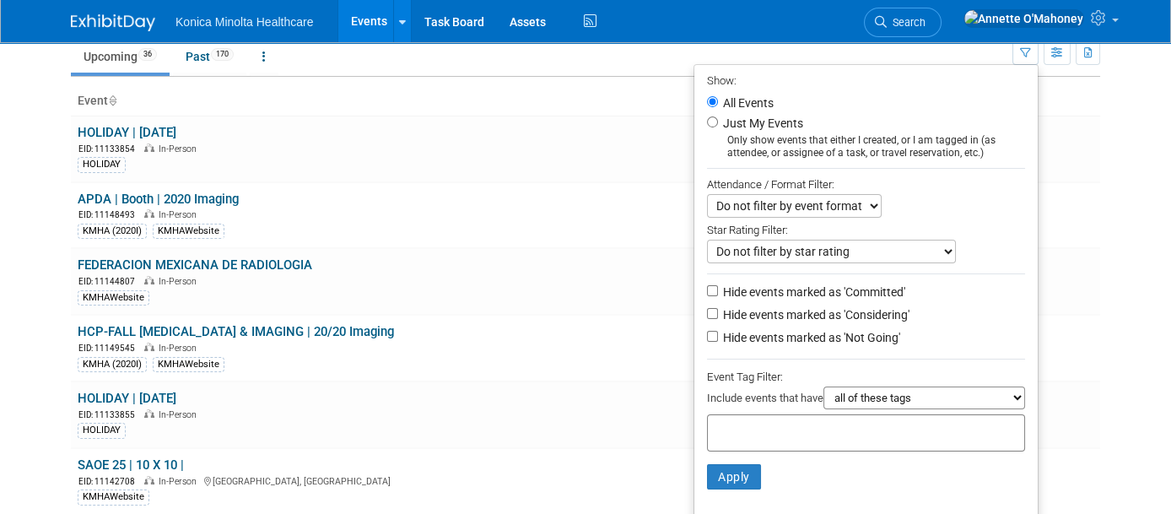
scroll to position [211, 0]
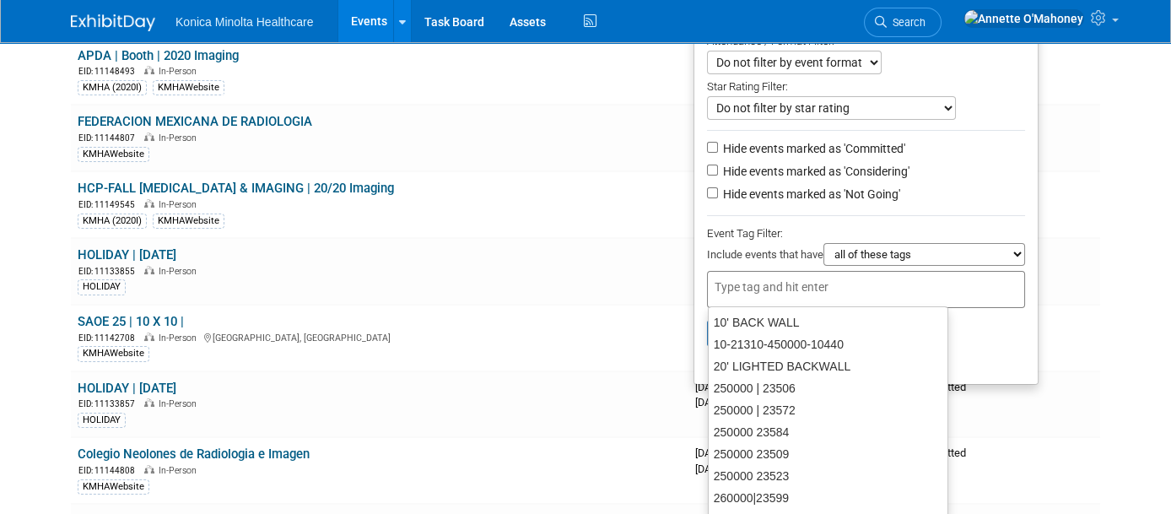
click at [908, 279] on div at bounding box center [866, 289] width 318 height 37
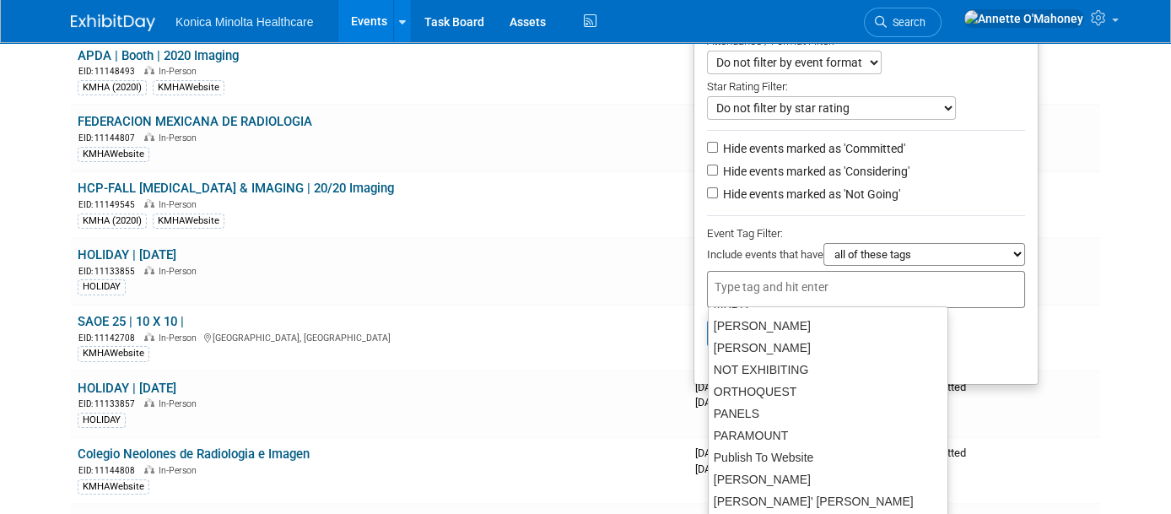
scroll to position [1730, 0]
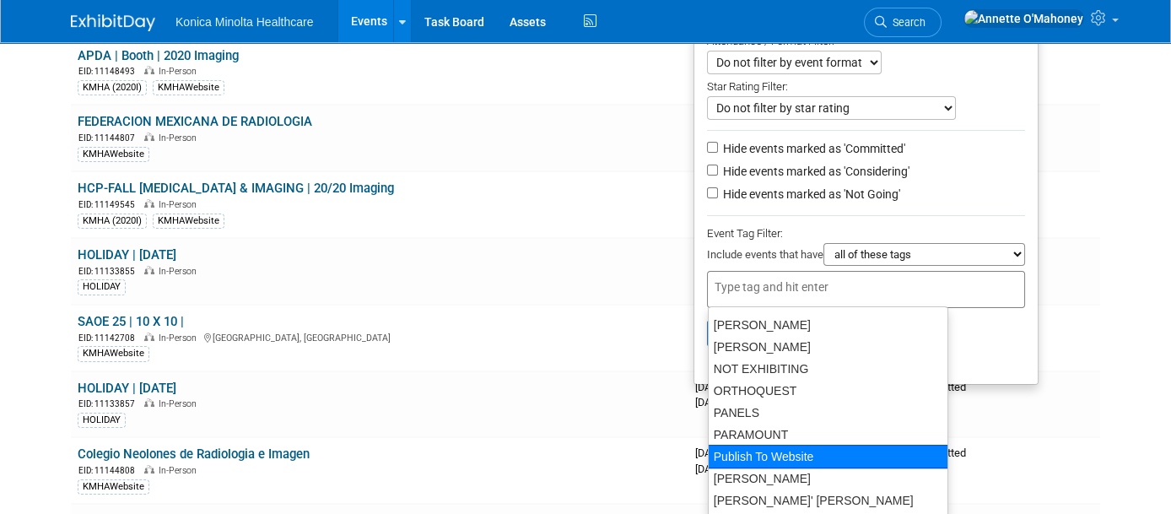
click at [832, 462] on div "Publish To Website" at bounding box center [828, 457] width 240 height 24
type input "Publish To Website"
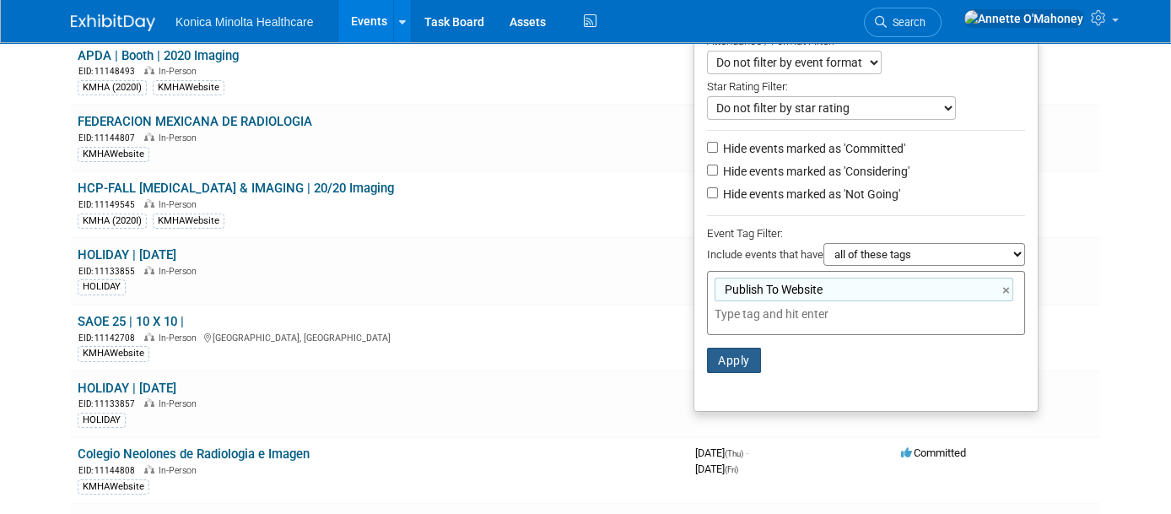
click at [737, 348] on button "Apply" at bounding box center [734, 360] width 54 height 25
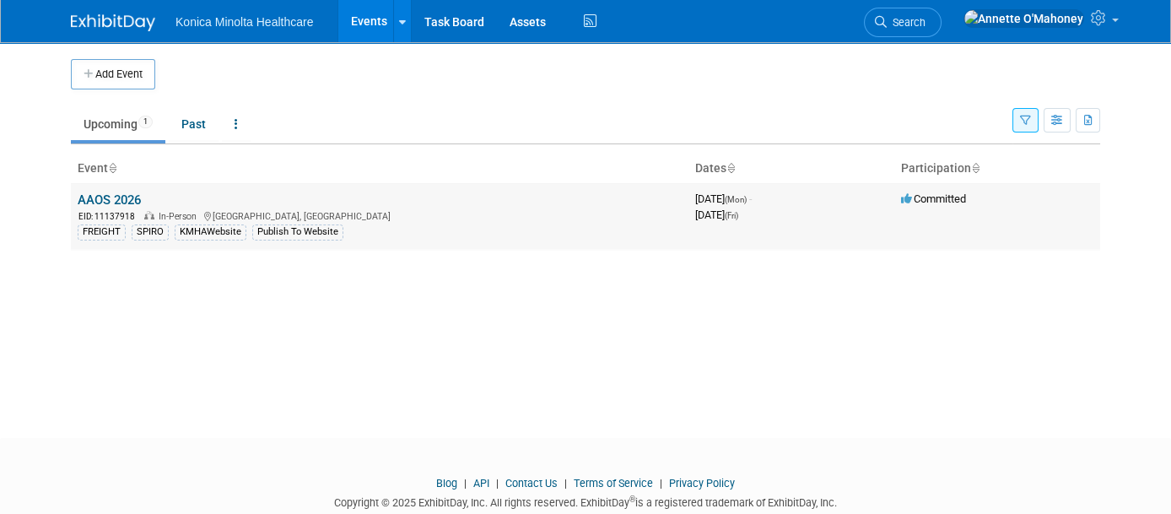
click at [117, 194] on link "AAOS 2026" at bounding box center [109, 199] width 63 height 15
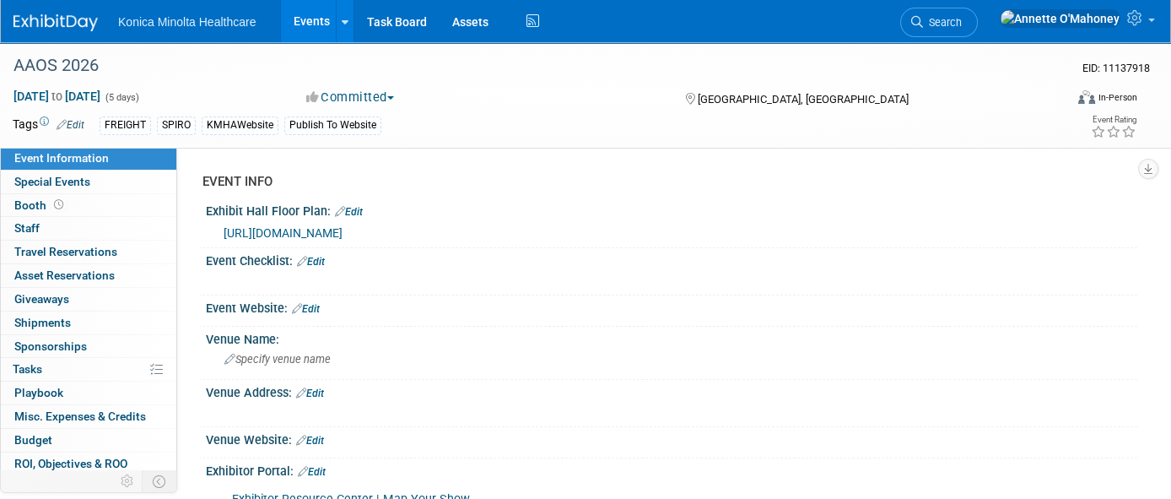
click at [67, 120] on link "Edit" at bounding box center [71, 125] width 28 height 12
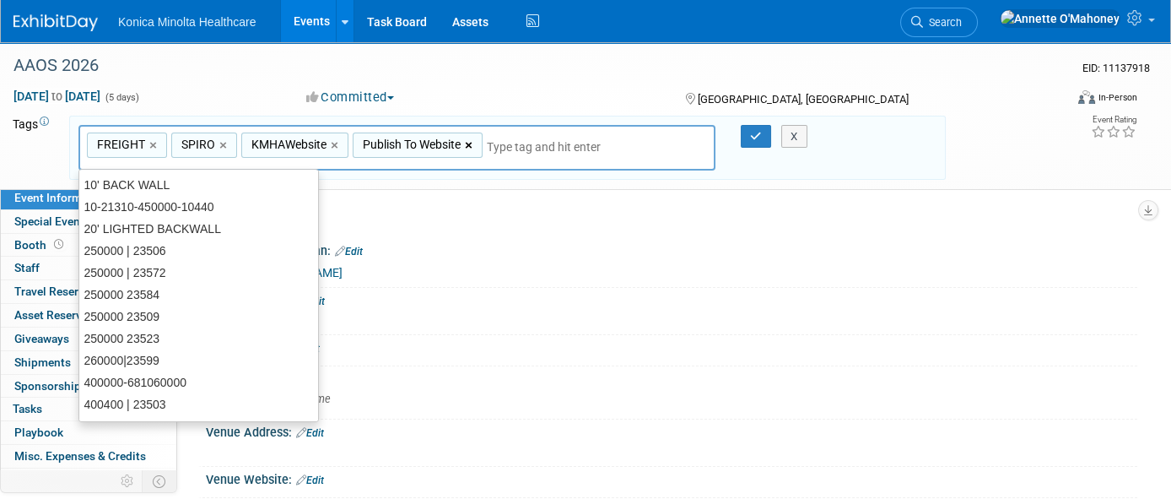
click at [469, 140] on link "×" at bounding box center [470, 145] width 11 height 19
type input "FREIGHT, SPIRO, KMHAWebsite"
click at [742, 135] on button "button" at bounding box center [756, 137] width 30 height 24
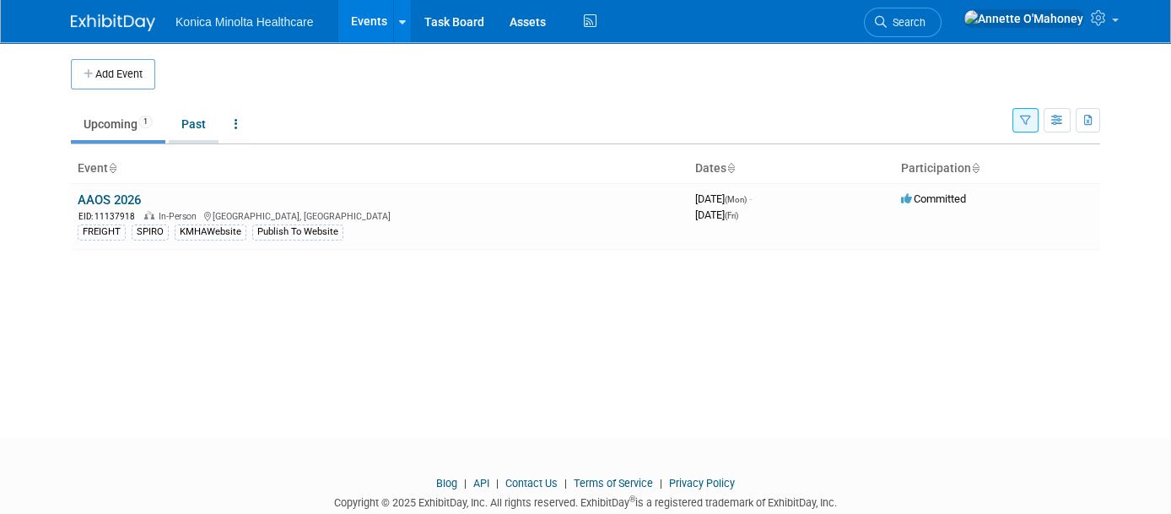
click at [192, 121] on link "Past" at bounding box center [194, 124] width 50 height 32
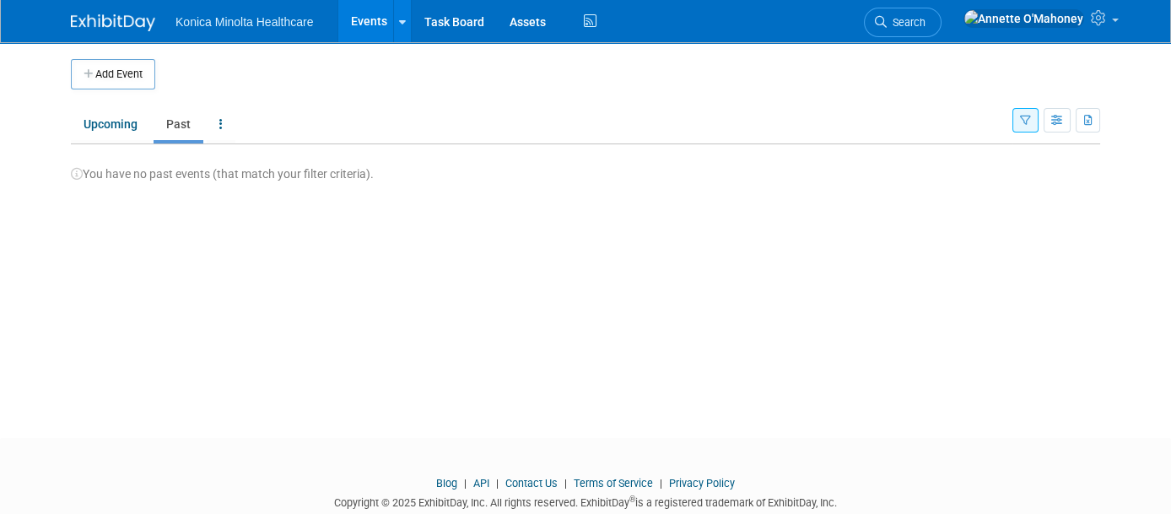
click at [1039, 129] on button "button" at bounding box center [1025, 120] width 26 height 24
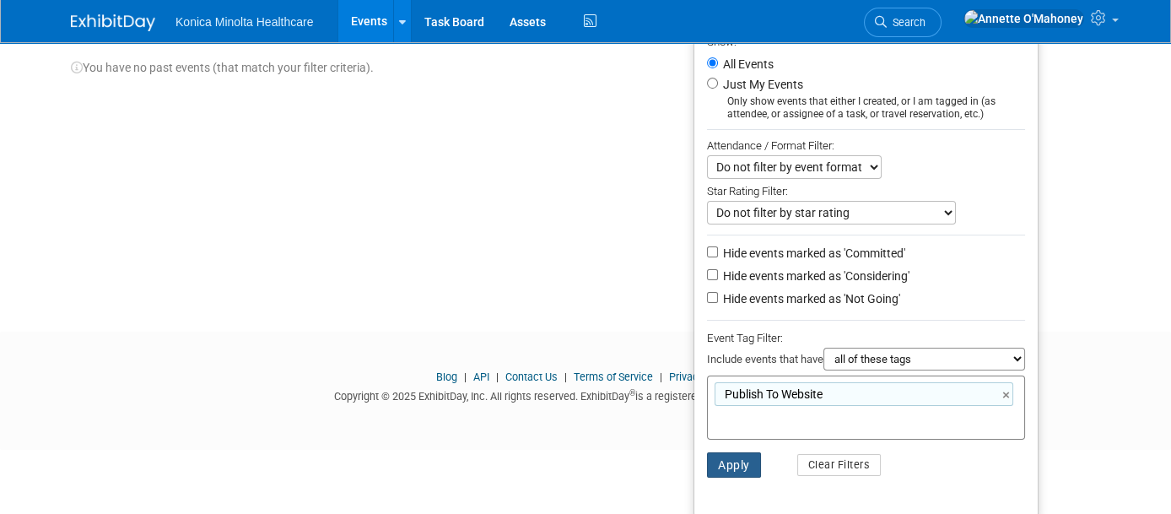
click at [742, 460] on button "Apply" at bounding box center [734, 464] width 54 height 25
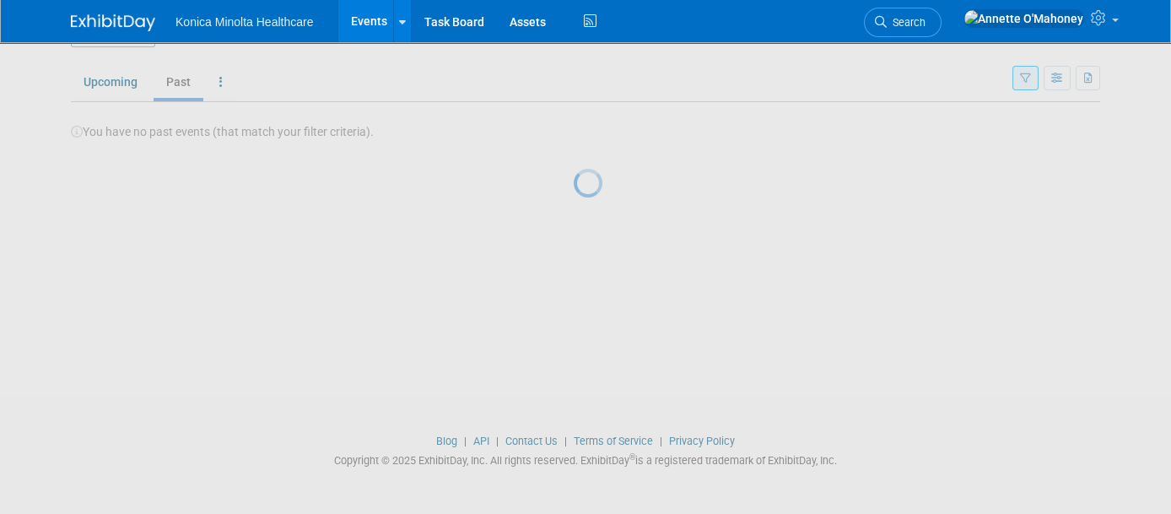
scroll to position [42, 0]
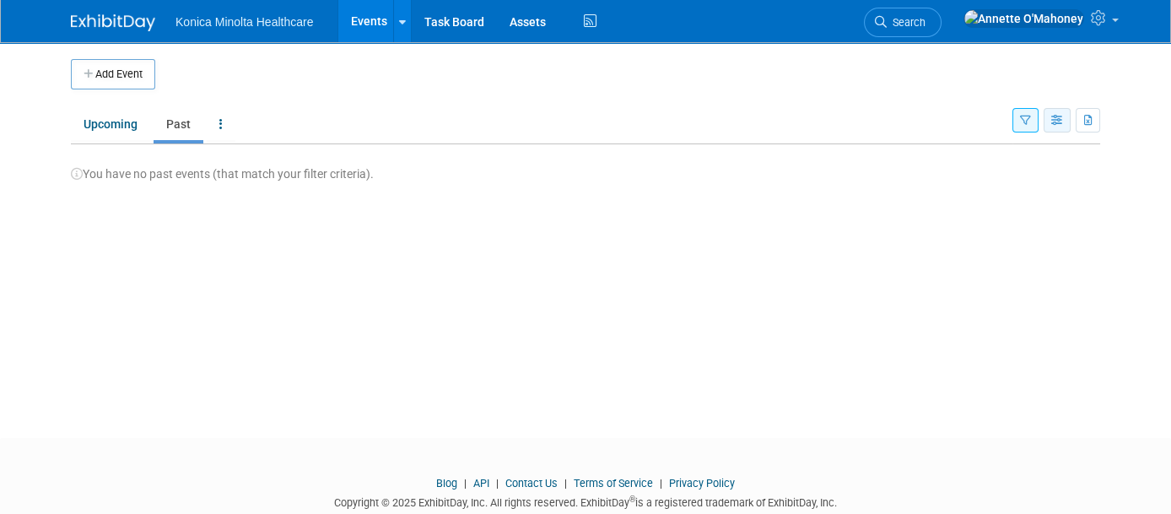
click at [1064, 120] on icon "button" at bounding box center [1057, 121] width 13 height 11
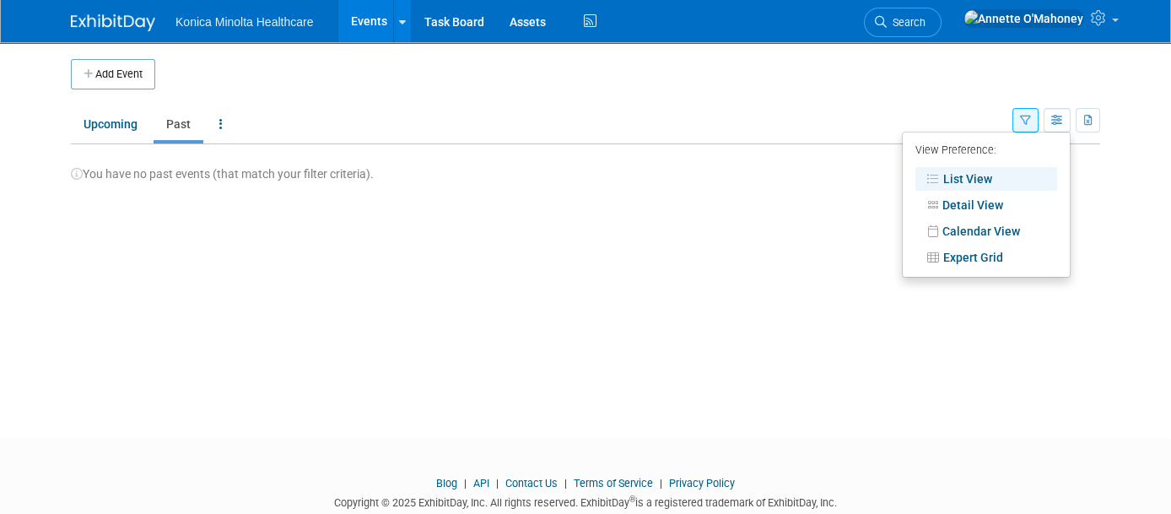
click at [1031, 119] on icon "button" at bounding box center [1025, 121] width 11 height 11
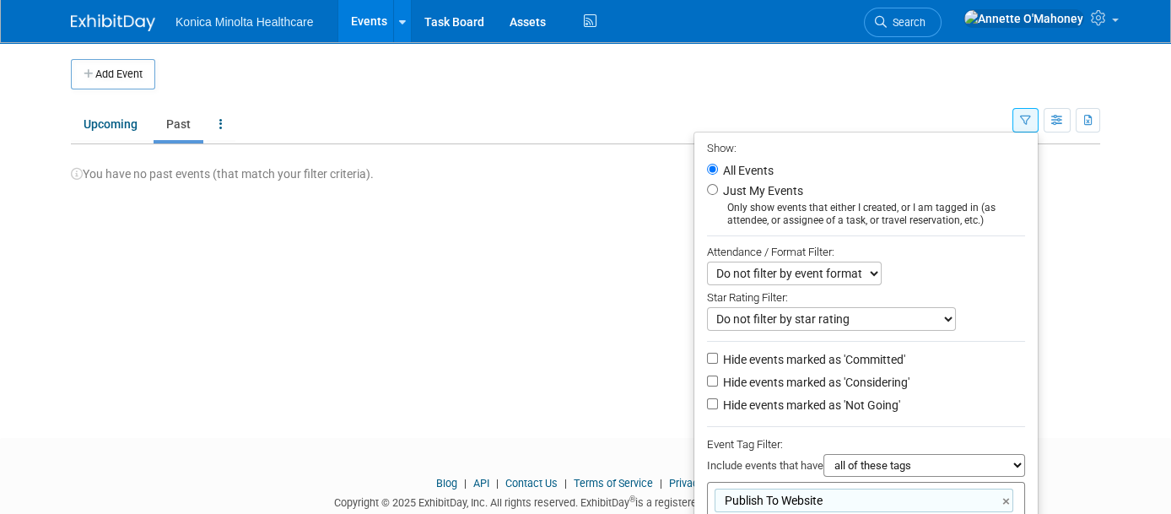
scroll to position [106, 0]
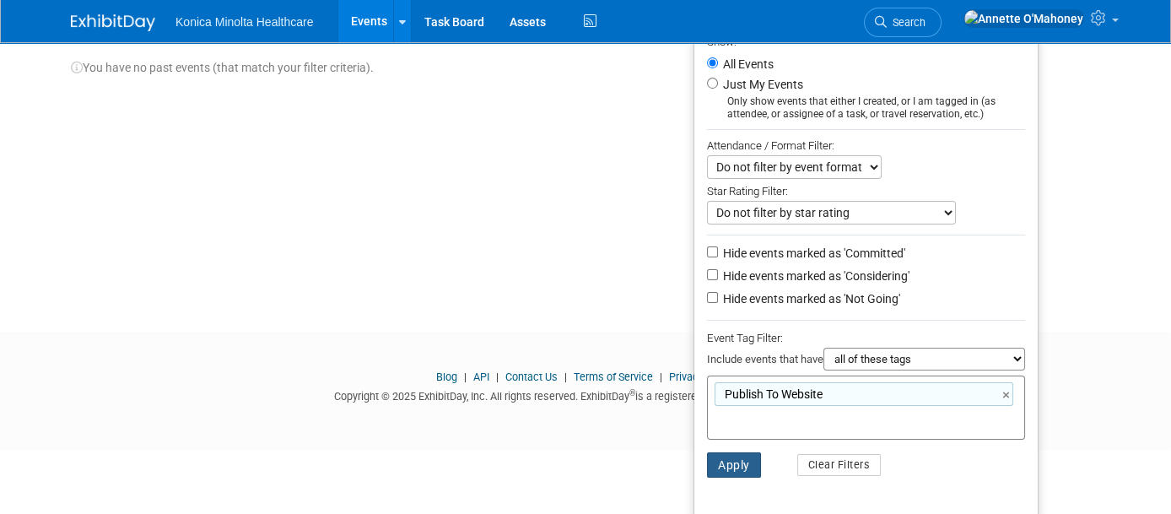
click at [741, 458] on button "Apply" at bounding box center [734, 464] width 54 height 25
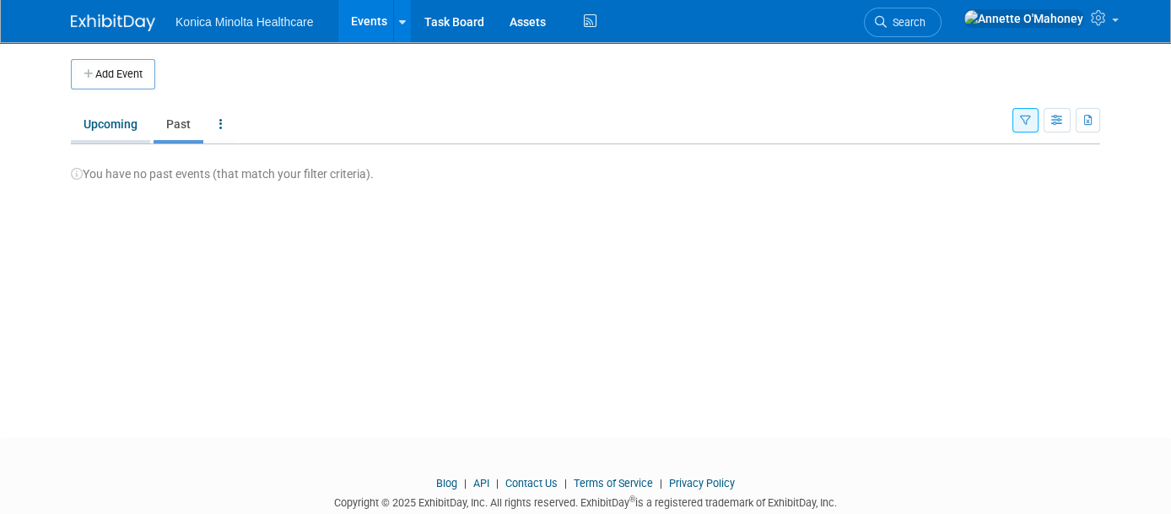
click at [111, 119] on link "Upcoming" at bounding box center [110, 124] width 79 height 32
click at [1031, 117] on icon "button" at bounding box center [1025, 121] width 11 height 11
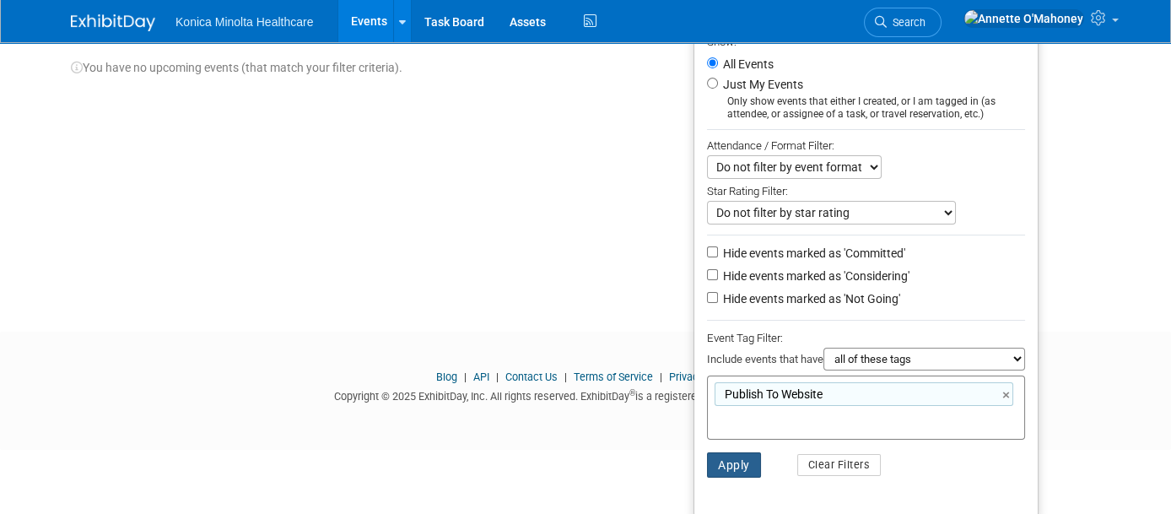
click at [747, 460] on button "Apply" at bounding box center [734, 464] width 54 height 25
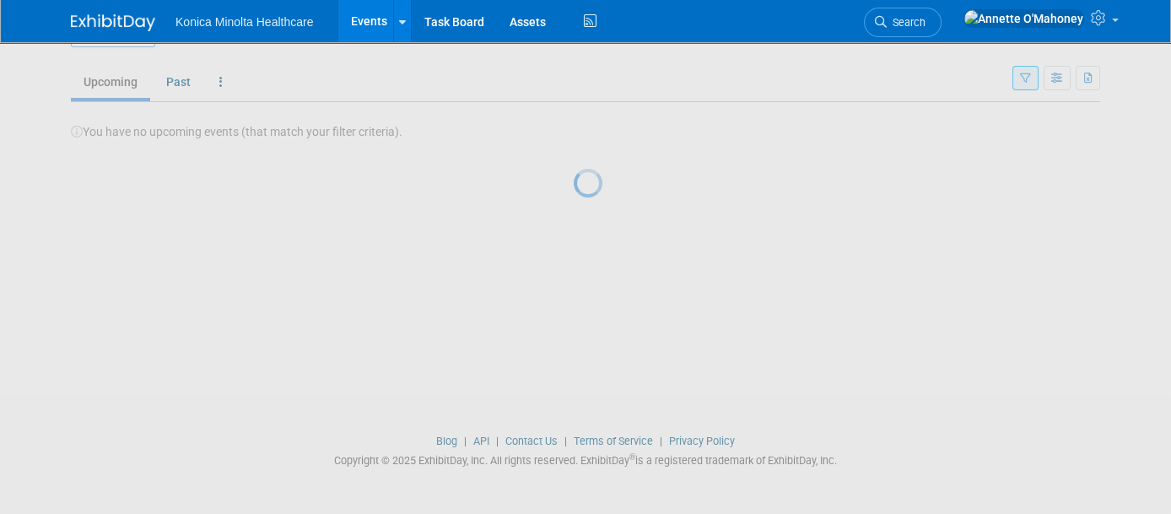
scroll to position [42, 0]
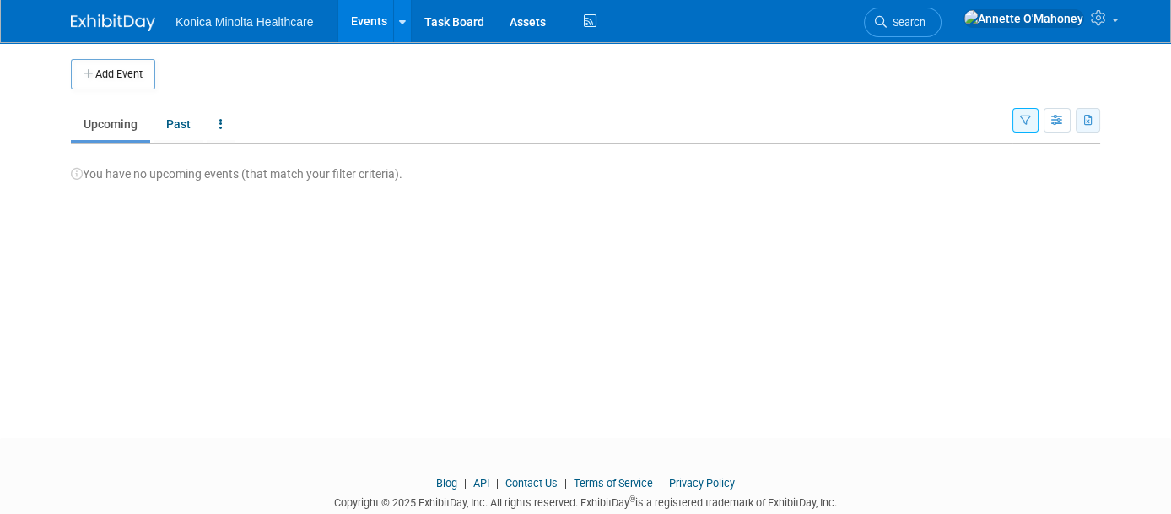
click at [1093, 121] on icon "button" at bounding box center [1088, 121] width 9 height 11
click at [758, 153] on div "You have no upcoming events (that match your filter criteria)." at bounding box center [585, 163] width 1029 height 38
drag, startPoint x: 251, startPoint y: 23, endPoint x: 240, endPoint y: 20, distance: 11.3
click at [251, 23] on span "Konica Minolta Healthcare" at bounding box center [244, 21] width 138 height 13
click at [106, 13] on link at bounding box center [123, 14] width 105 height 13
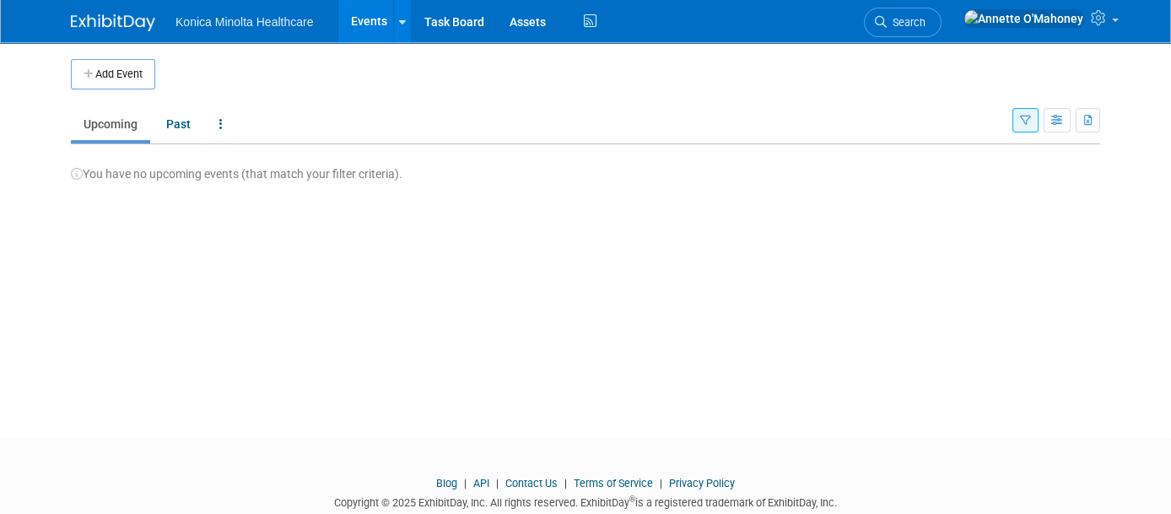
click at [235, 12] on li "Konica Minolta Healthcare" at bounding box center [256, 15] width 162 height 24
click at [375, 23] on link "Events" at bounding box center [369, 21] width 62 height 42
click at [1028, 122] on button "button" at bounding box center [1025, 120] width 26 height 24
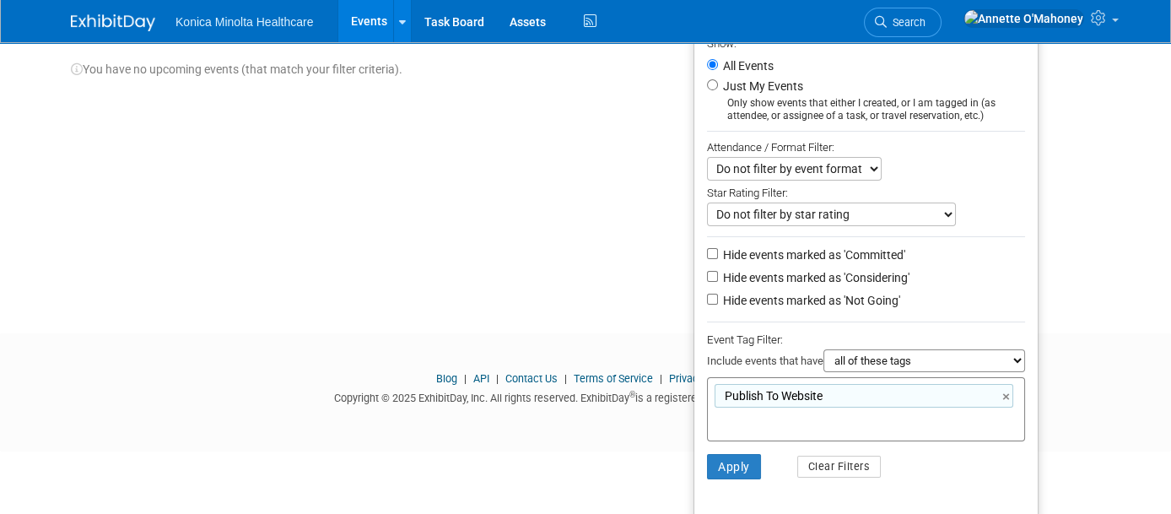
scroll to position [106, 0]
click at [1013, 391] on link "×" at bounding box center [1007, 395] width 11 height 19
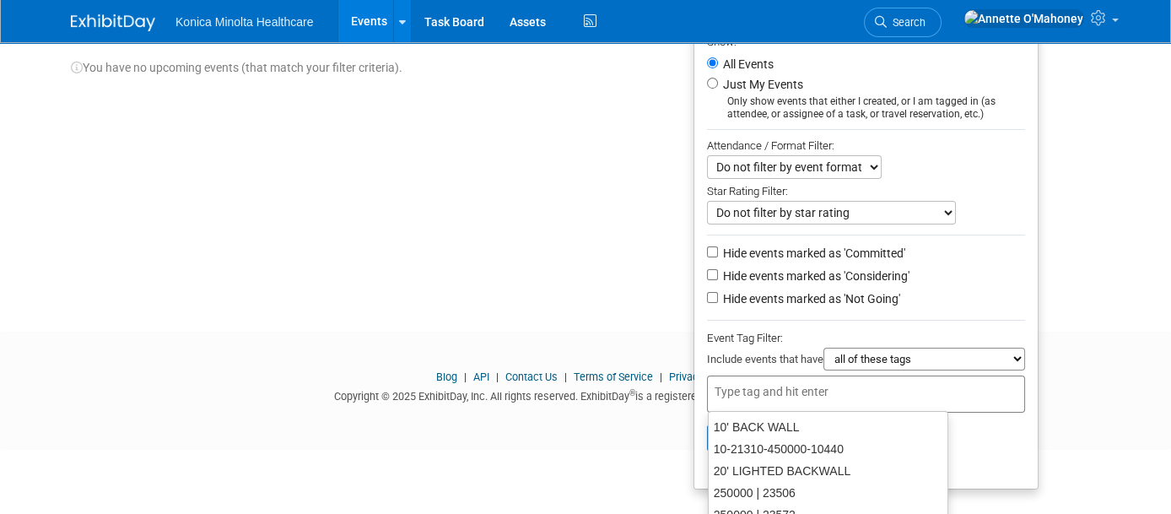
click at [664, 267] on div "Add Event New Event Duplicate Event Warning There is another event in your work…" at bounding box center [585, 118] width 1055 height 365
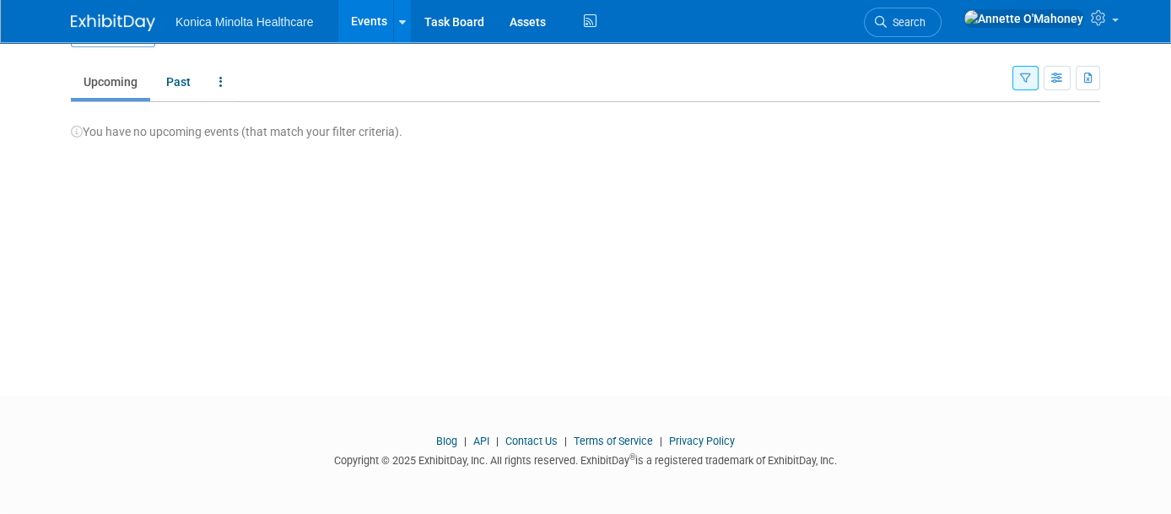
scroll to position [42, 0]
click at [116, 82] on link "Upcoming" at bounding box center [110, 82] width 79 height 32
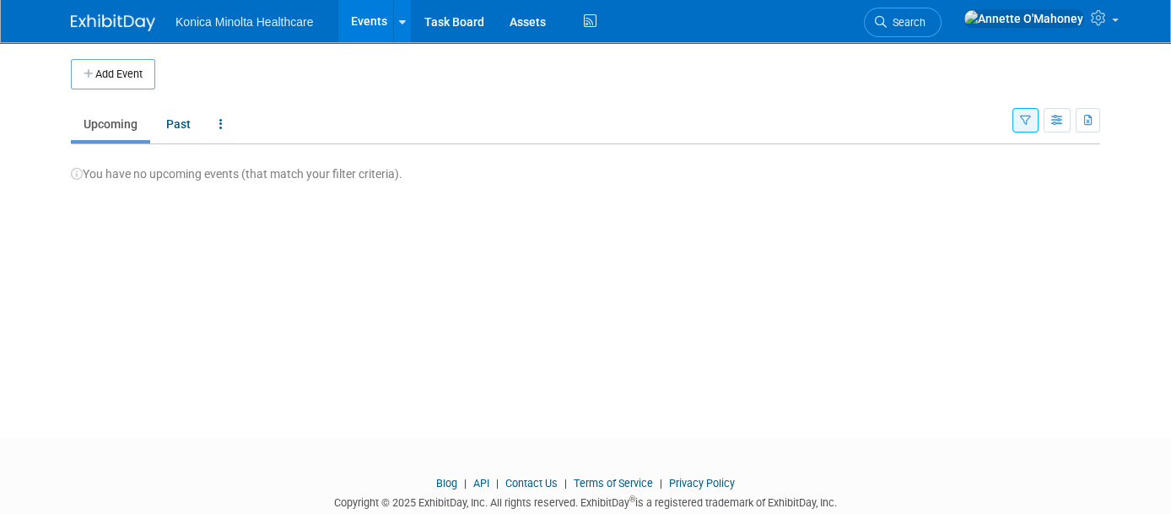
click at [356, 3] on link "Events" at bounding box center [369, 21] width 62 height 42
click at [1027, 120] on button "button" at bounding box center [1025, 120] width 26 height 24
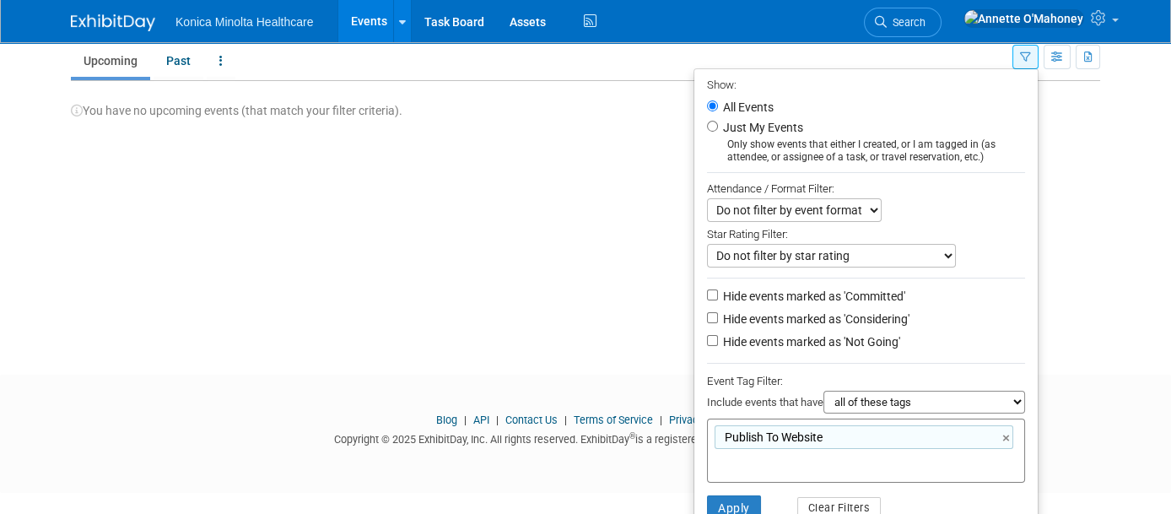
scroll to position [106, 0]
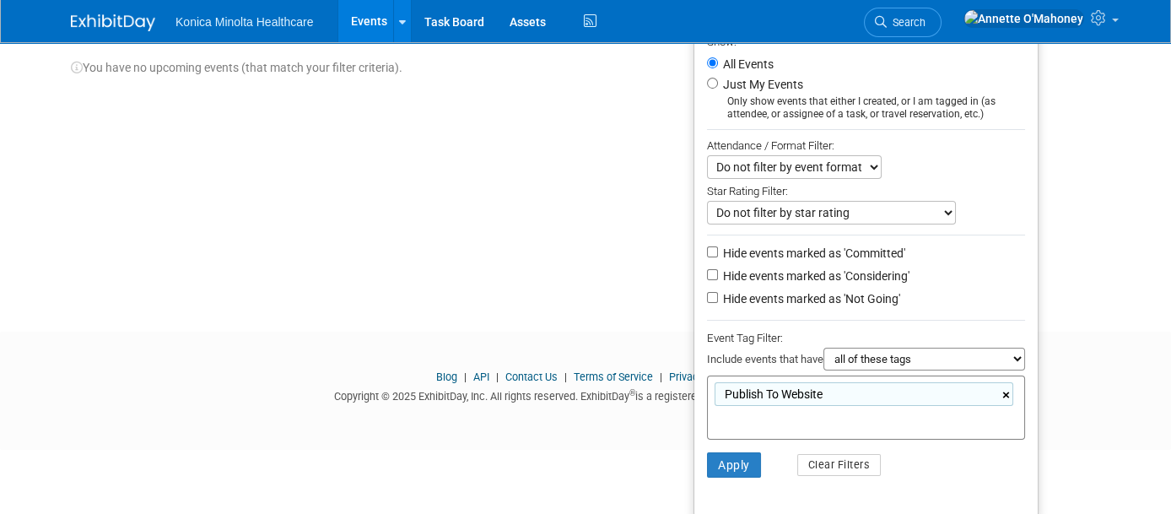
click at [1013, 399] on link "×" at bounding box center [1007, 395] width 11 height 19
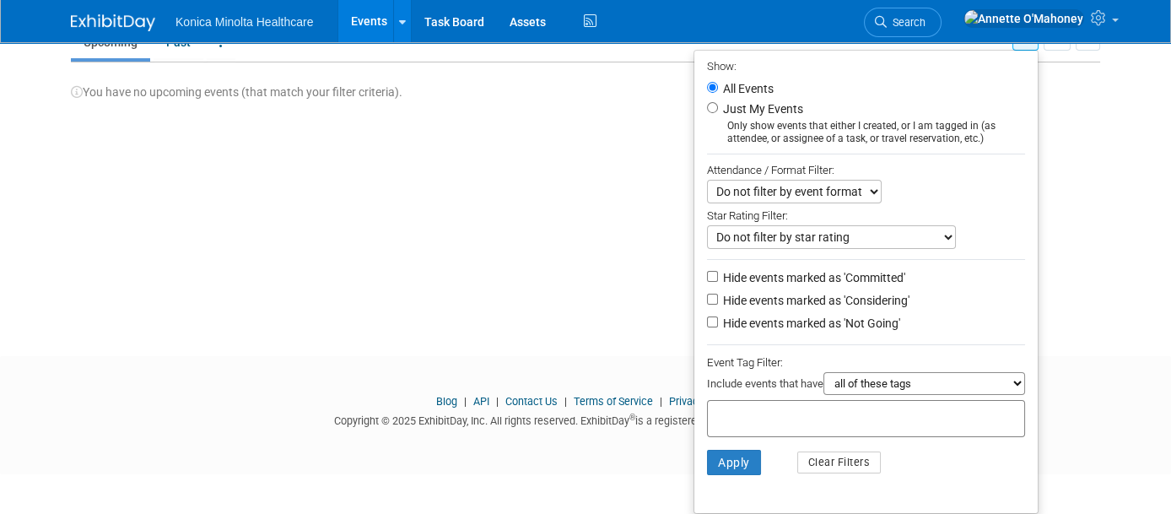
scroll to position [79, 0]
click at [1017, 431] on ul "Show: All Events Just My Events Only show events that either I created, or I am…" at bounding box center [866, 284] width 345 height 464
click at [839, 461] on button "Clear Filters" at bounding box center [839, 465] width 84 height 22
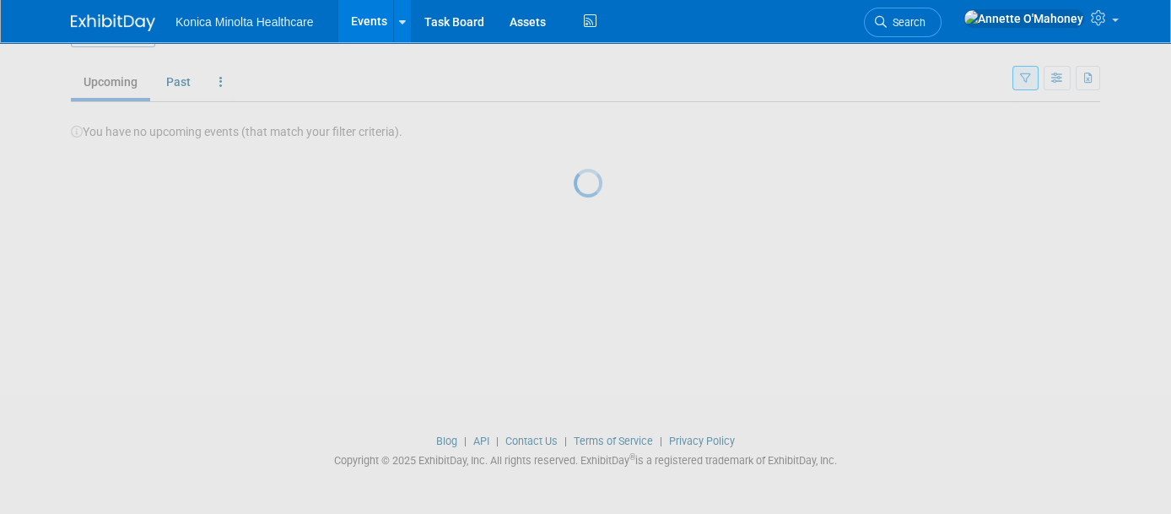
scroll to position [42, 0]
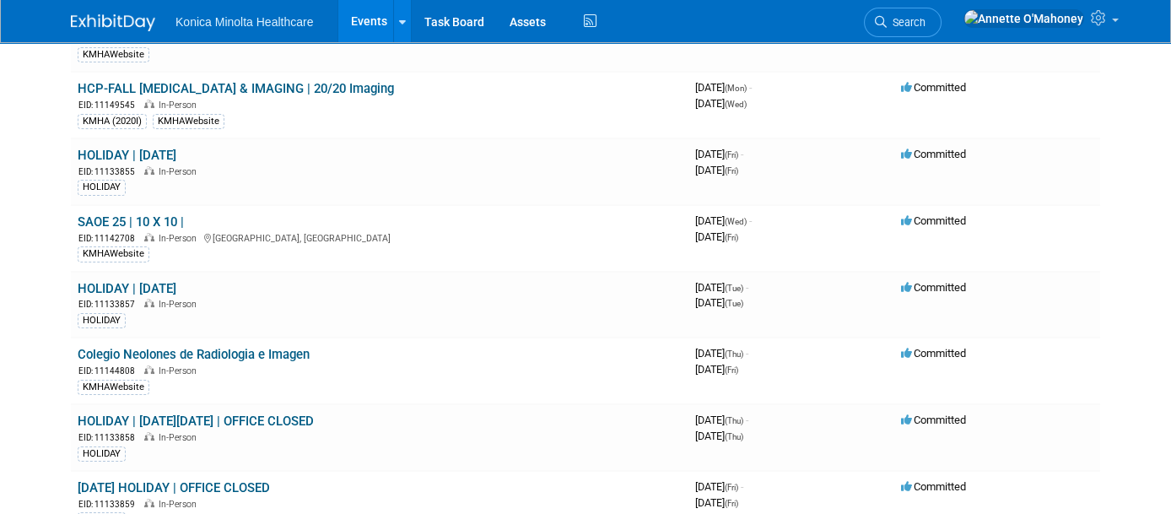
scroll to position [316, 0]
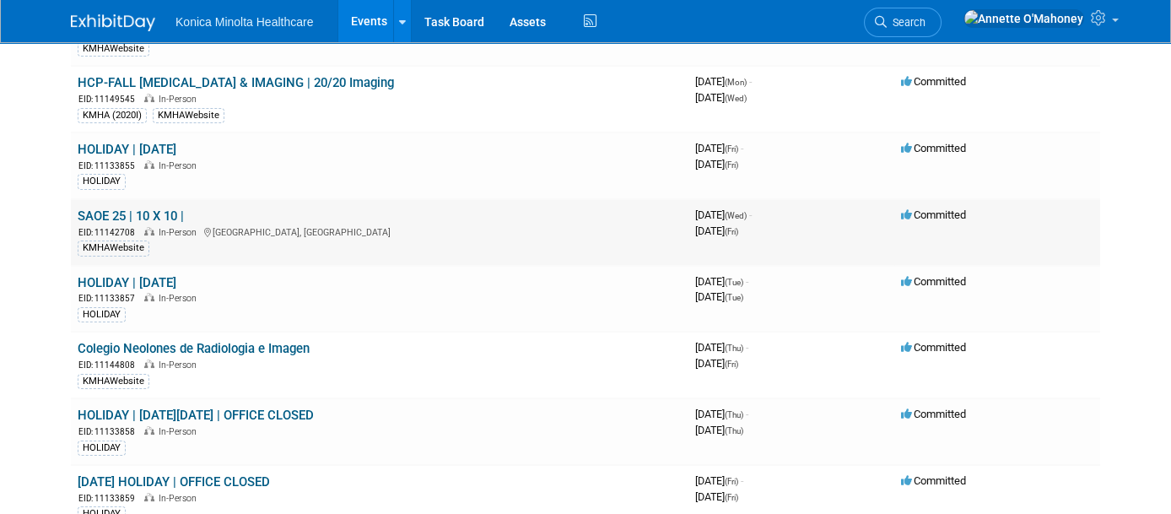
click at [133, 208] on link "SAOE 25 | 10 X 10 |" at bounding box center [131, 215] width 106 height 15
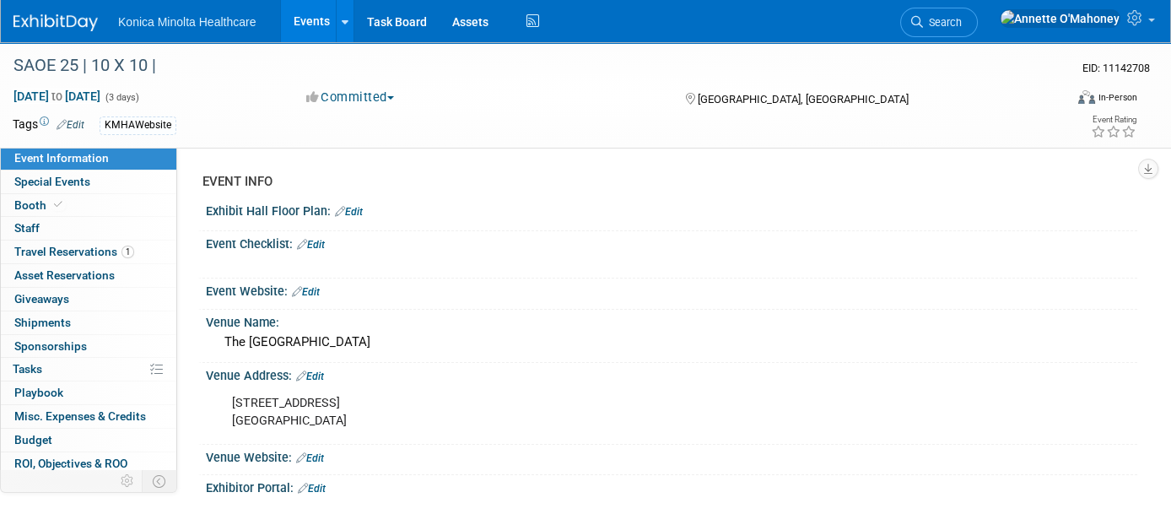
click at [70, 121] on link "Edit" at bounding box center [71, 125] width 28 height 12
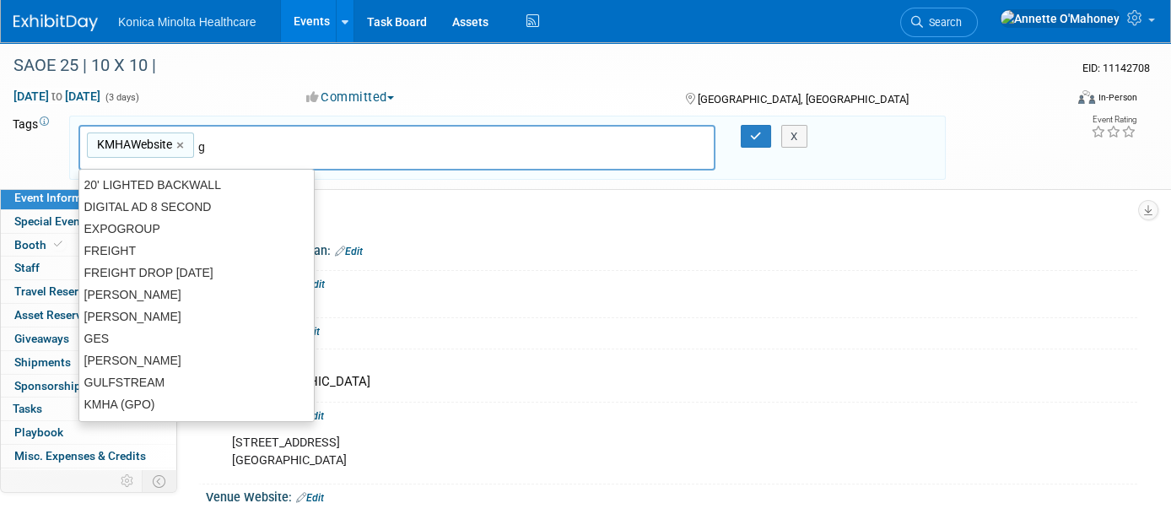
type input "gu"
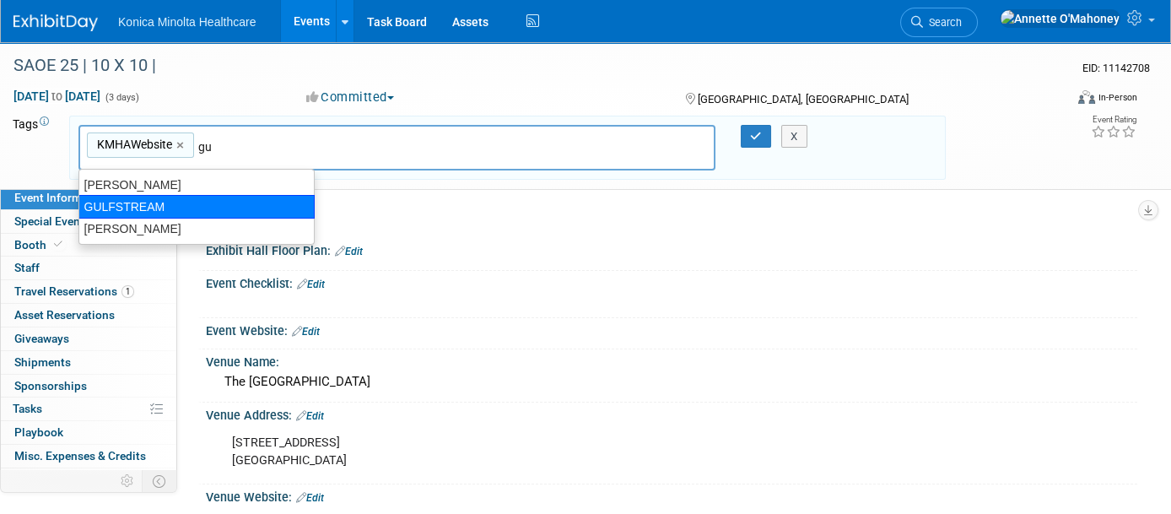
click at [161, 202] on div "GULFSTREAM" at bounding box center [196, 207] width 236 height 24
type input "KMHAWebsite, [GEOGRAPHIC_DATA]"
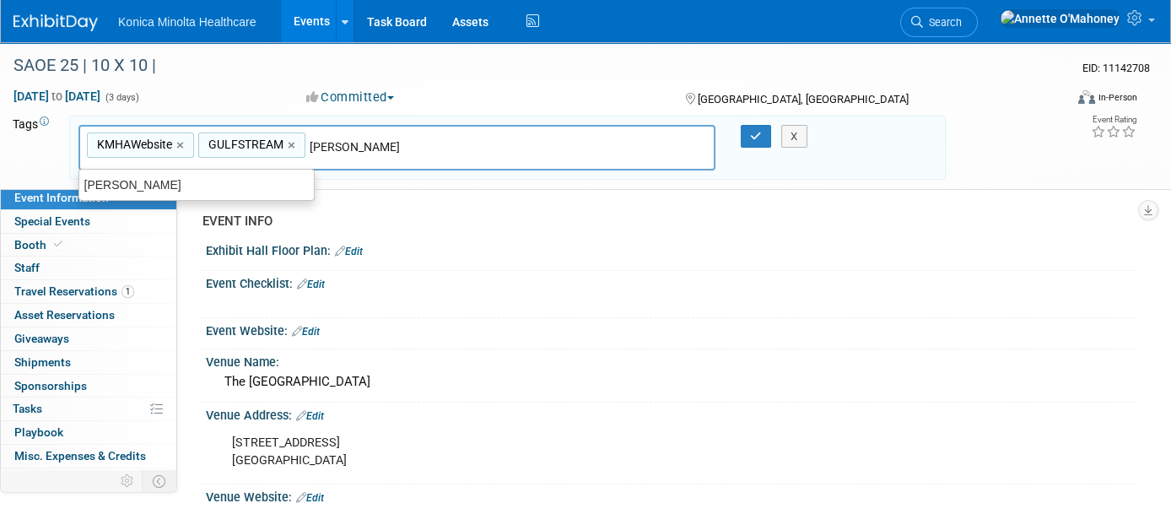
type input "[PERSON_NAME]"
type input "KMHAWebsite, [GEOGRAPHIC_DATA], [PERSON_NAME]"
click at [753, 122] on div "KMHAWebsite, [GEOGRAPHIC_DATA], [PERSON_NAME] KMHAWebsite × GULFSTREAM × [PERSO…" at bounding box center [507, 148] width 877 height 65
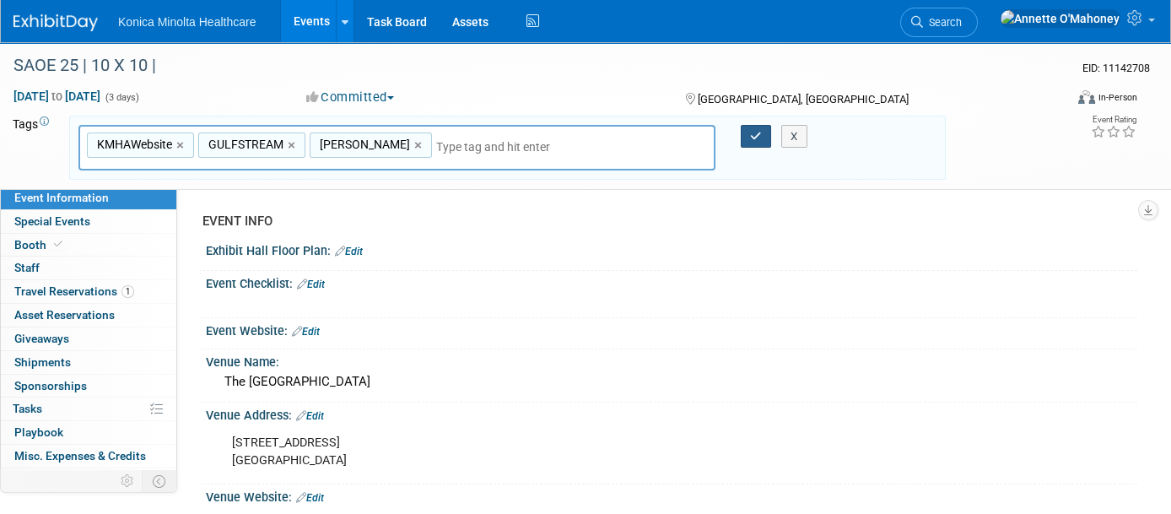
click at [758, 139] on button "button" at bounding box center [756, 137] width 30 height 24
